Goal: Information Seeking & Learning: Learn about a topic

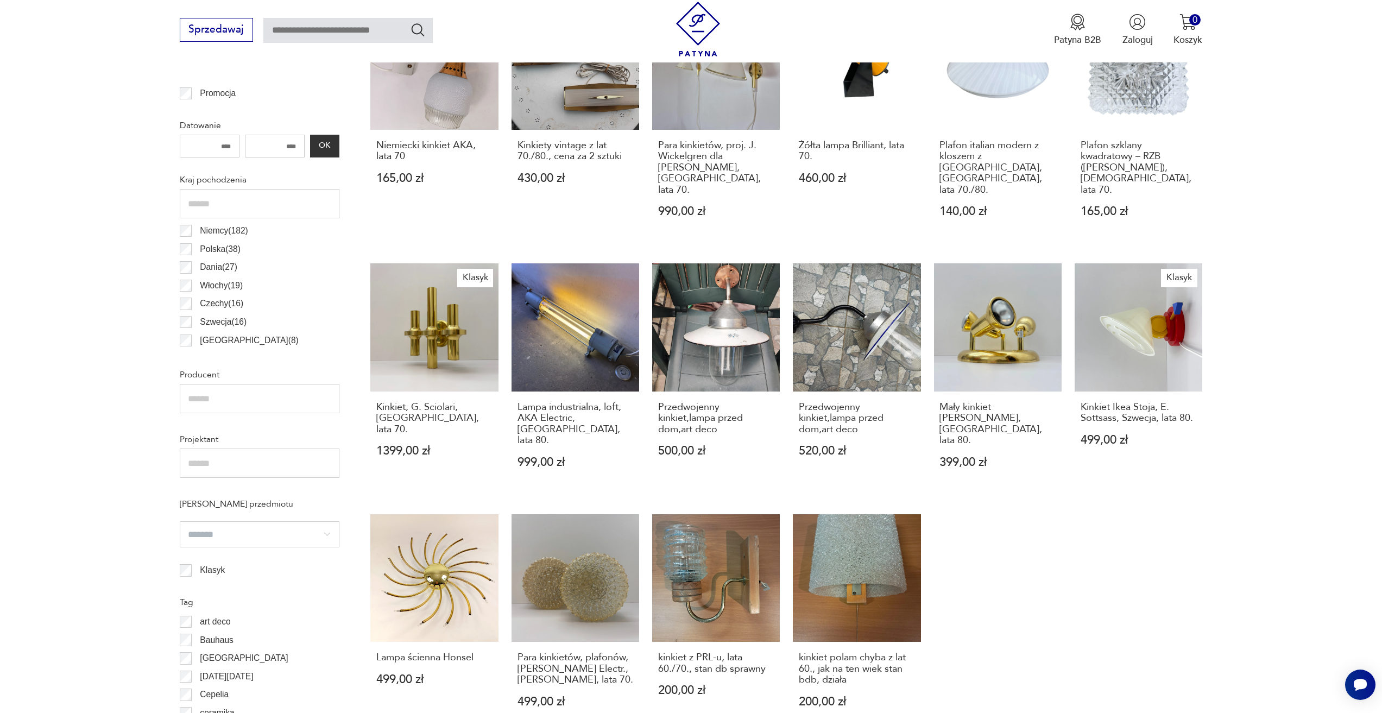
scroll to position [796, 0]
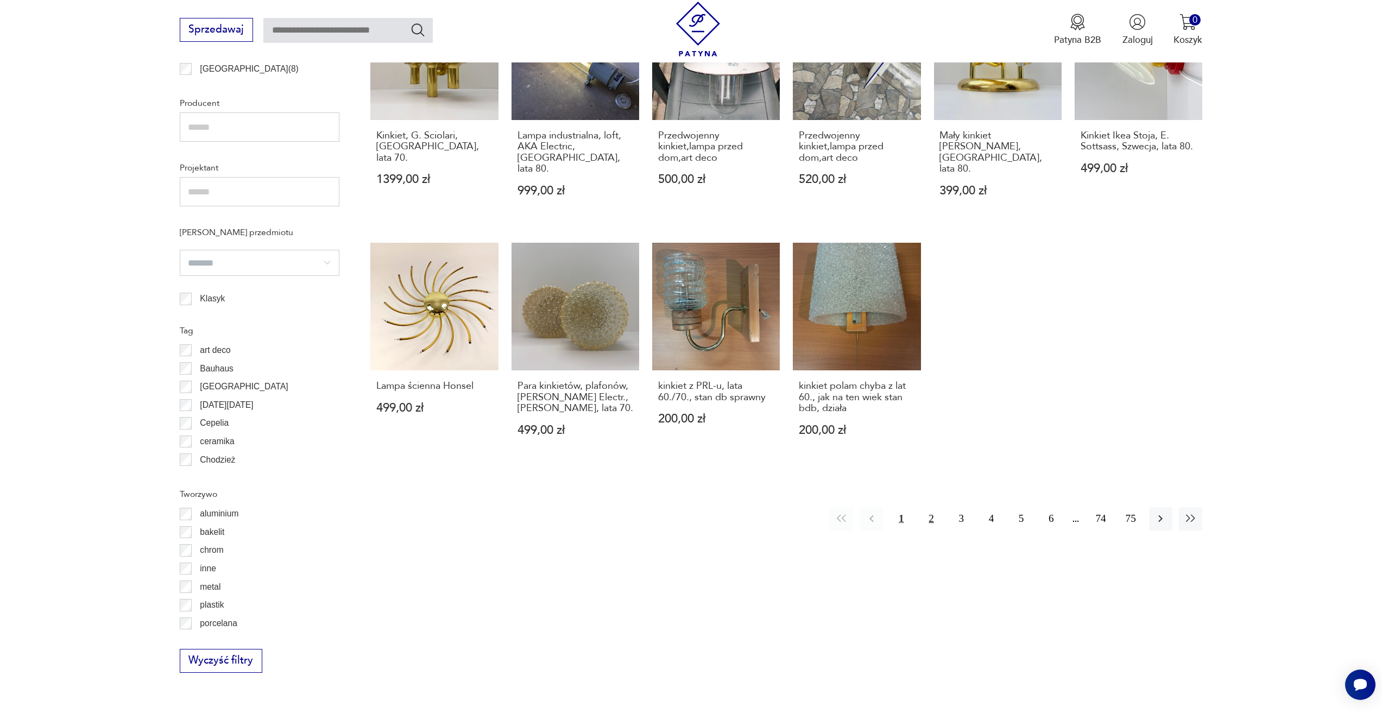
click at [932, 507] on button "2" at bounding box center [930, 518] width 23 height 23
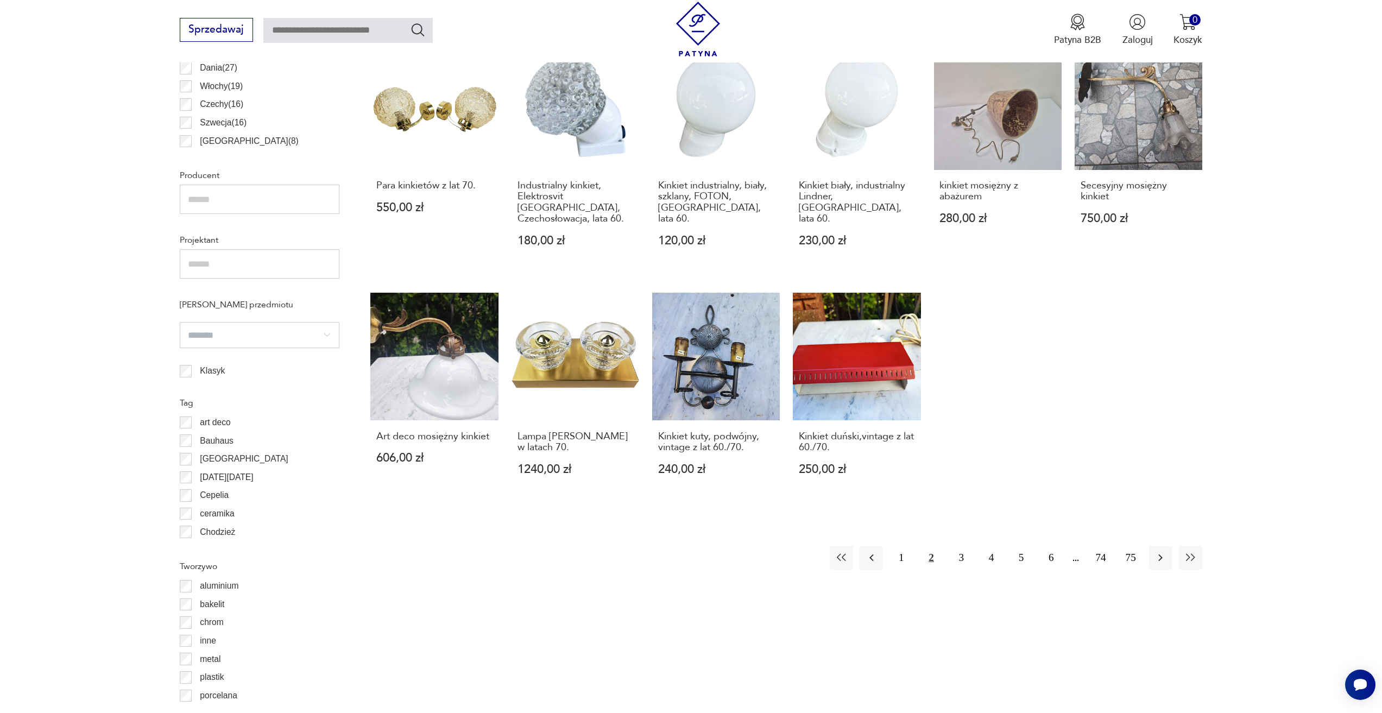
scroll to position [757, 0]
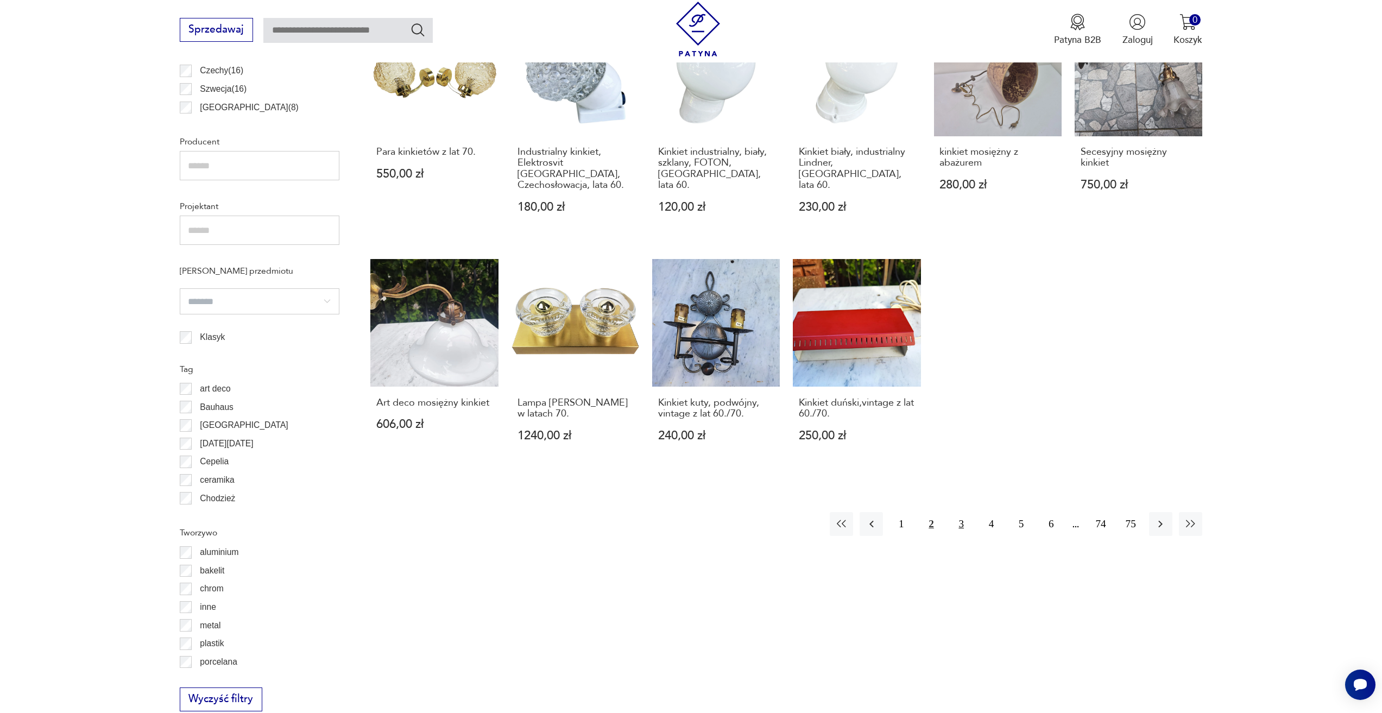
click at [958, 512] on button "3" at bounding box center [961, 523] width 23 height 23
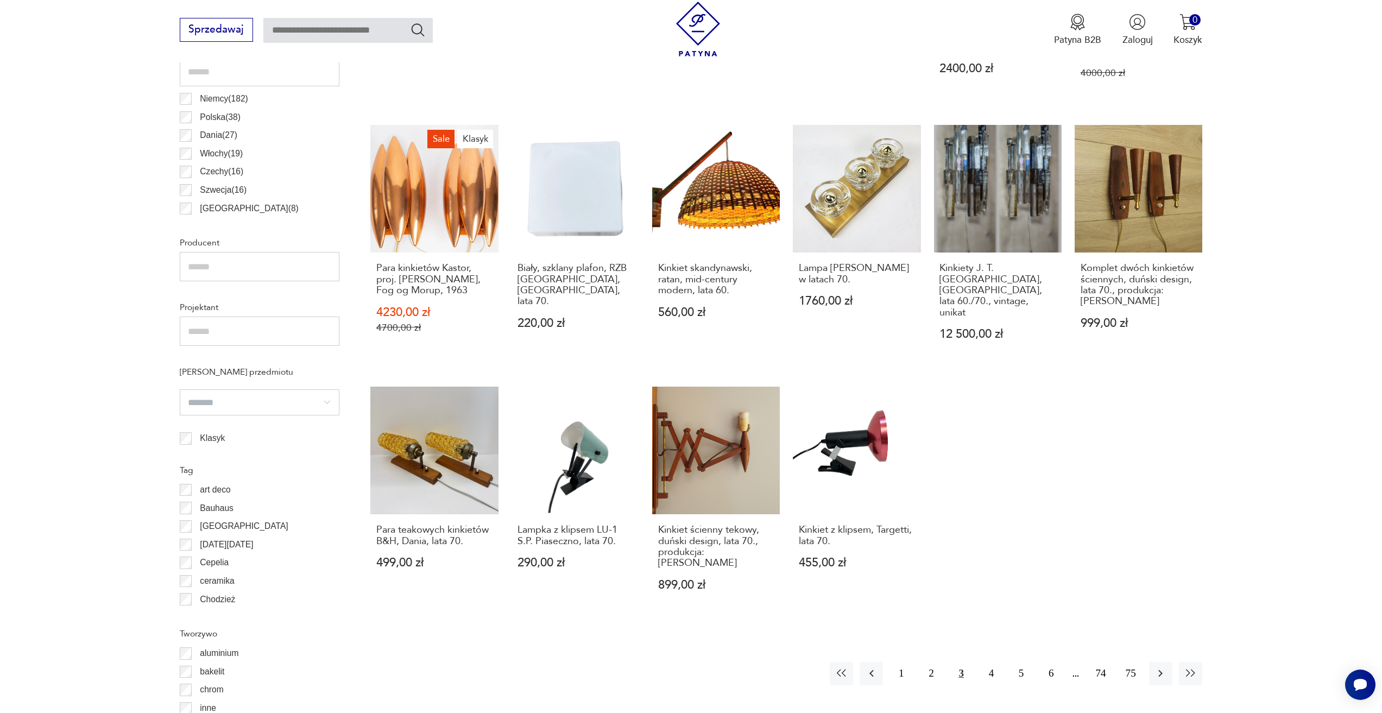
scroll to position [866, 0]
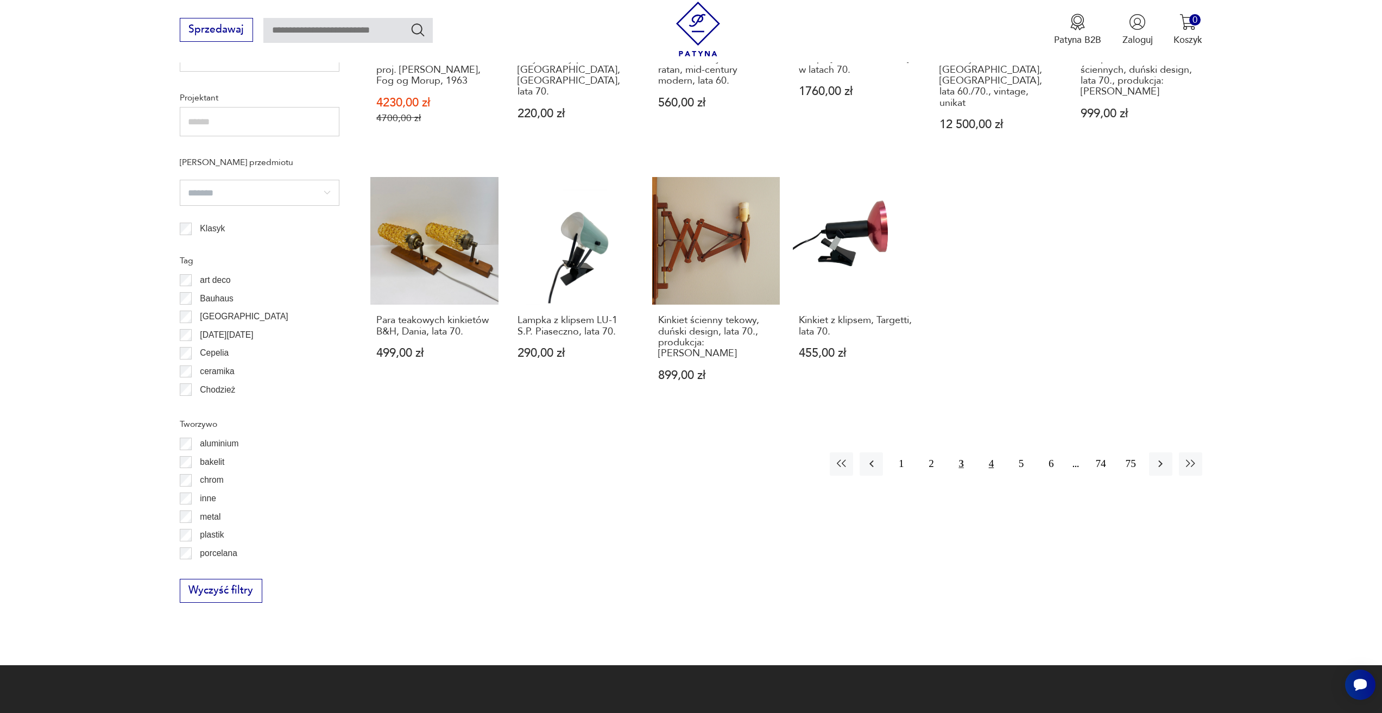
click at [989, 452] on button "4" at bounding box center [991, 463] width 23 height 23
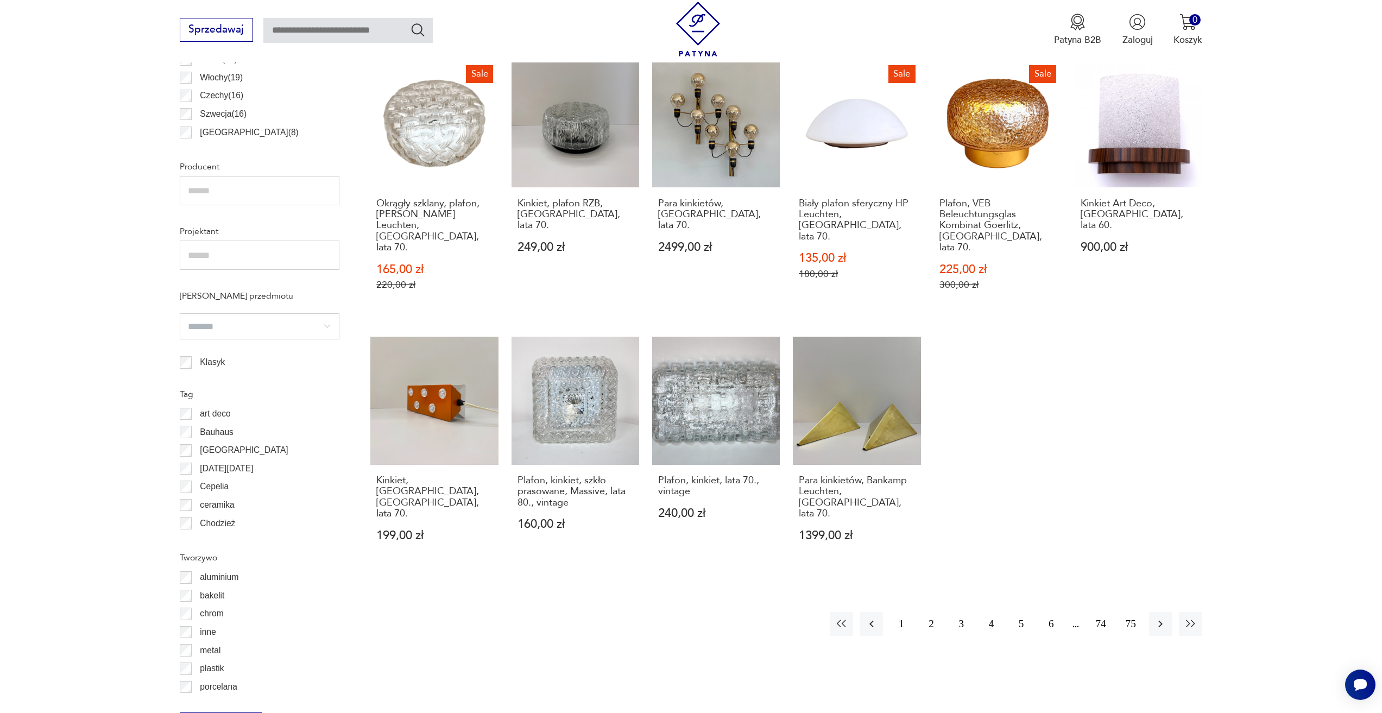
scroll to position [757, 0]
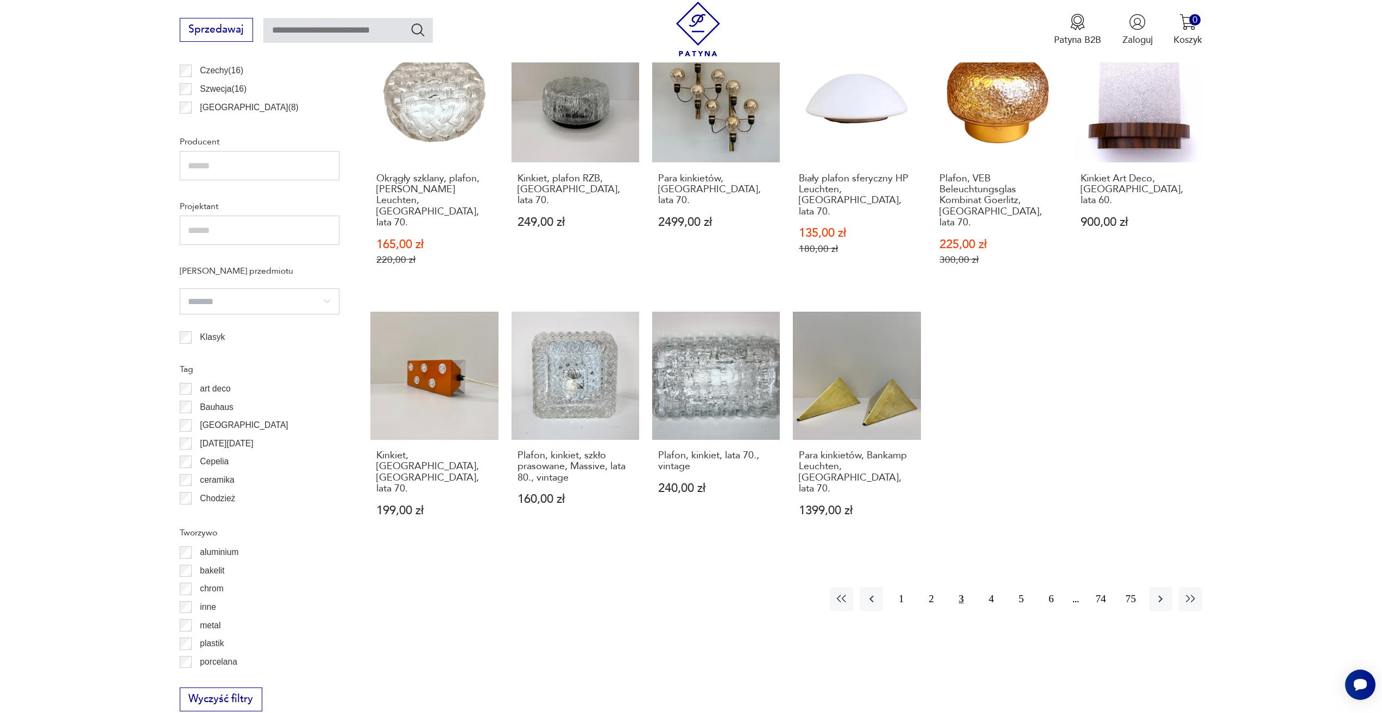
scroll to position [866, 0]
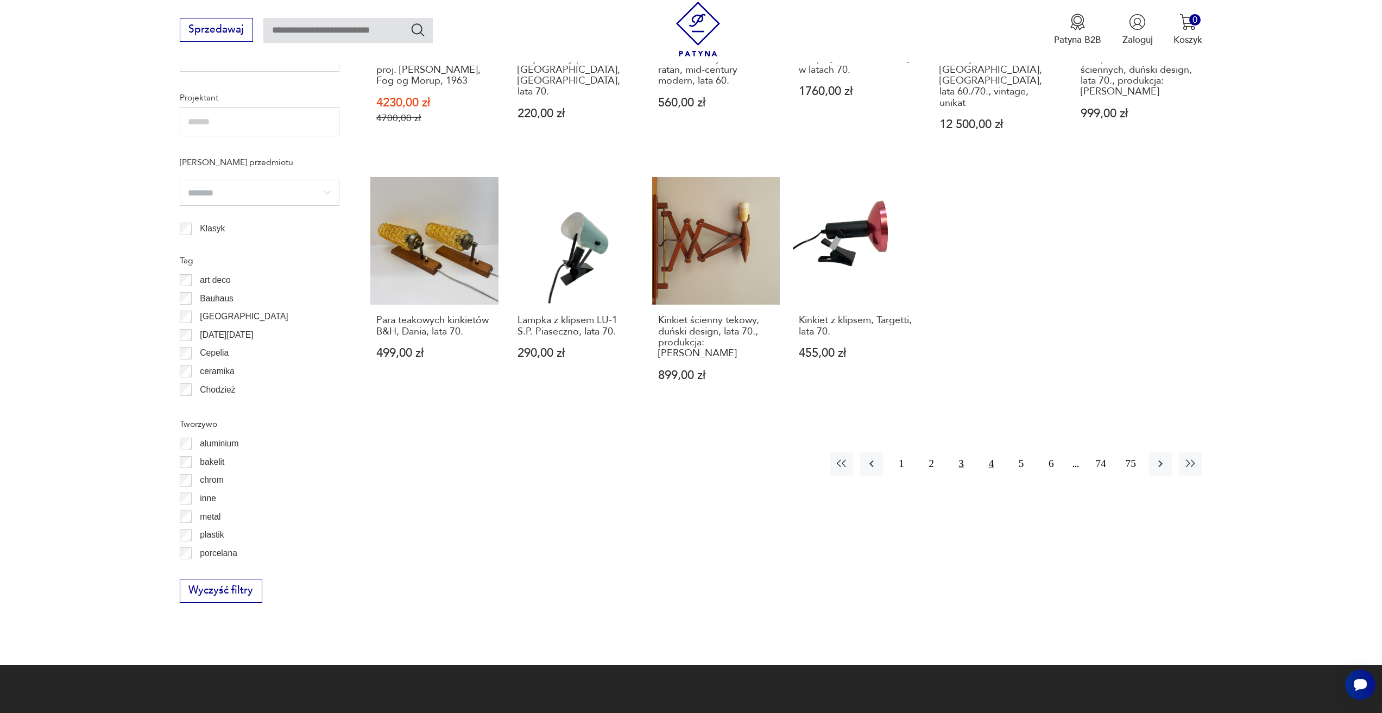
click at [988, 452] on button "4" at bounding box center [991, 463] width 23 height 23
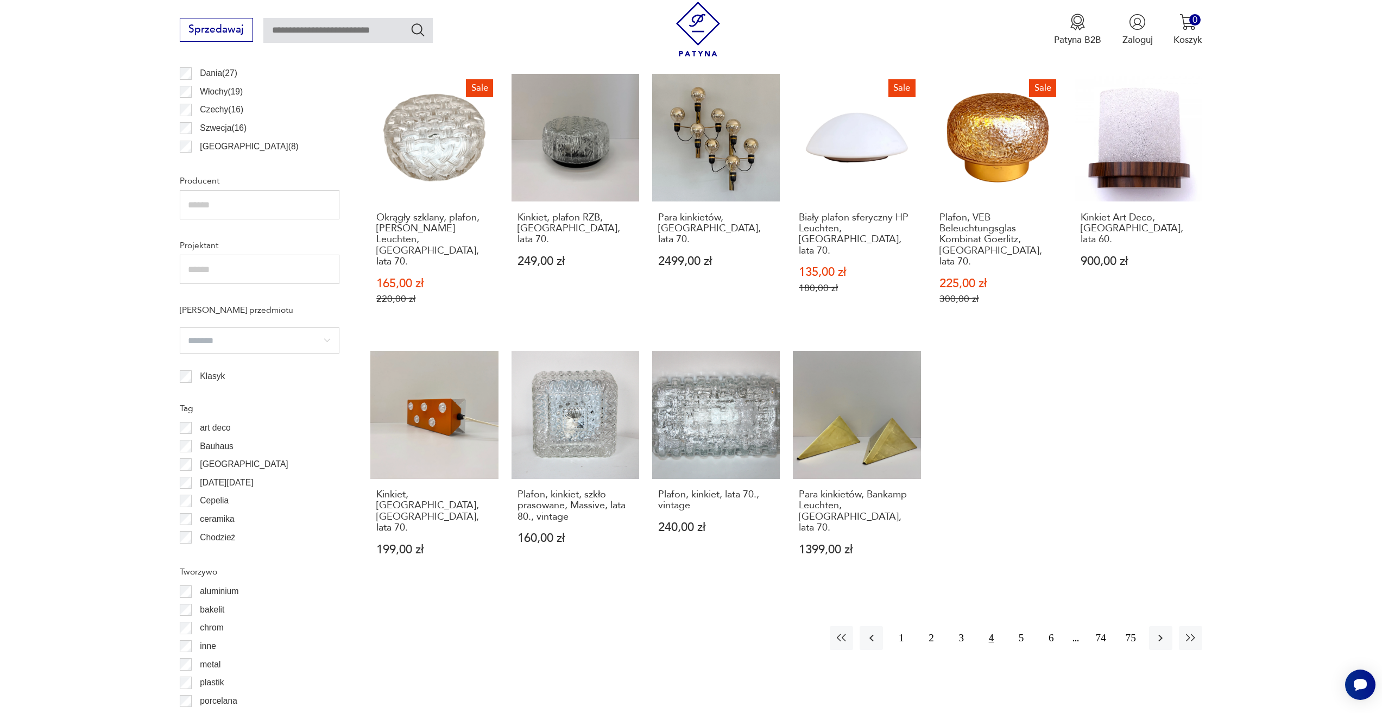
scroll to position [920, 0]
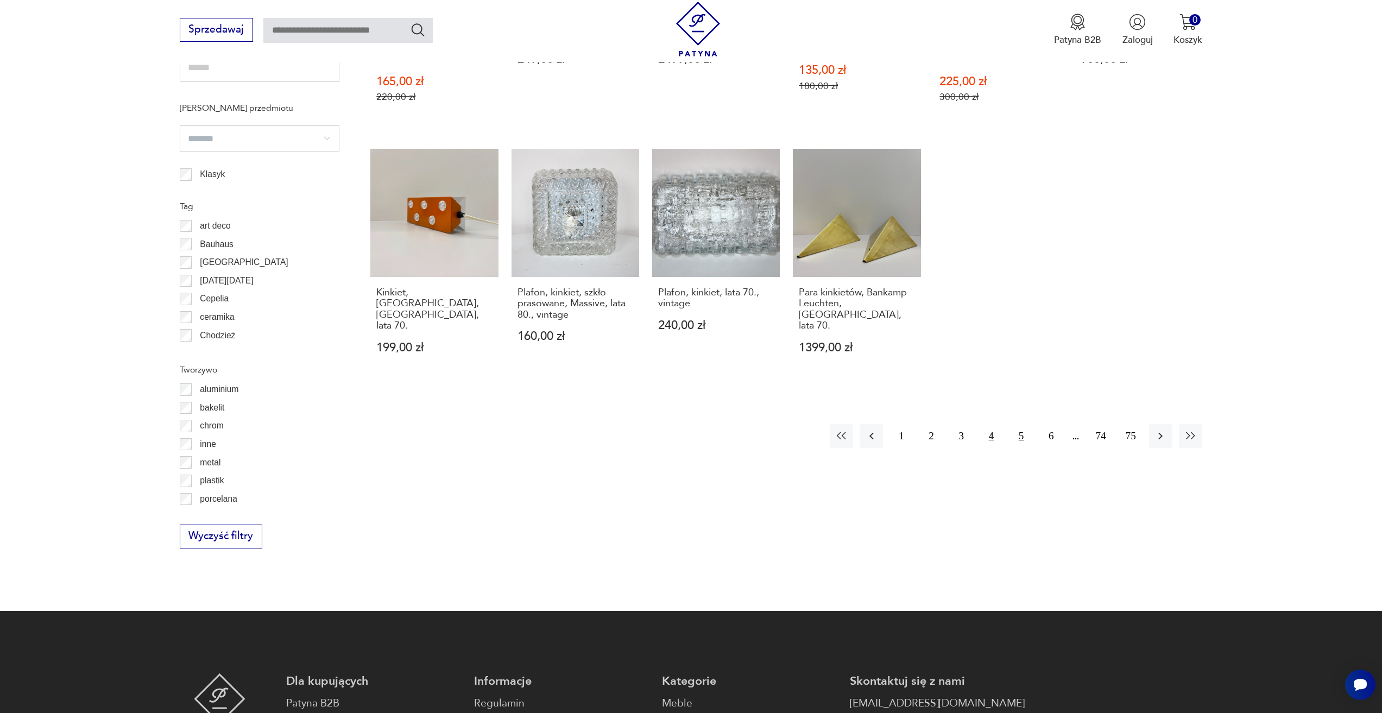
click at [1018, 424] on button "5" at bounding box center [1021, 435] width 23 height 23
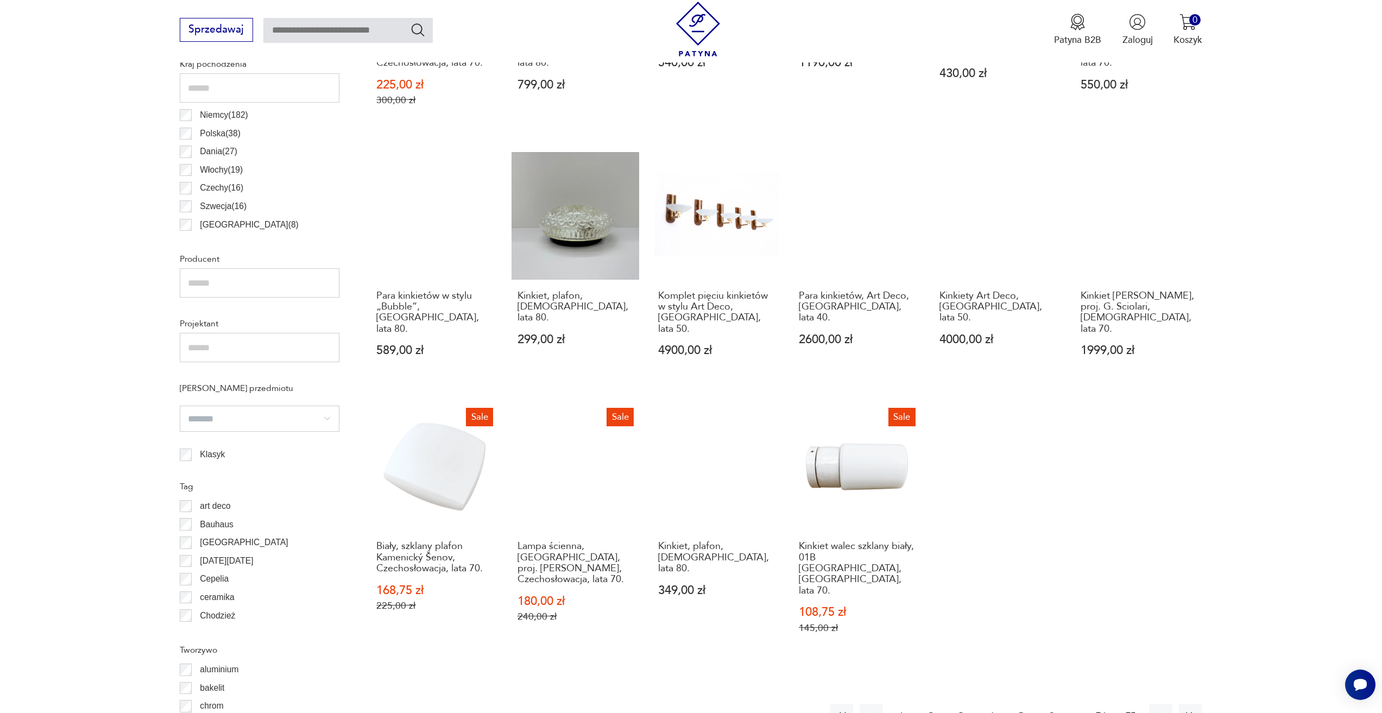
scroll to position [811, 0]
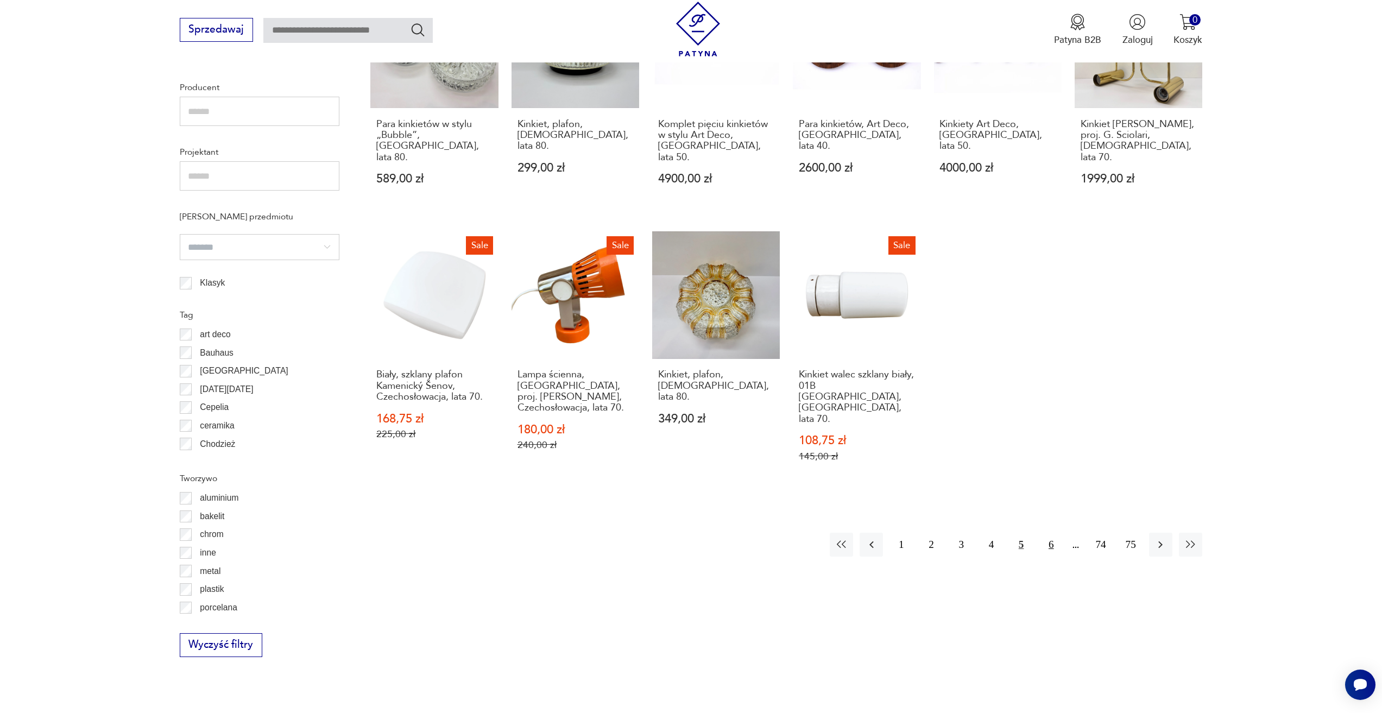
click at [1048, 533] on button "6" at bounding box center [1050, 544] width 23 height 23
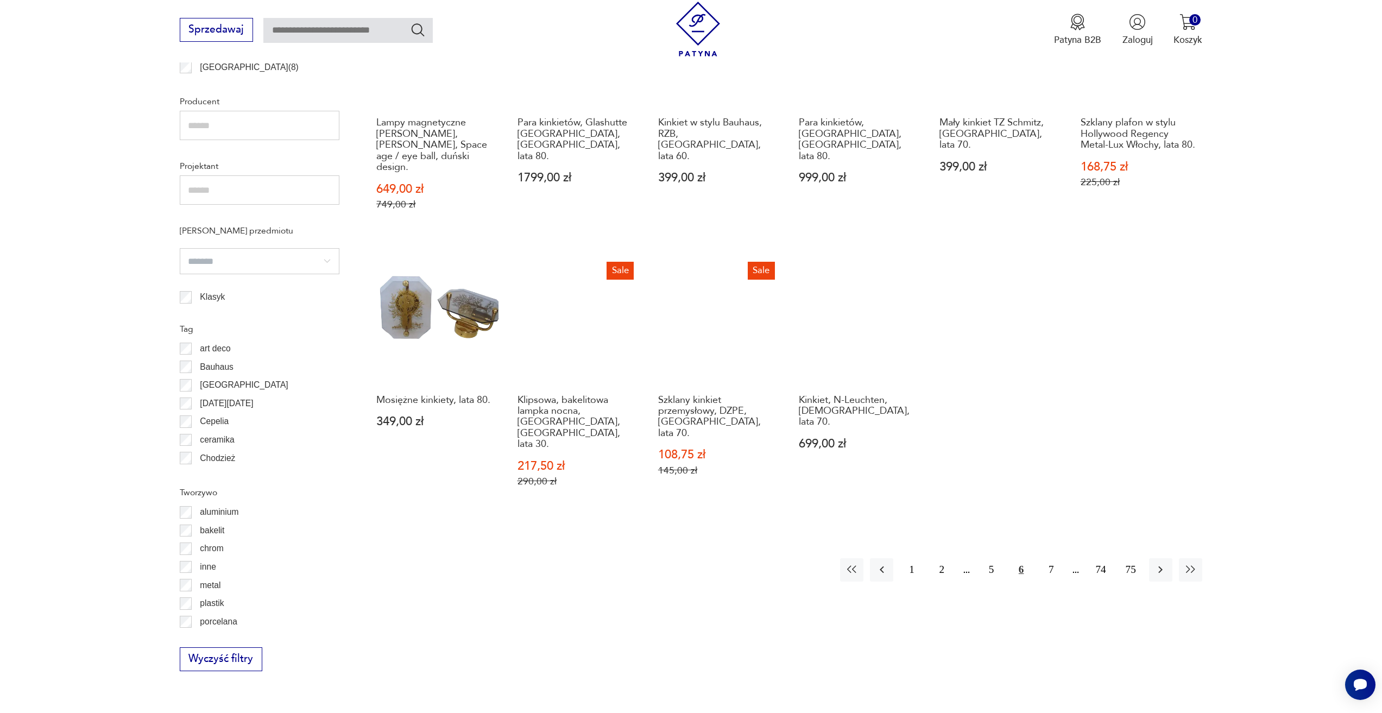
scroll to position [811, 0]
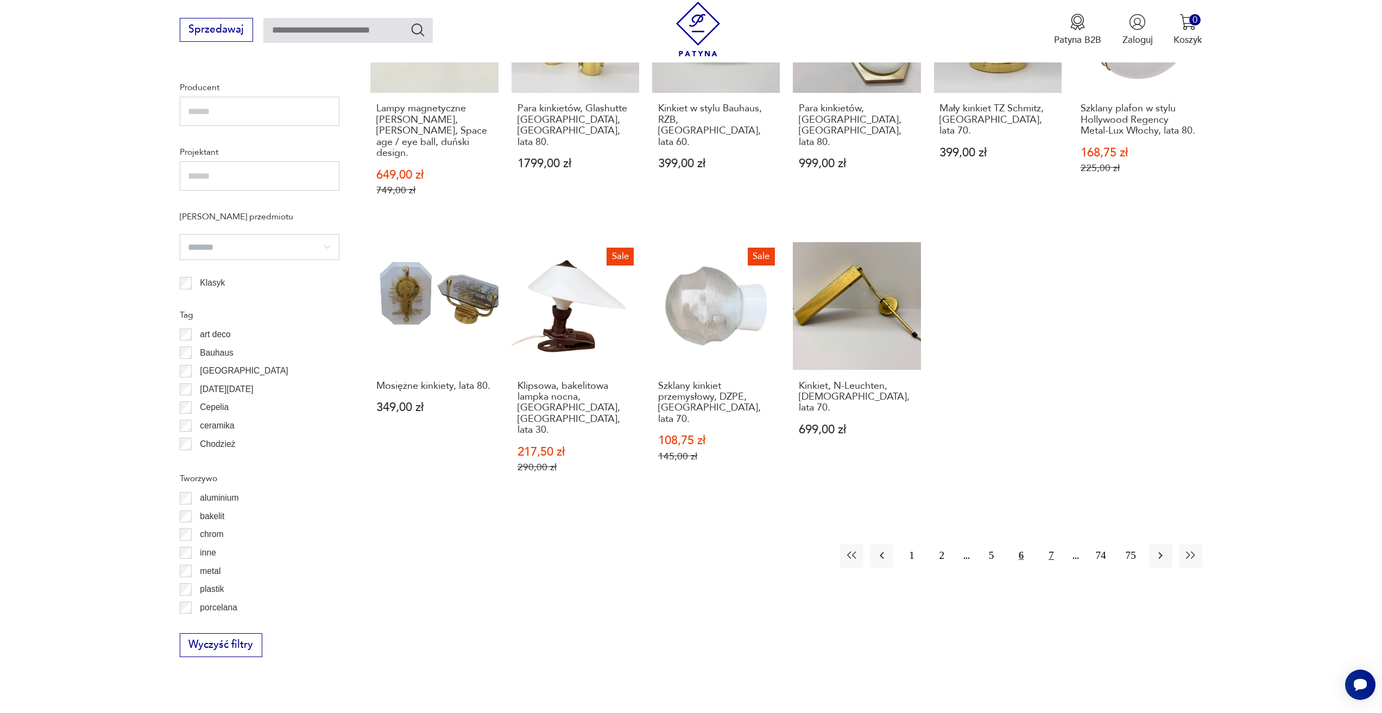
click at [1046, 544] on button "7" at bounding box center [1050, 555] width 23 height 23
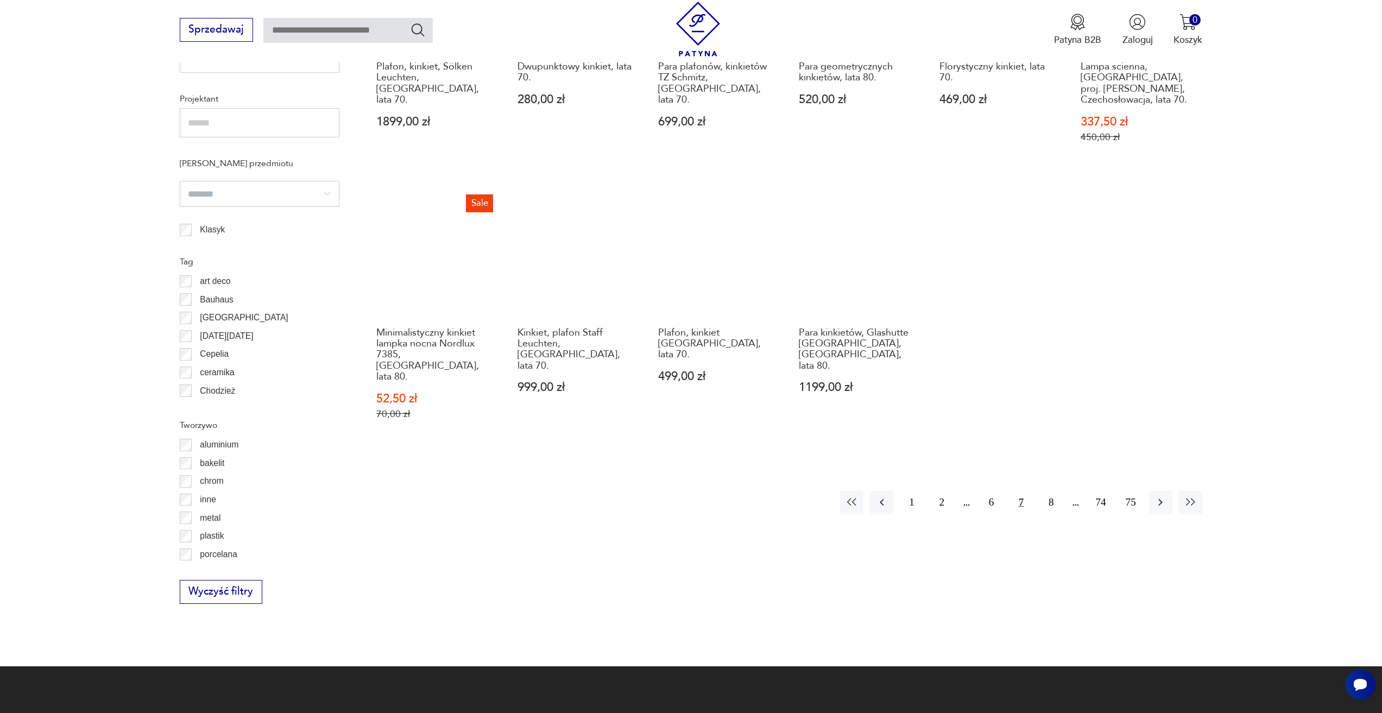
scroll to position [866, 0]
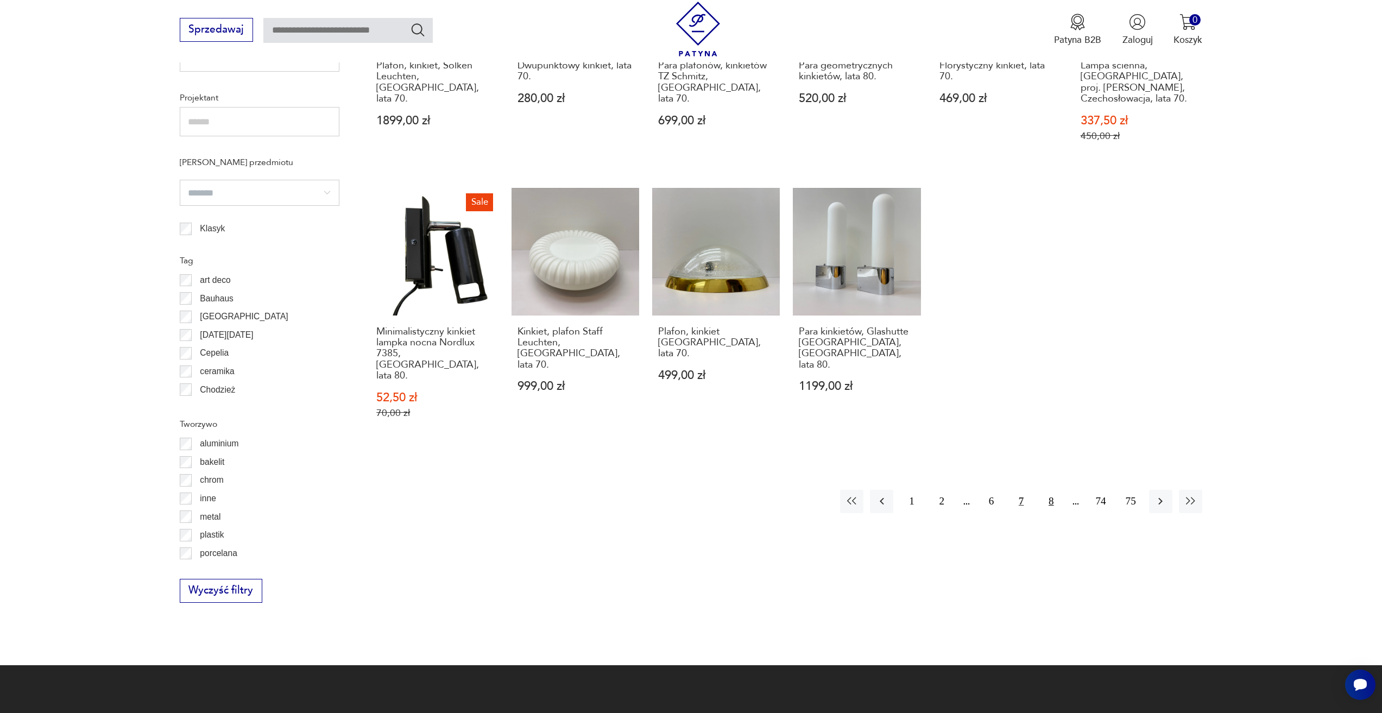
click at [1051, 490] on button "8" at bounding box center [1050, 501] width 23 height 23
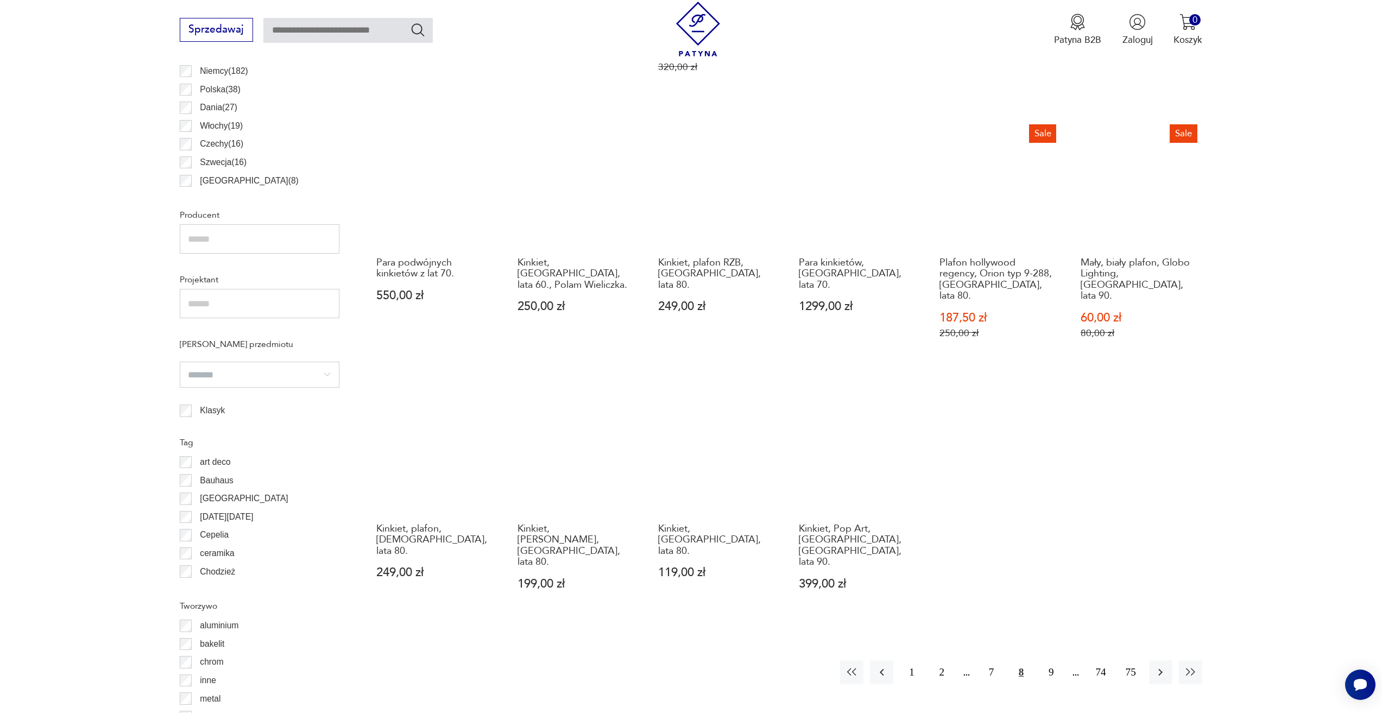
scroll to position [703, 0]
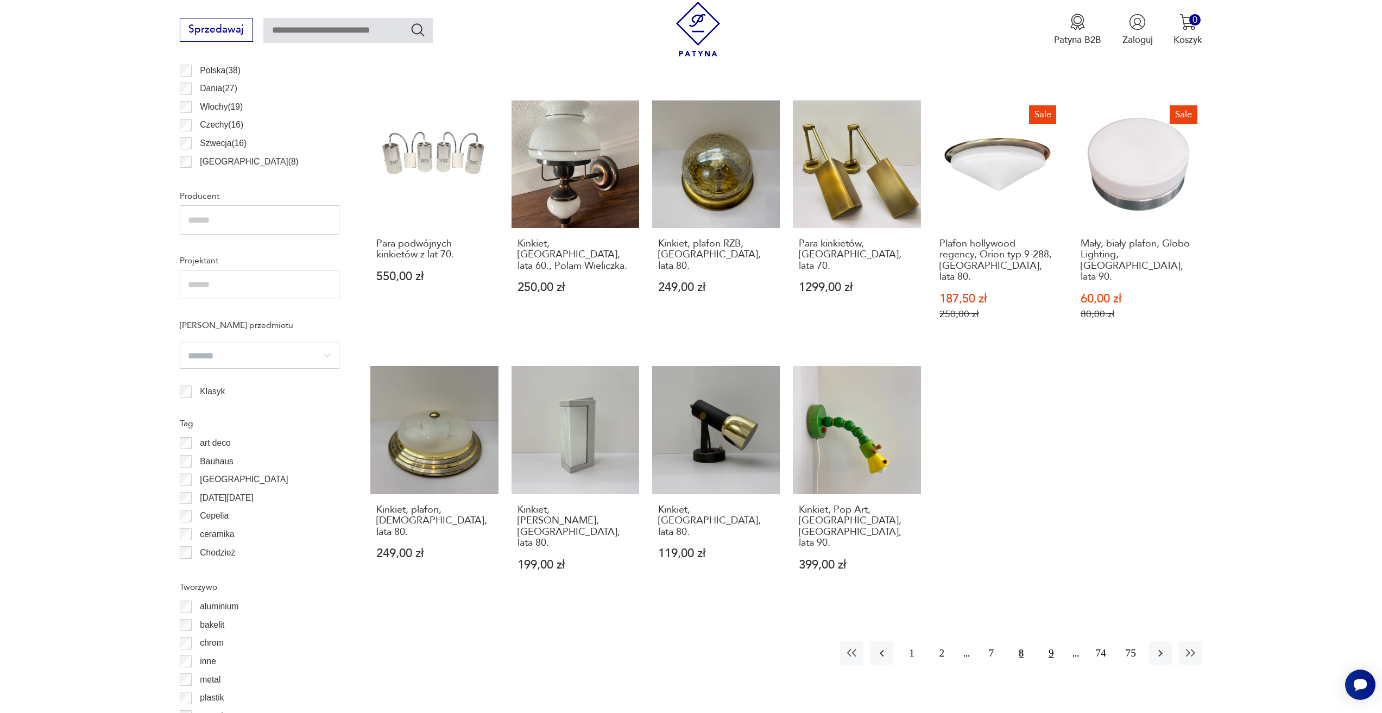
click at [1046, 641] on button "9" at bounding box center [1050, 652] width 23 height 23
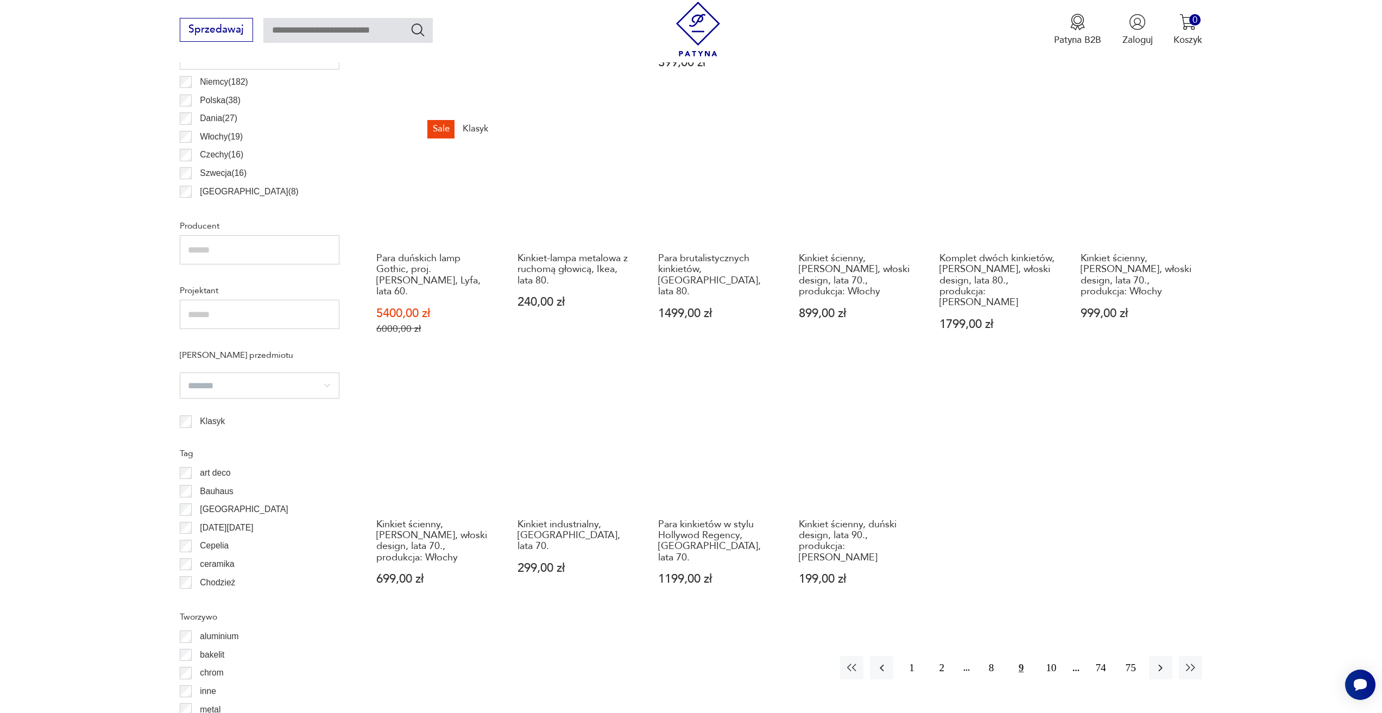
scroll to position [866, 0]
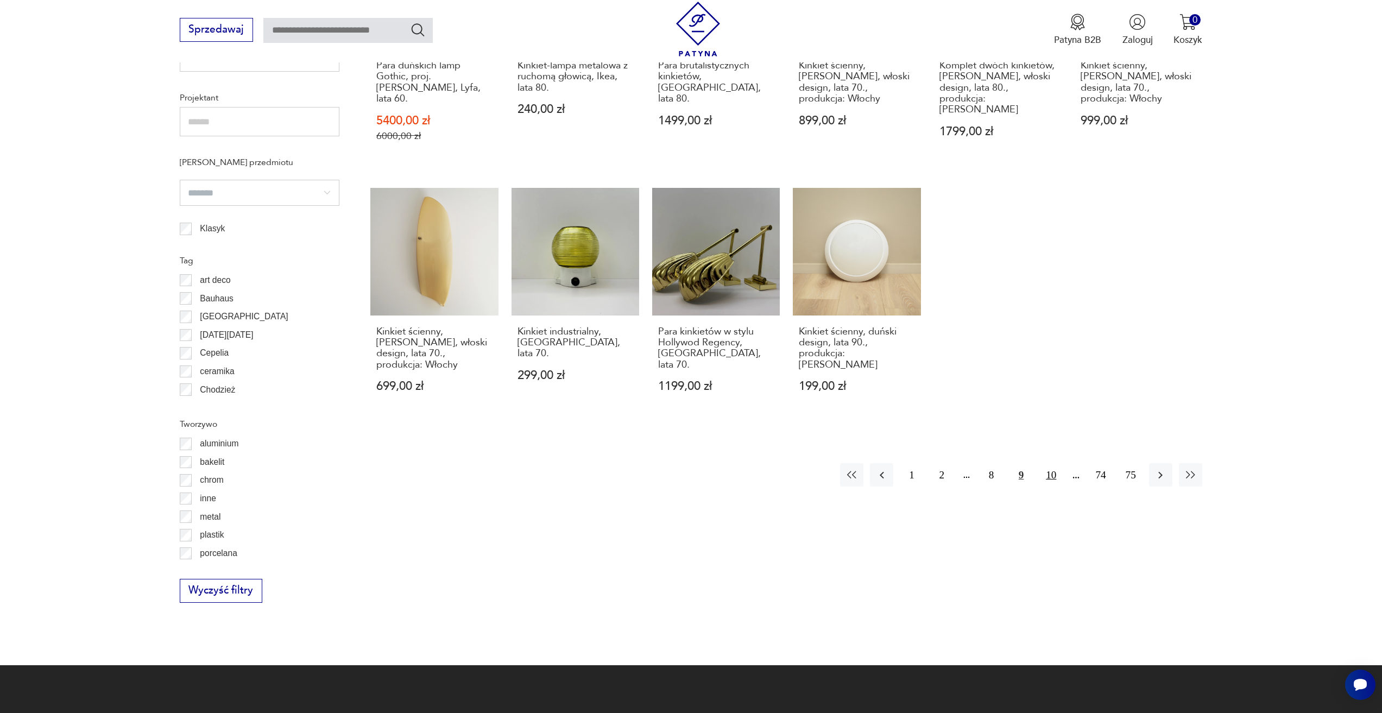
click at [1054, 463] on button "10" at bounding box center [1050, 474] width 23 height 23
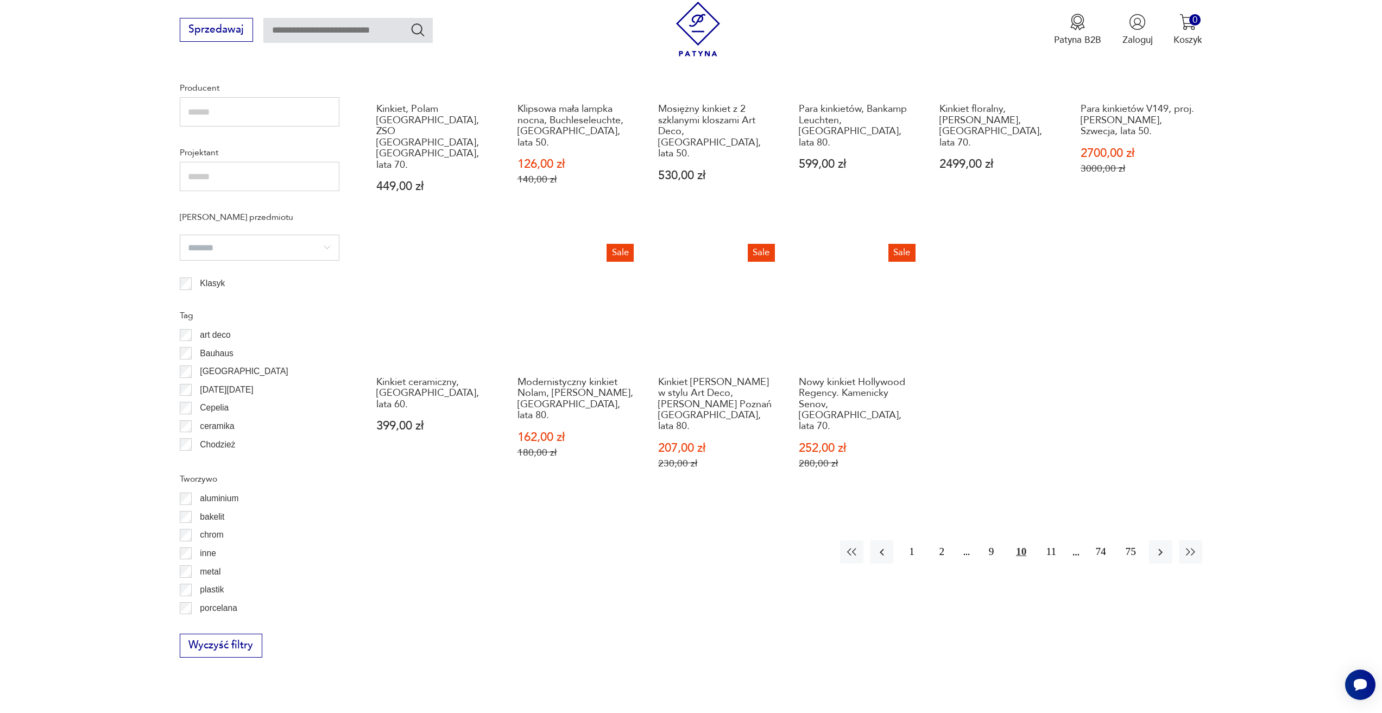
scroll to position [866, 0]
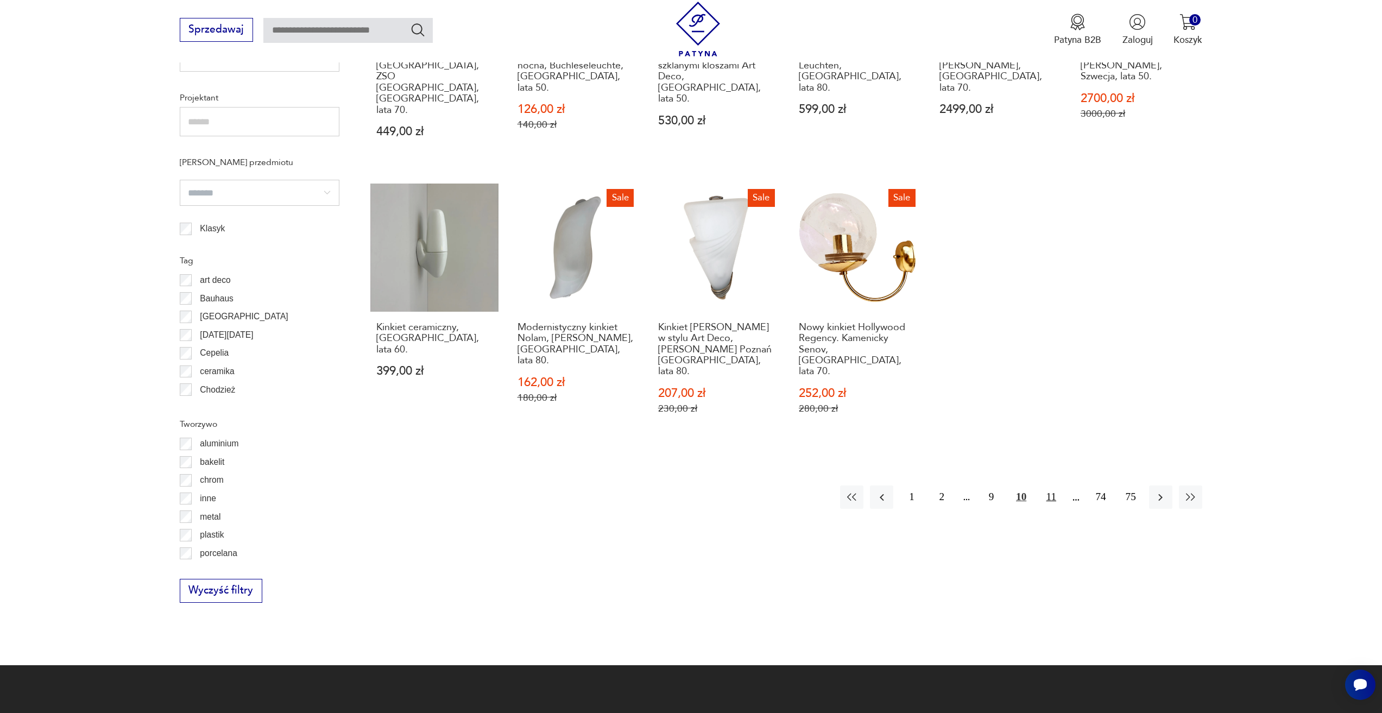
click at [1046, 485] on button "11" at bounding box center [1050, 496] width 23 height 23
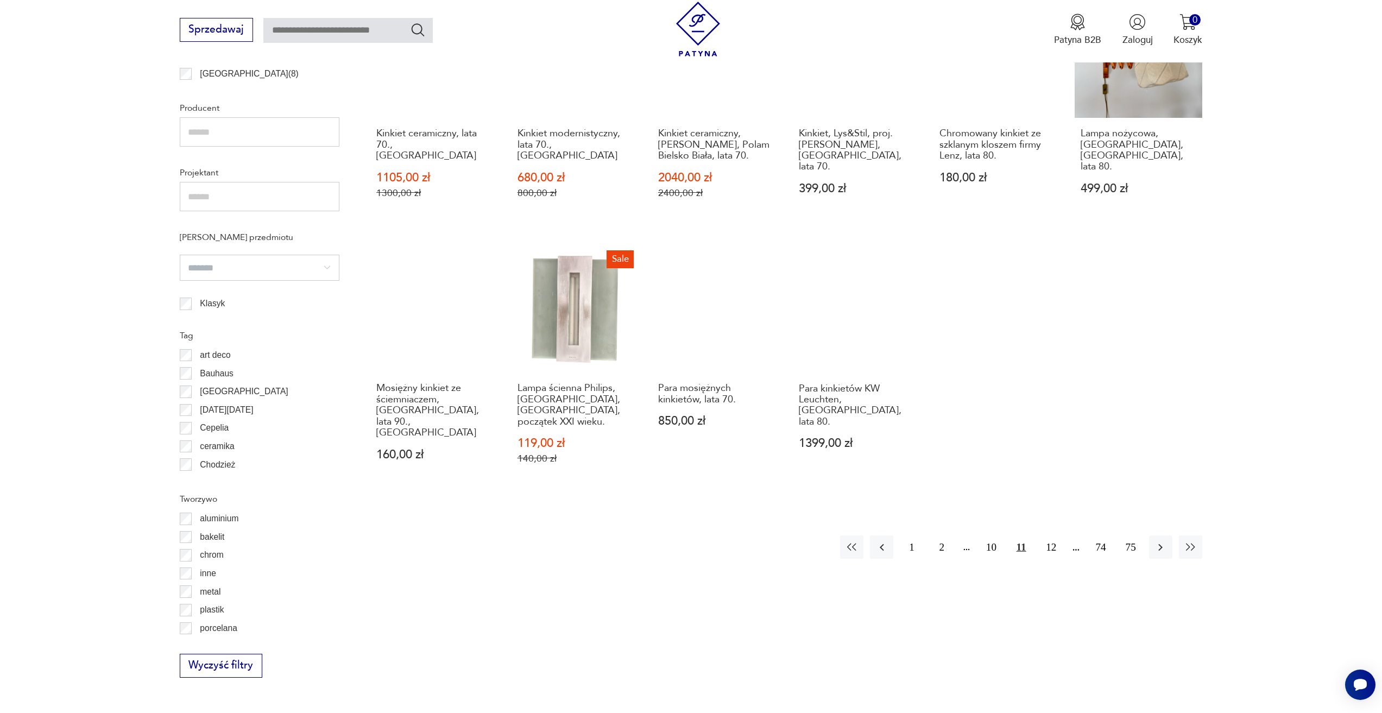
scroll to position [811, 0]
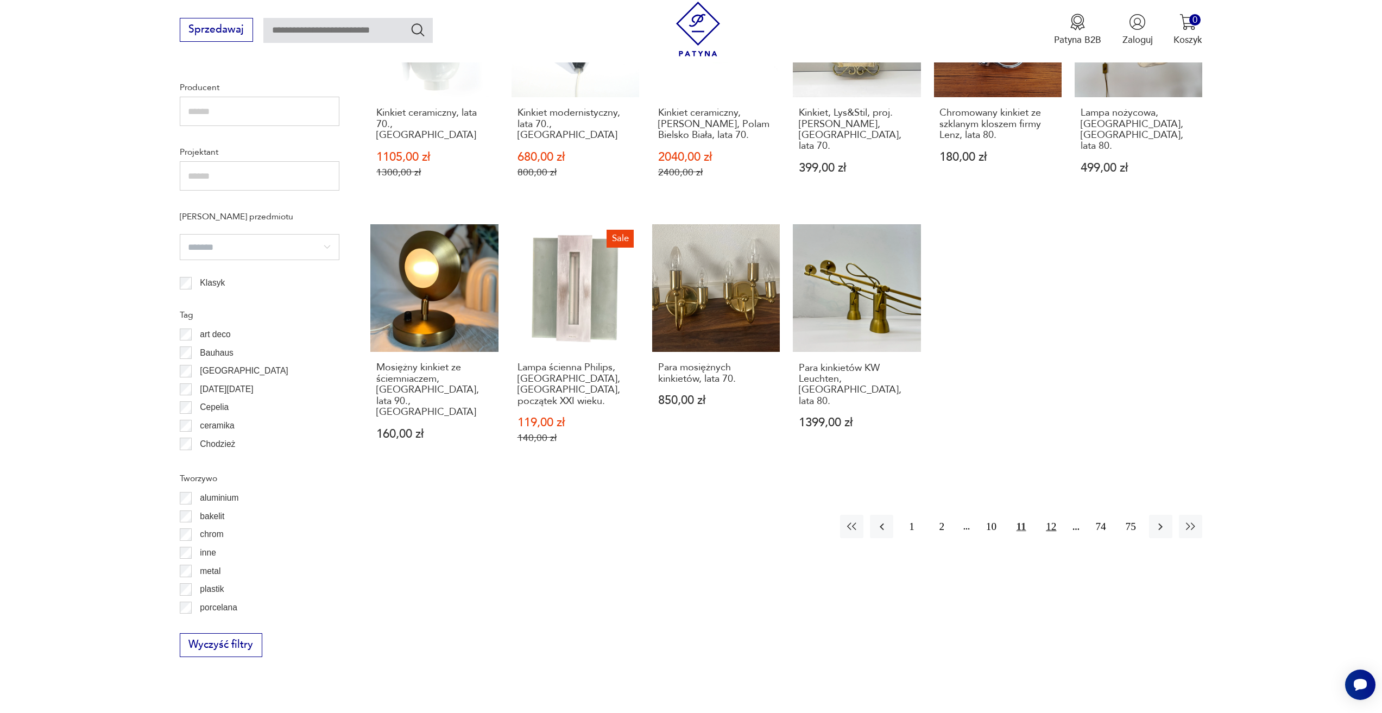
click at [1045, 515] on button "12" at bounding box center [1050, 526] width 23 height 23
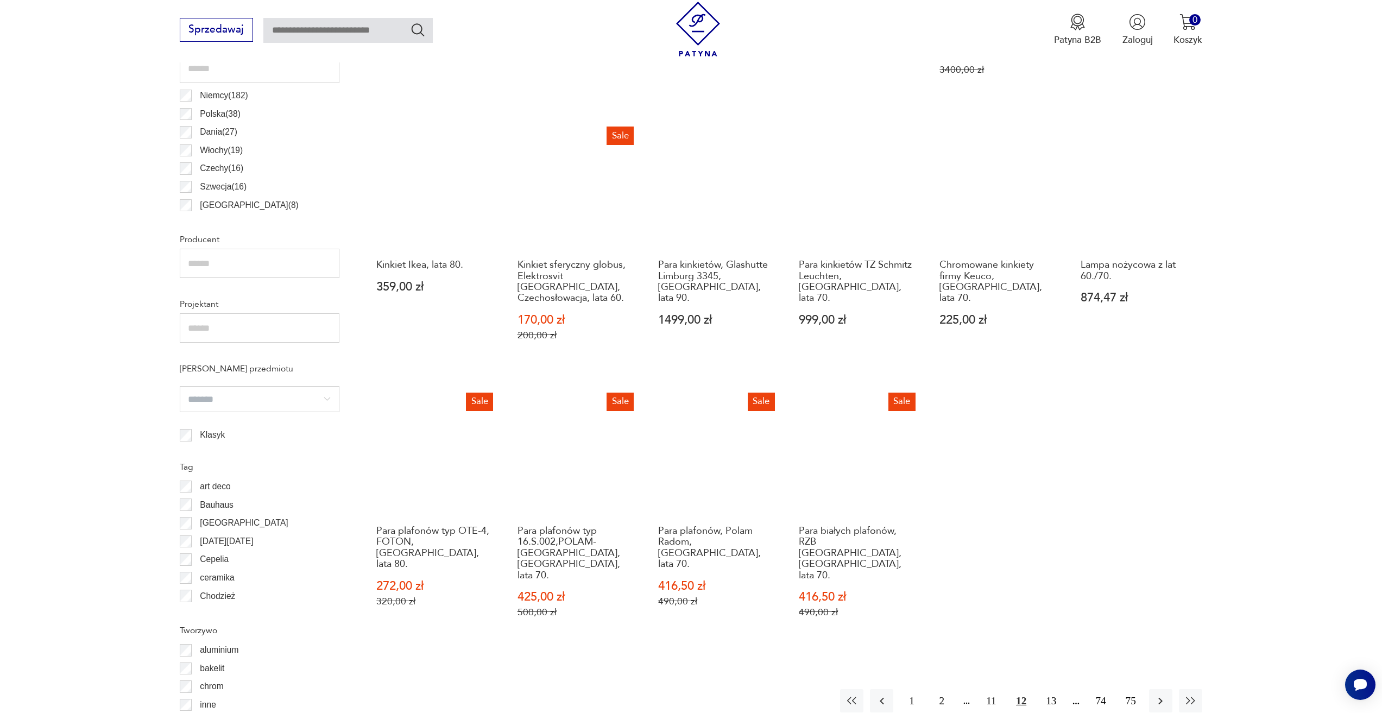
scroll to position [757, 0]
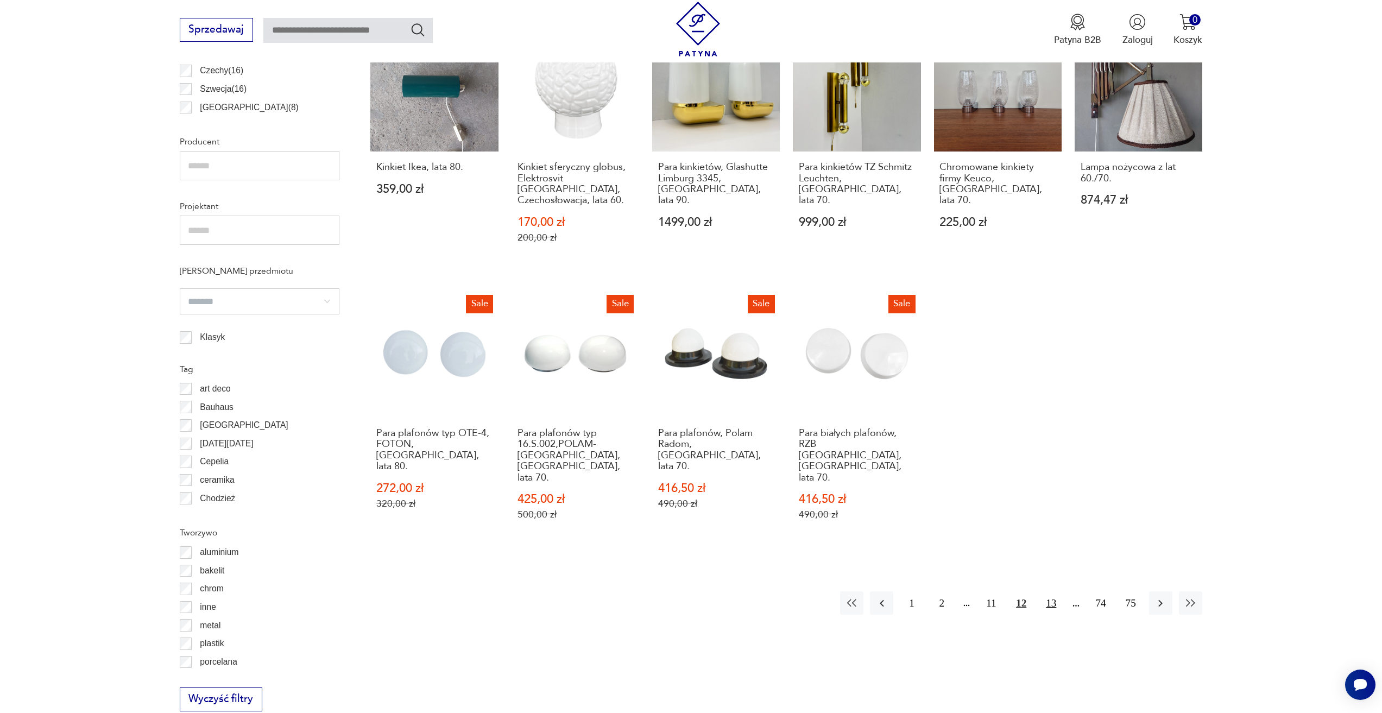
click at [1051, 591] on button "13" at bounding box center [1050, 602] width 23 height 23
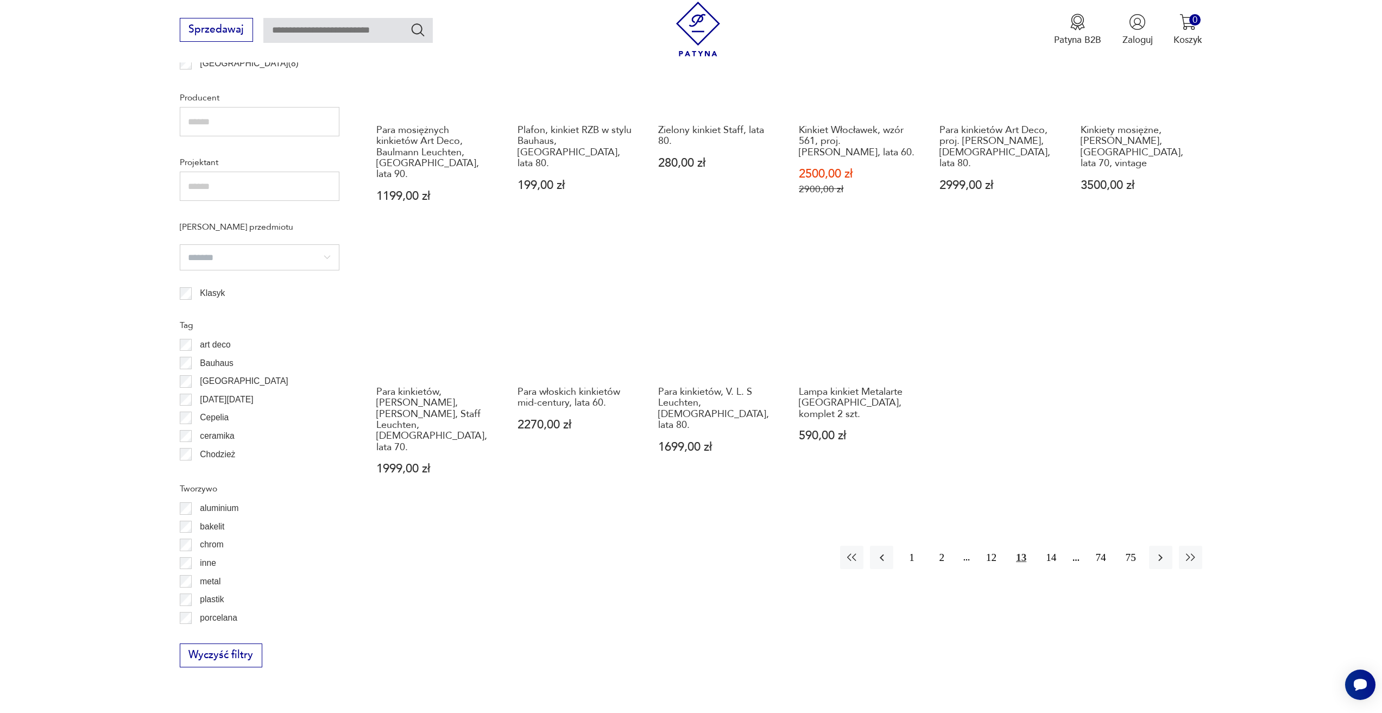
scroll to position [811, 0]
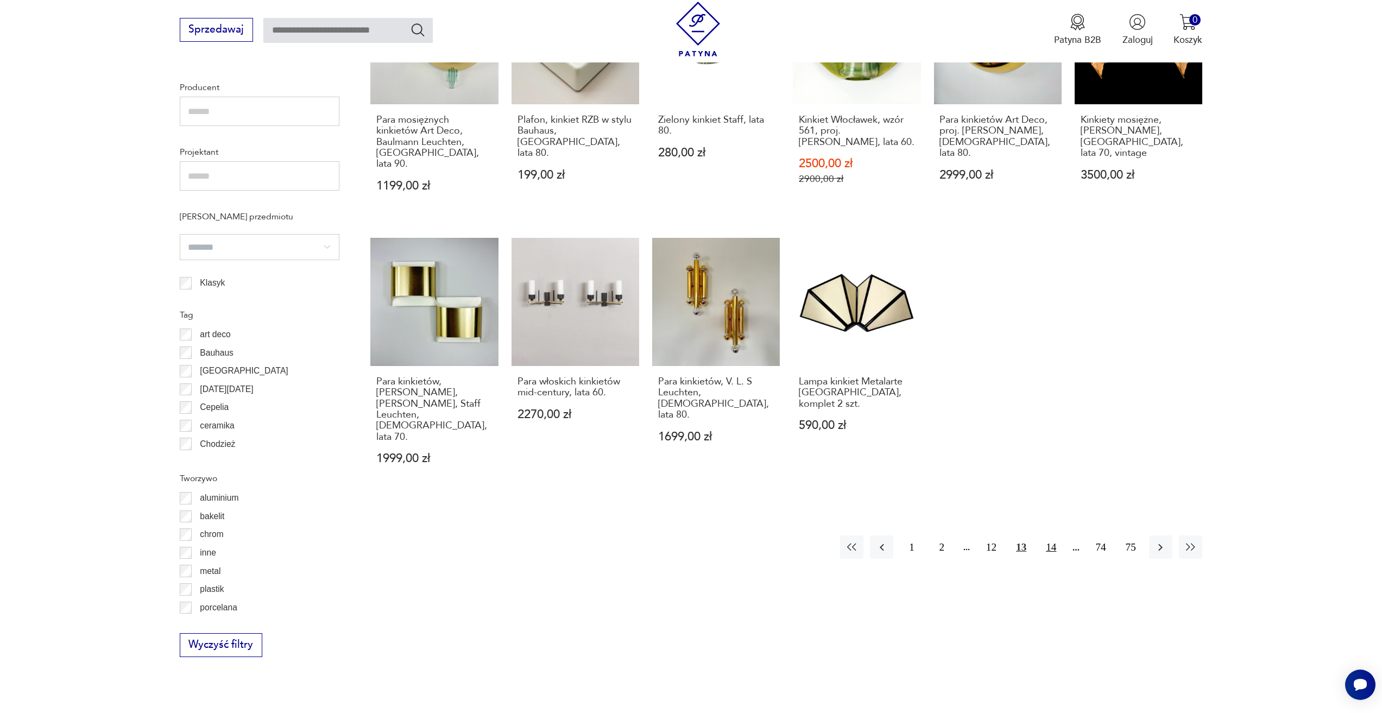
click at [1054, 535] on button "14" at bounding box center [1050, 546] width 23 height 23
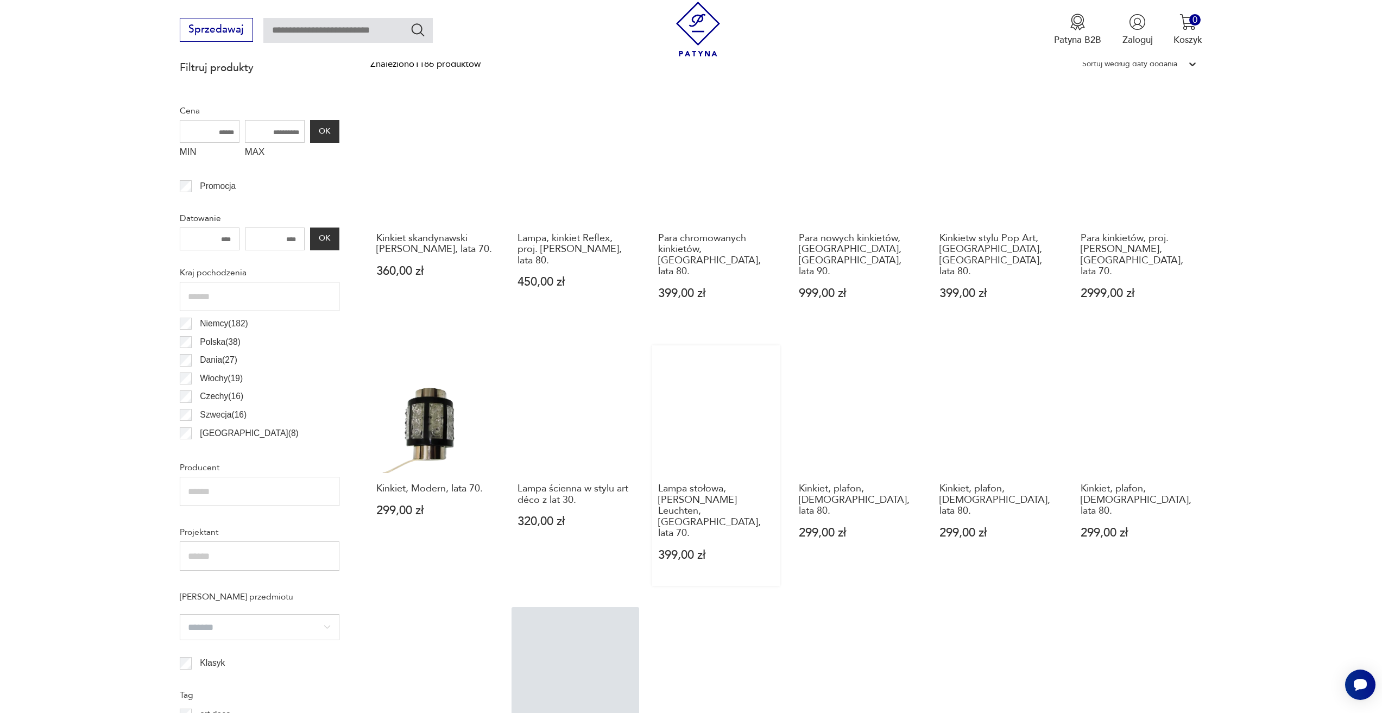
scroll to position [703, 0]
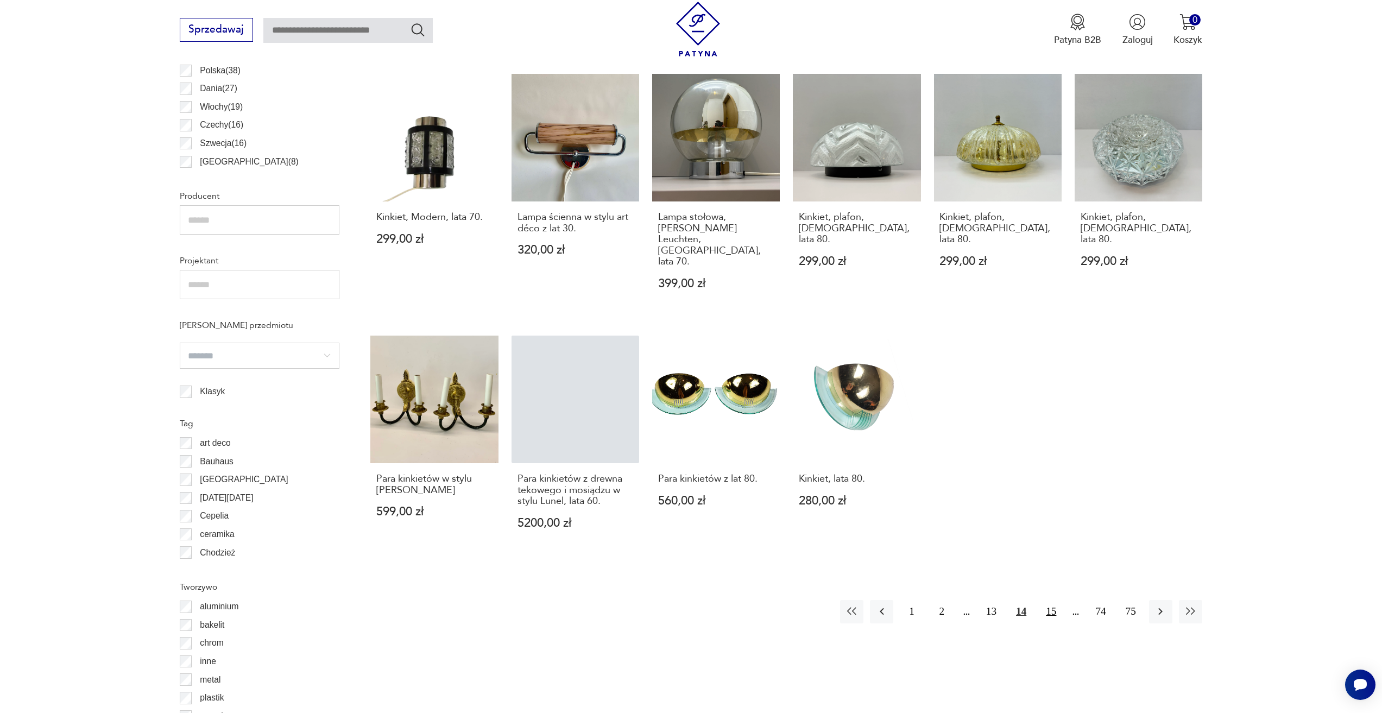
click at [1055, 600] on button "15" at bounding box center [1050, 611] width 23 height 23
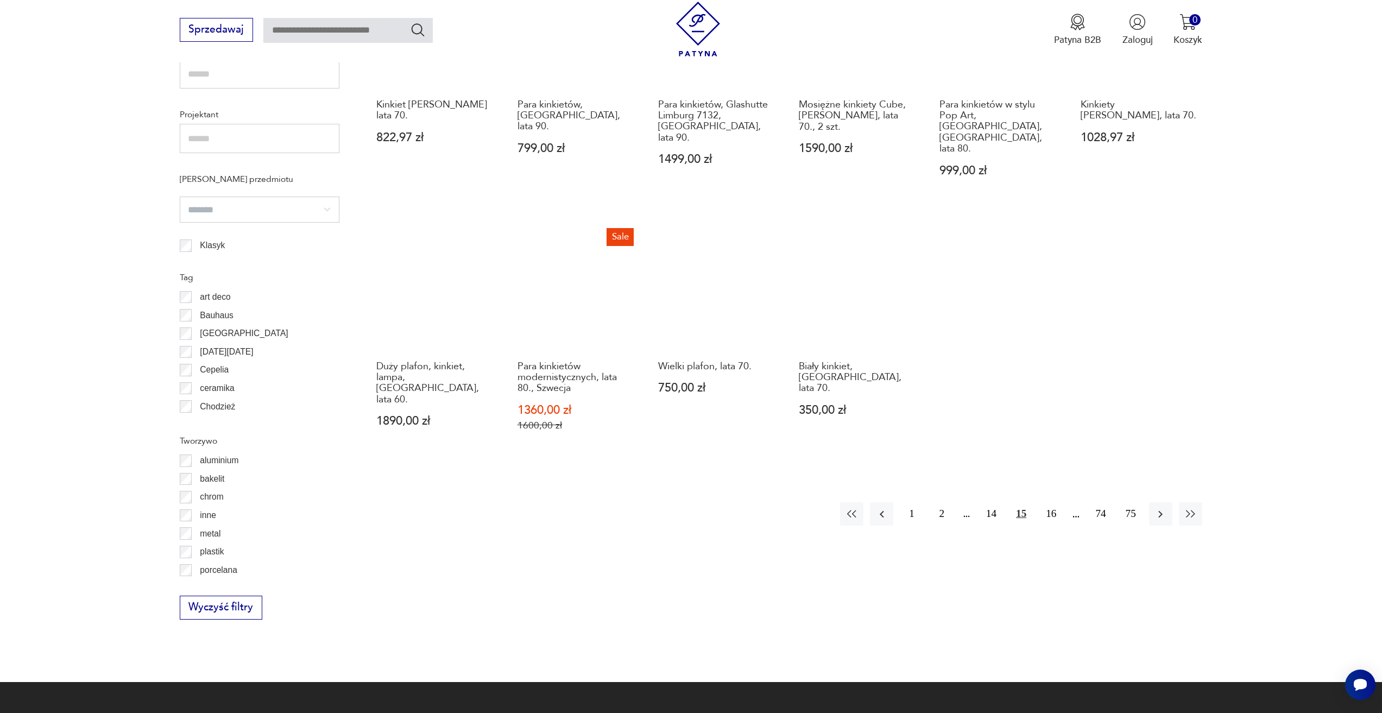
scroll to position [866, 0]
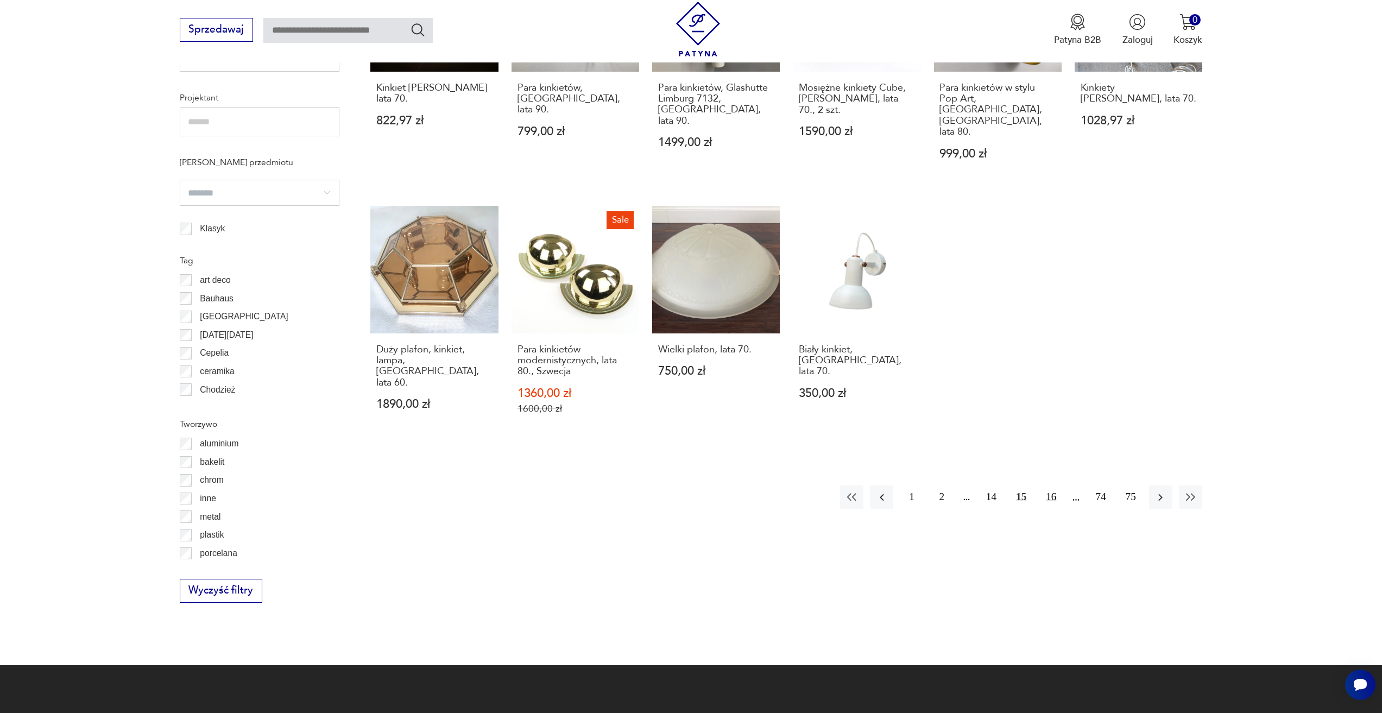
click at [1050, 485] on button "16" at bounding box center [1050, 496] width 23 height 23
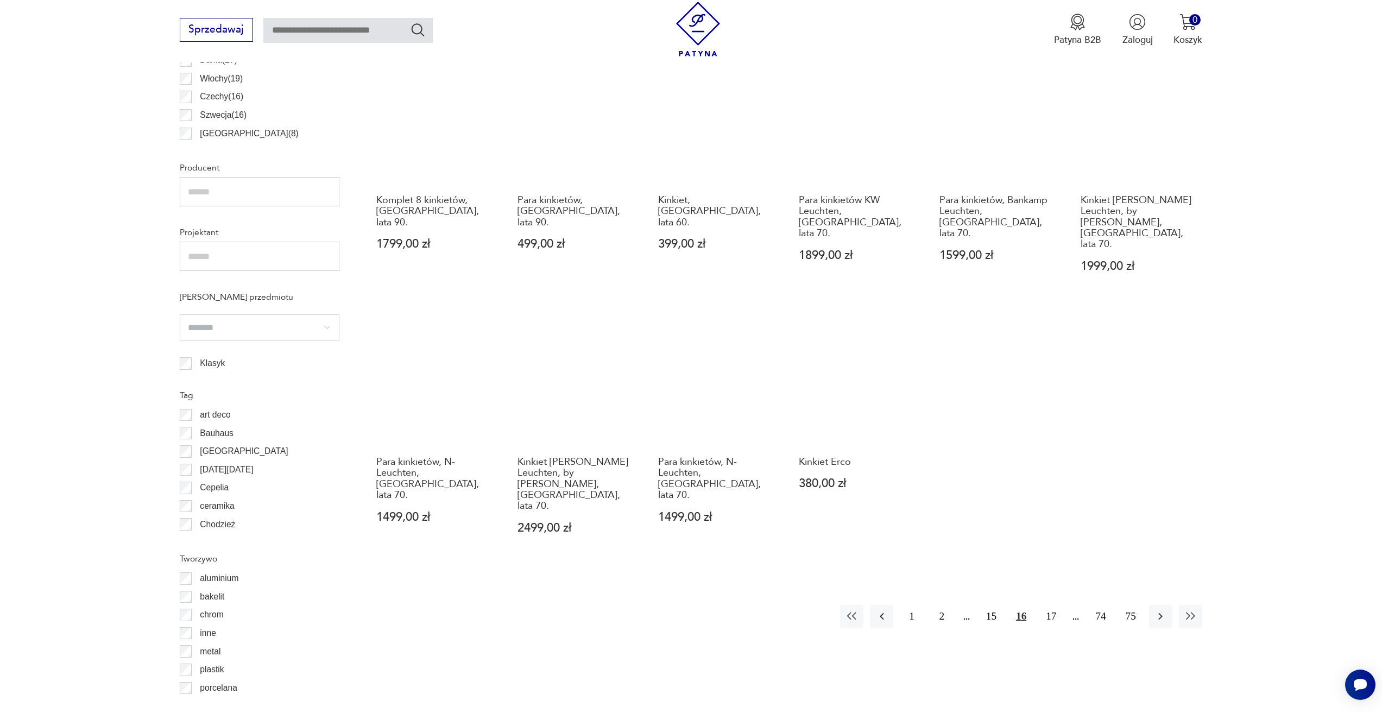
scroll to position [757, 0]
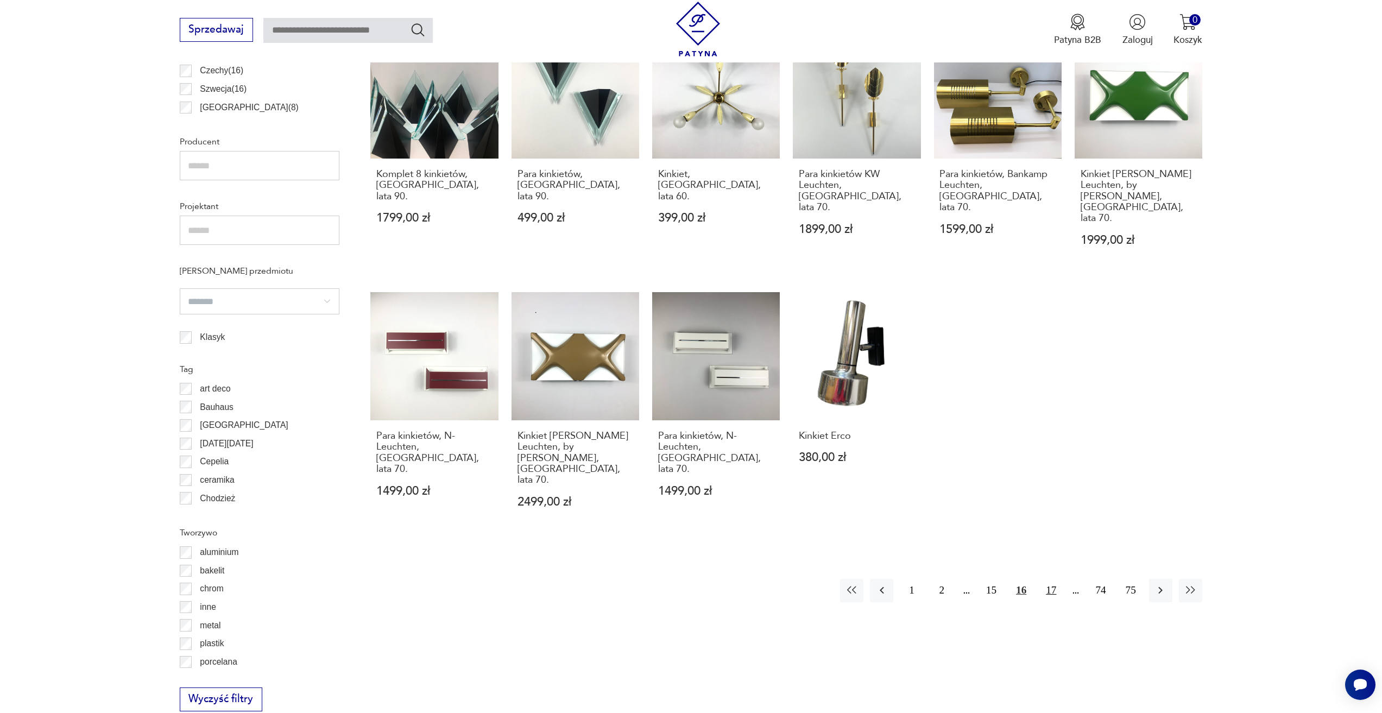
click at [1052, 579] on button "17" at bounding box center [1050, 590] width 23 height 23
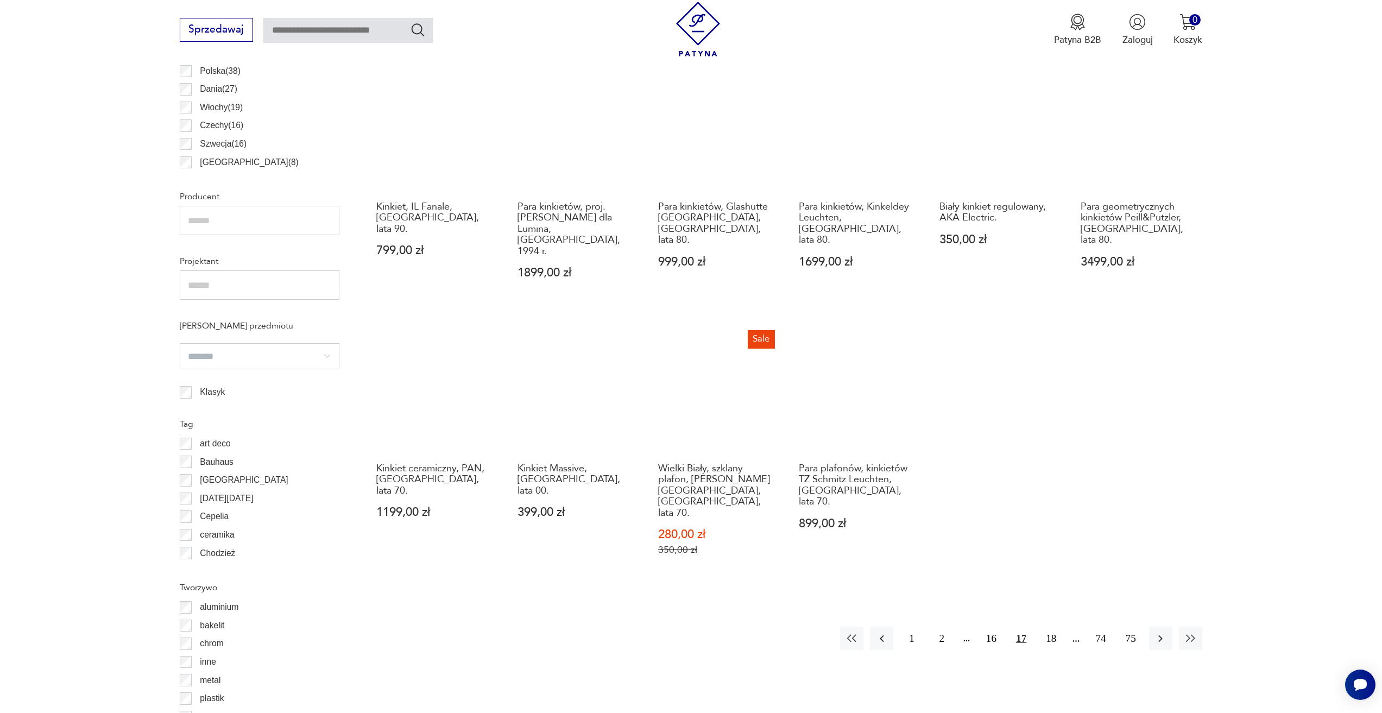
scroll to position [703, 0]
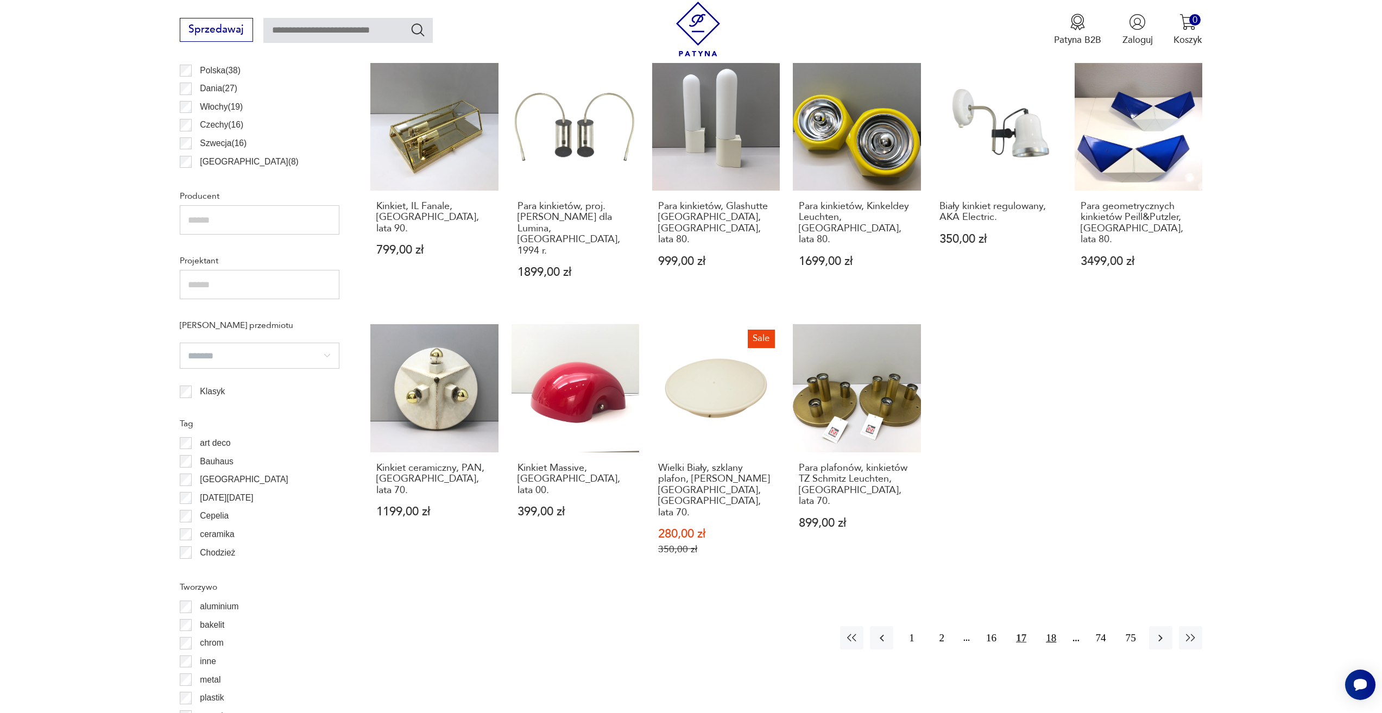
click at [1049, 626] on button "18" at bounding box center [1050, 637] width 23 height 23
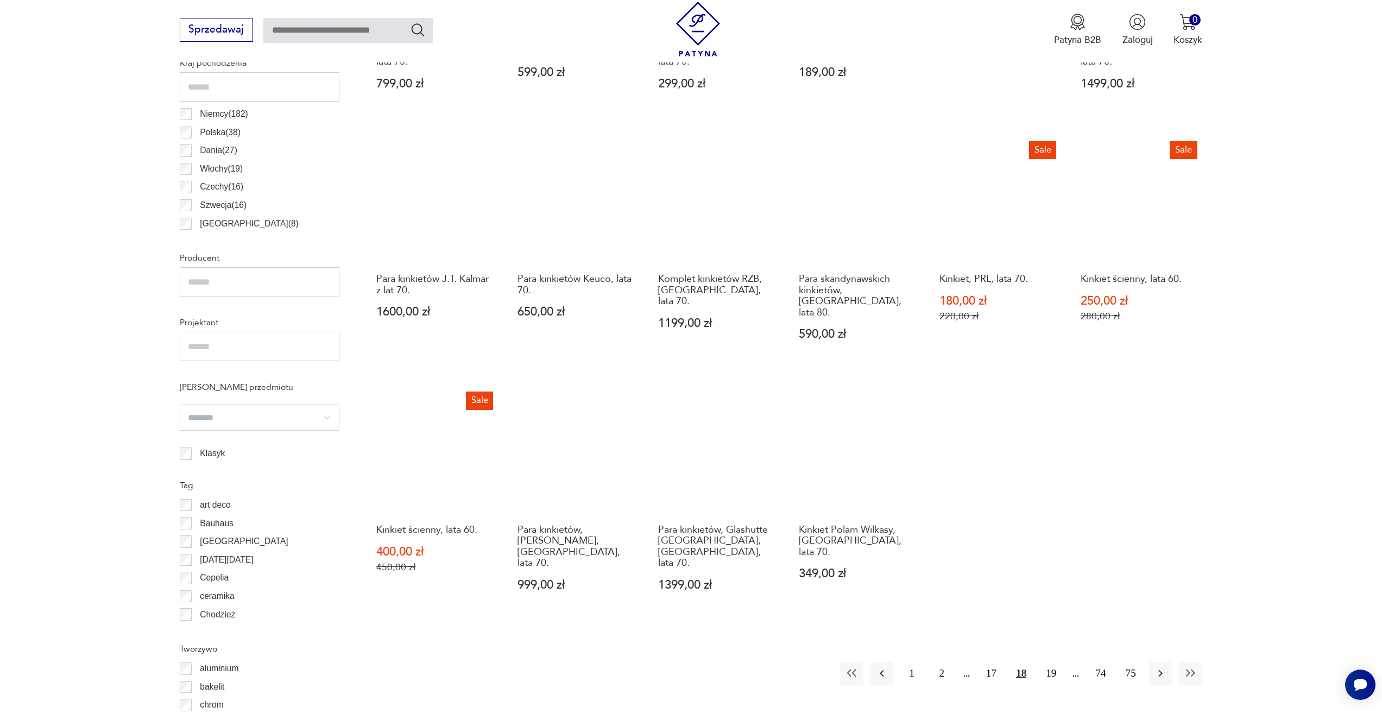
scroll to position [757, 0]
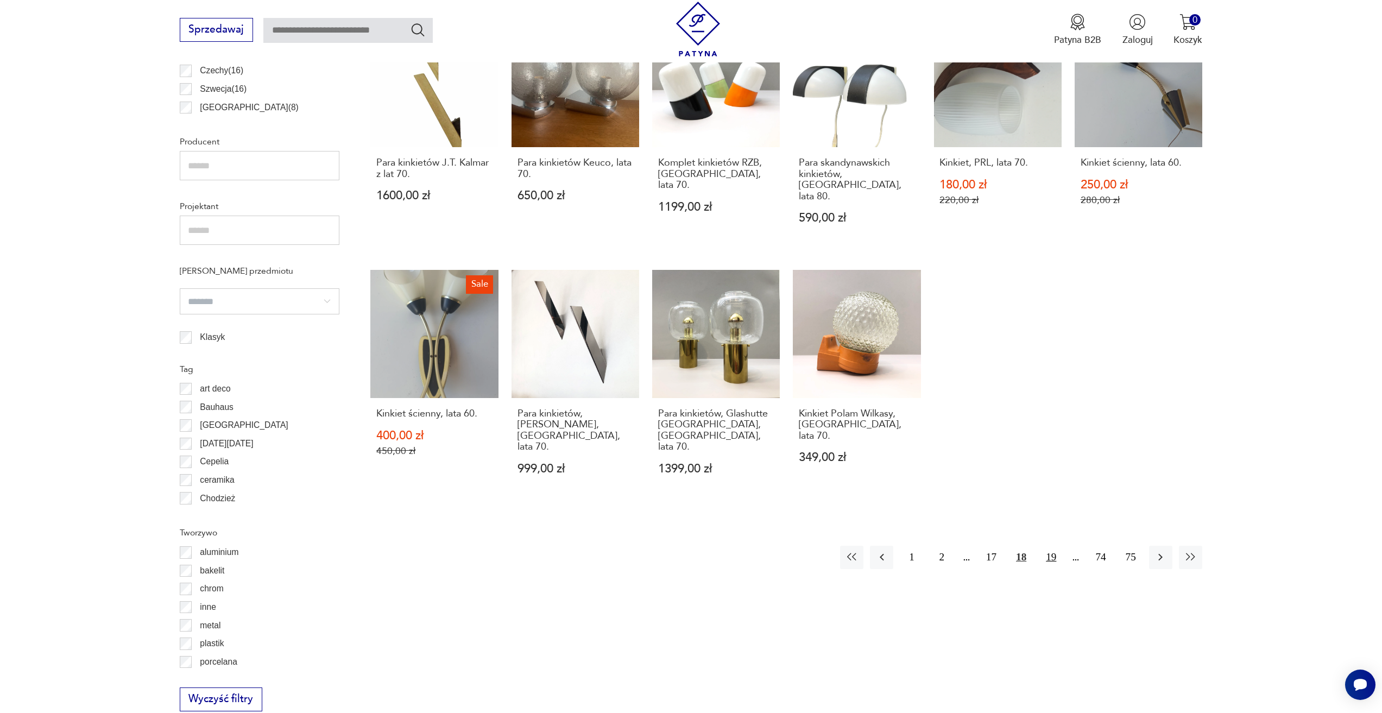
click at [1051, 546] on button "19" at bounding box center [1050, 557] width 23 height 23
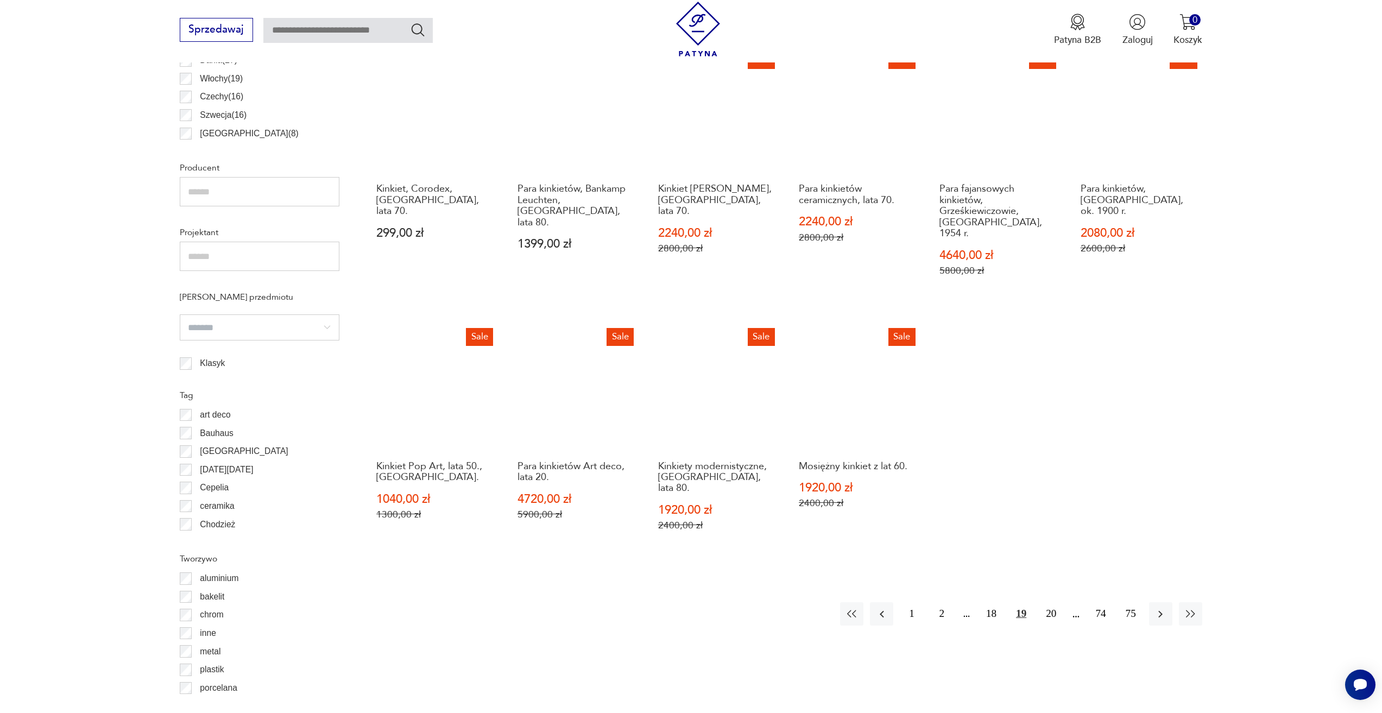
scroll to position [757, 0]
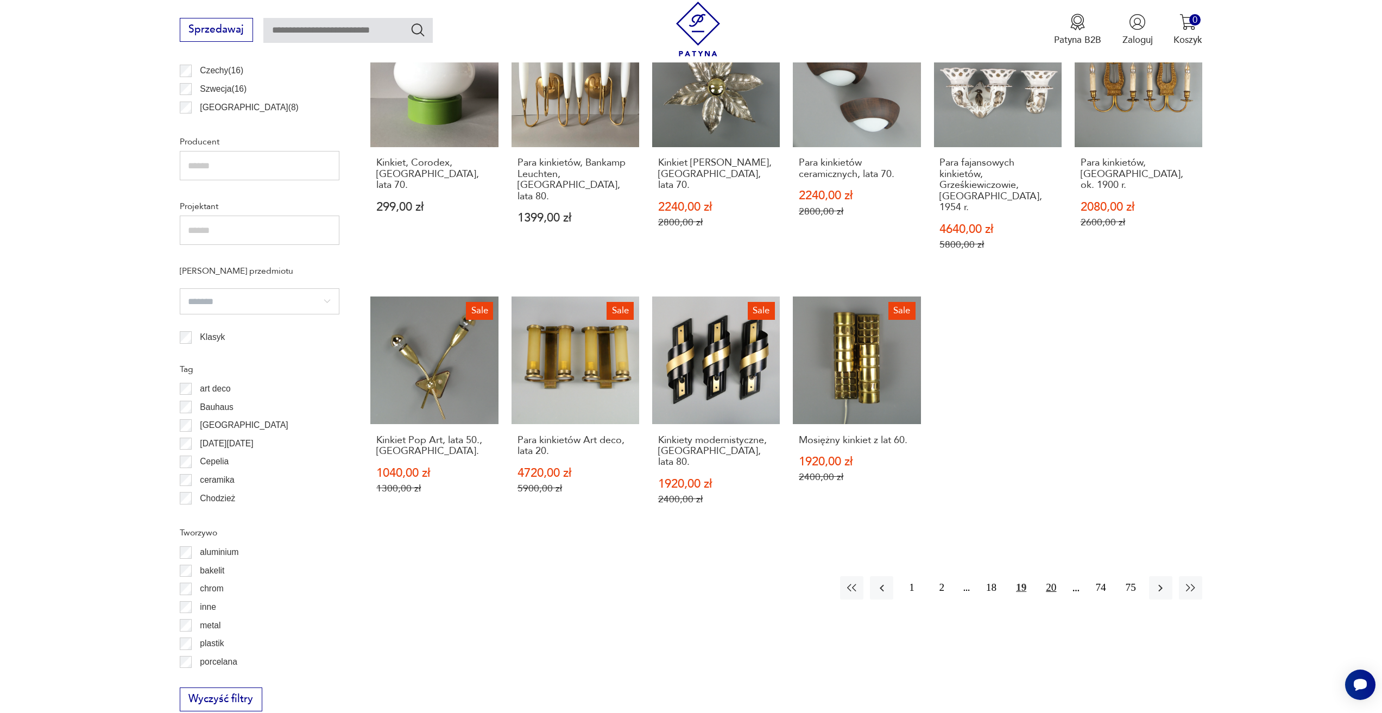
click at [1047, 576] on button "20" at bounding box center [1050, 587] width 23 height 23
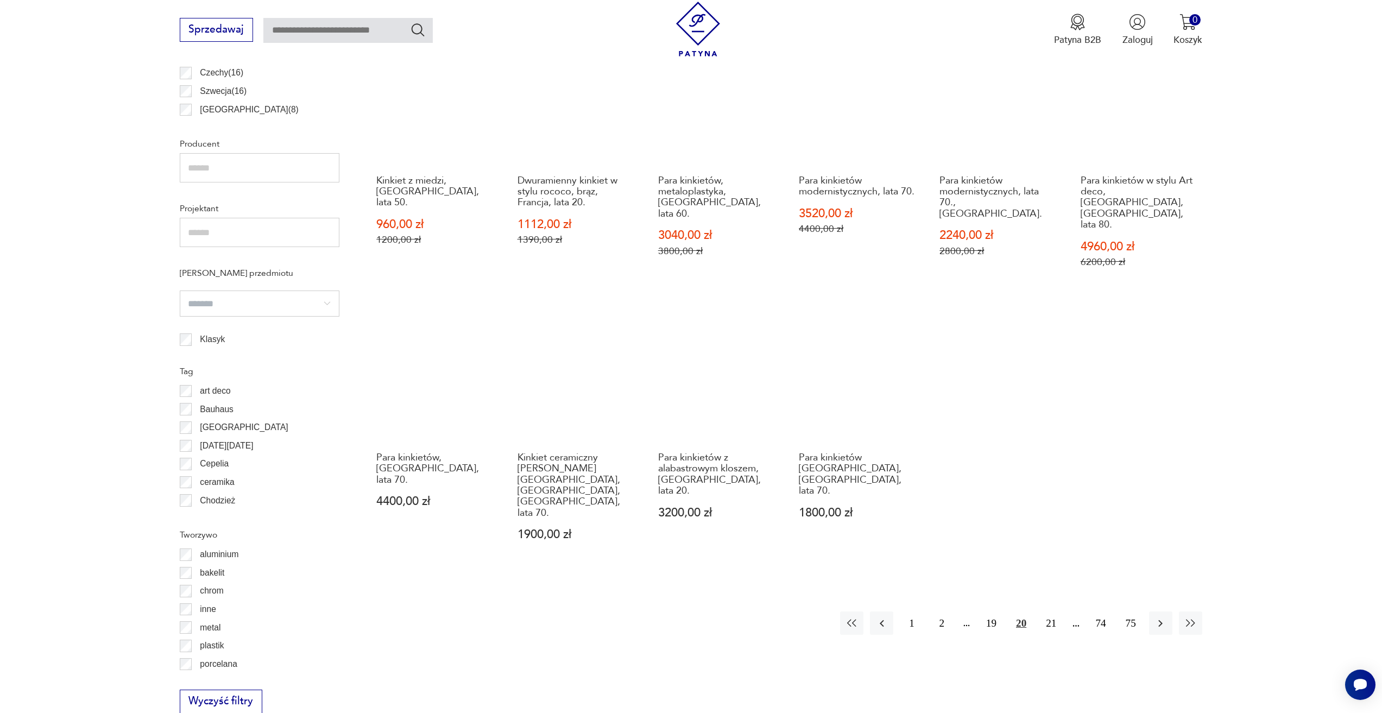
scroll to position [757, 0]
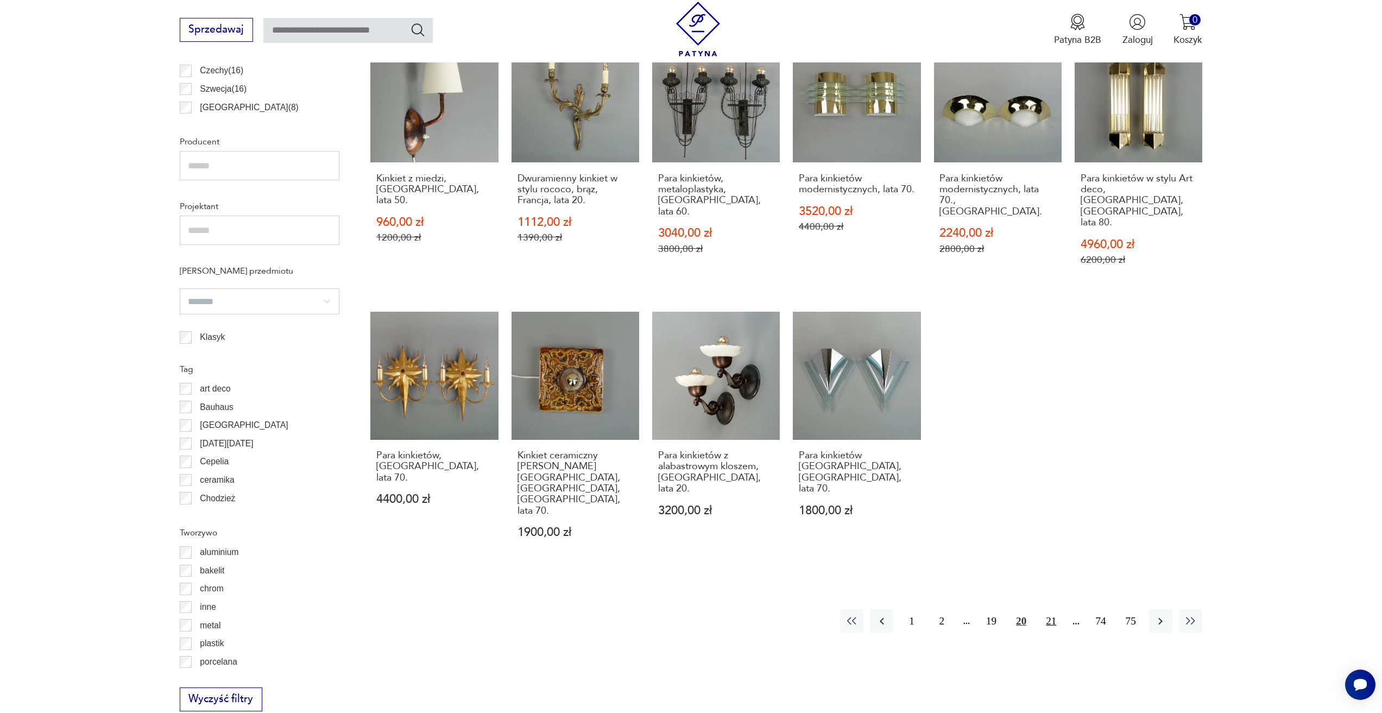
click at [1048, 609] on button "21" at bounding box center [1050, 620] width 23 height 23
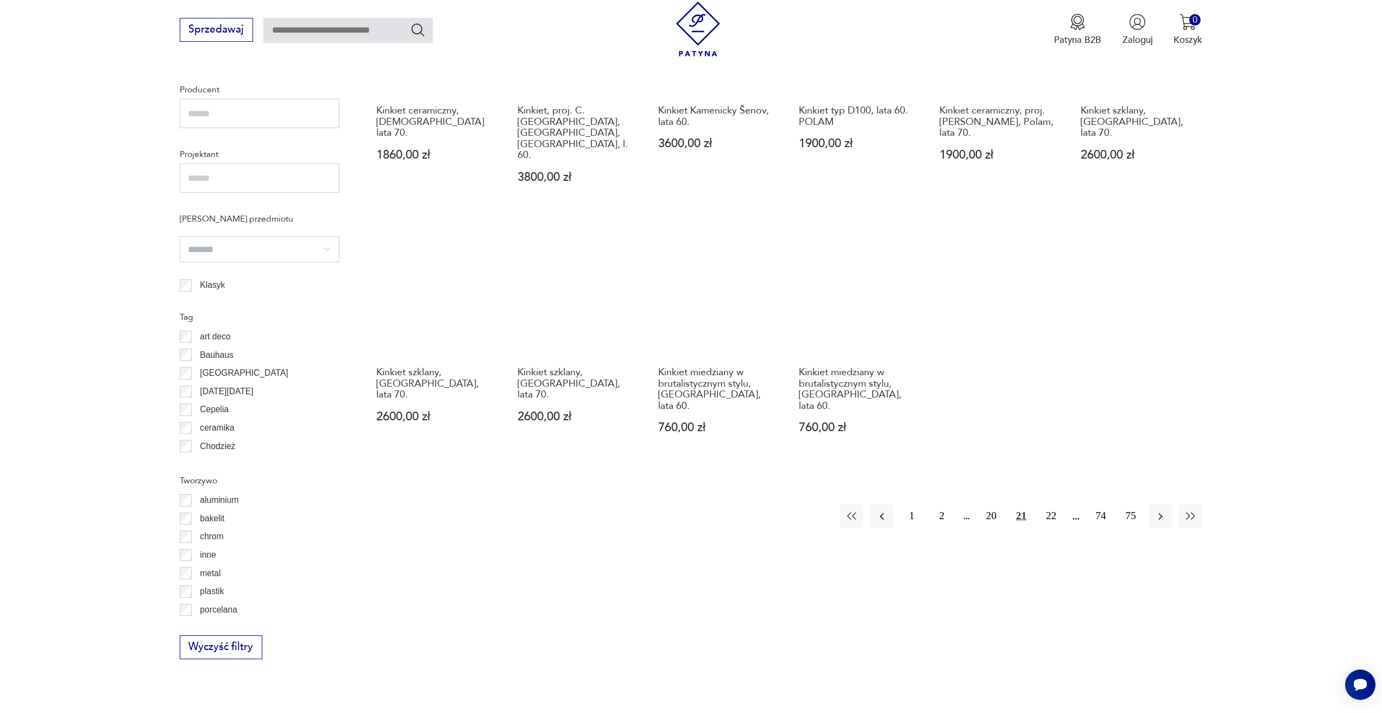
scroll to position [811, 0]
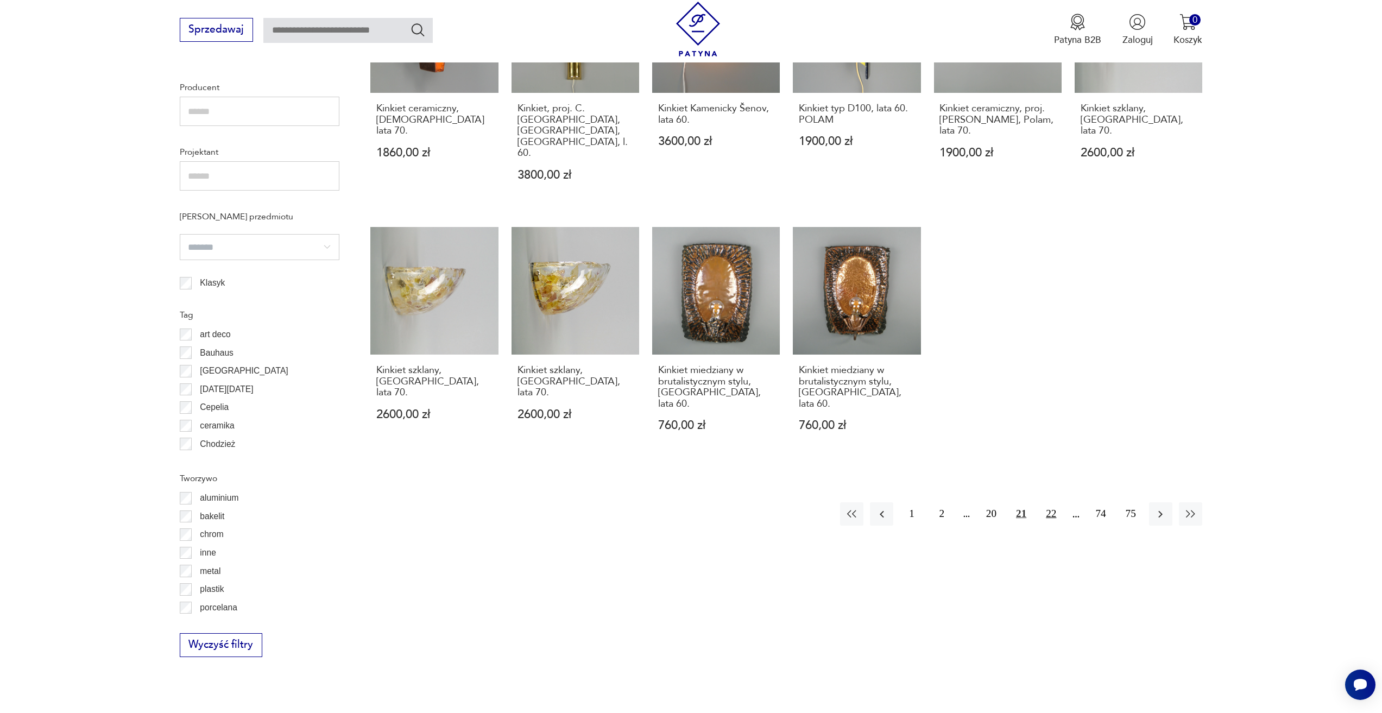
click at [1046, 502] on button "22" at bounding box center [1050, 513] width 23 height 23
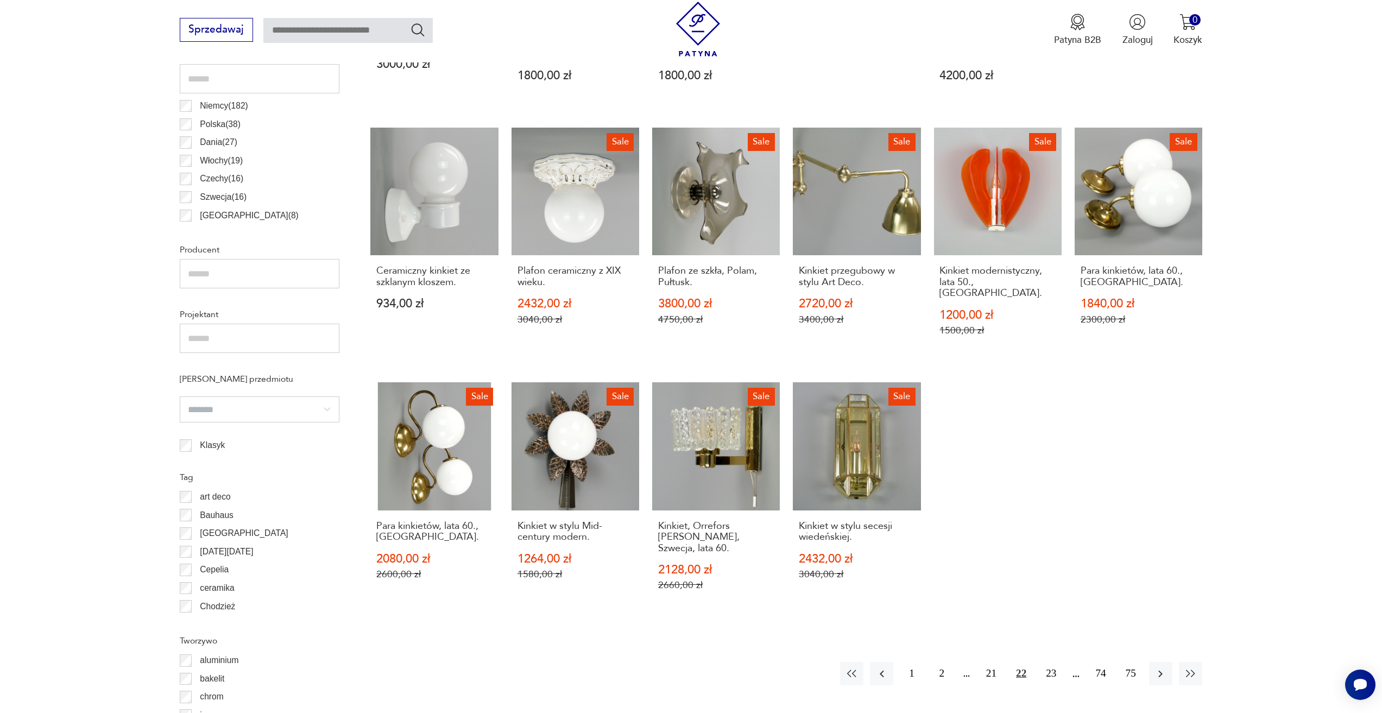
scroll to position [757, 0]
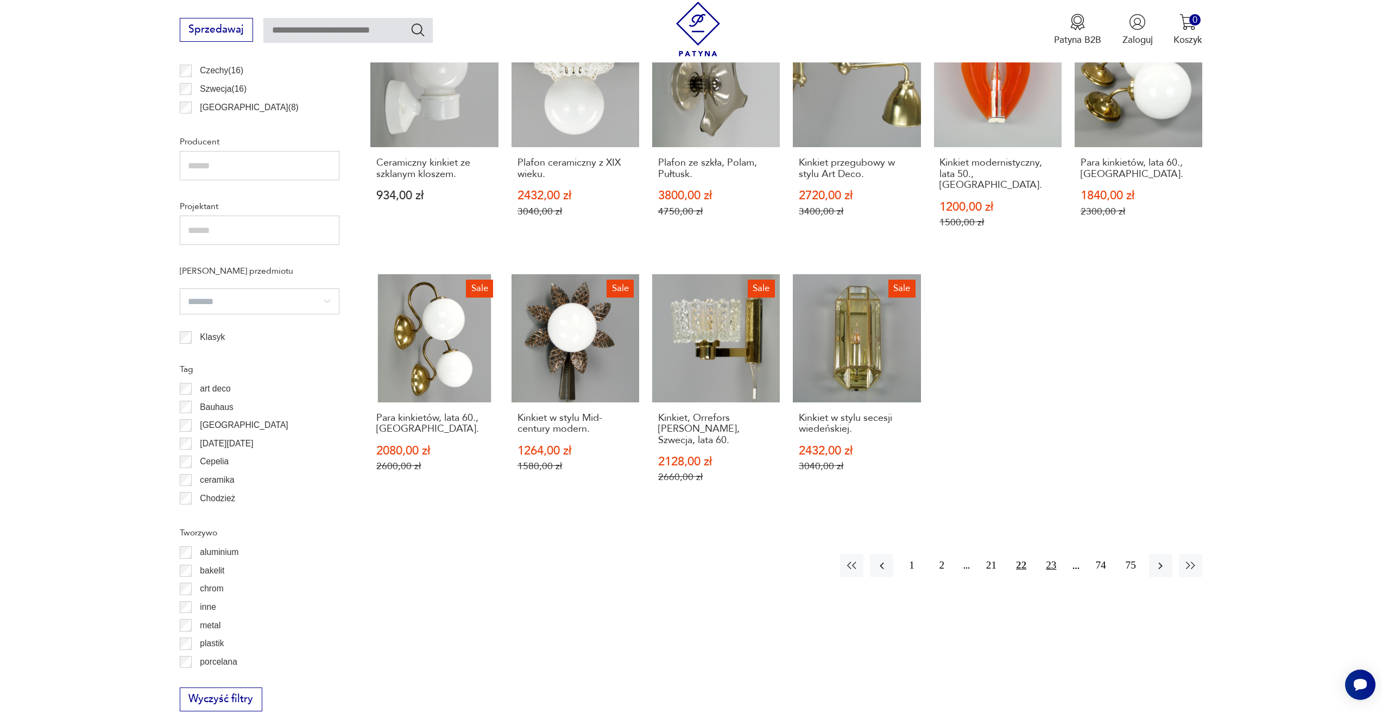
click at [1053, 554] on button "23" at bounding box center [1050, 565] width 23 height 23
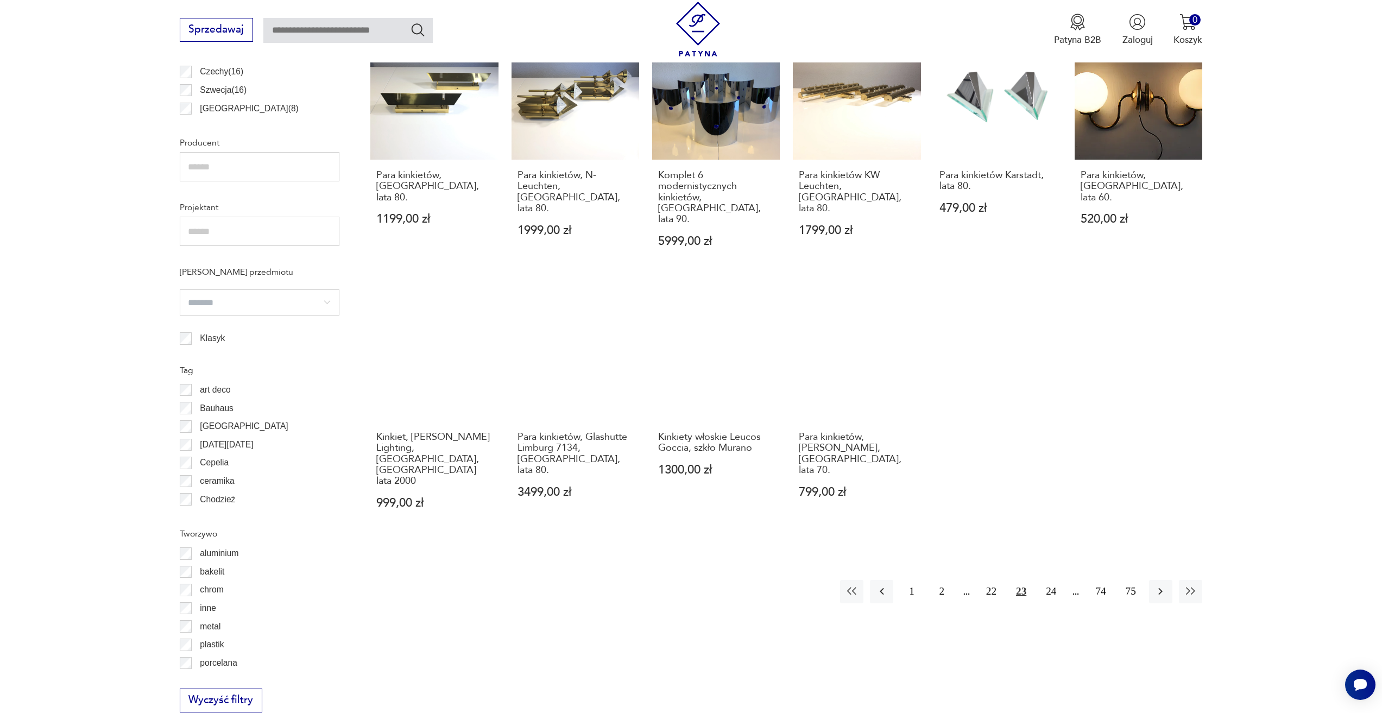
scroll to position [757, 0]
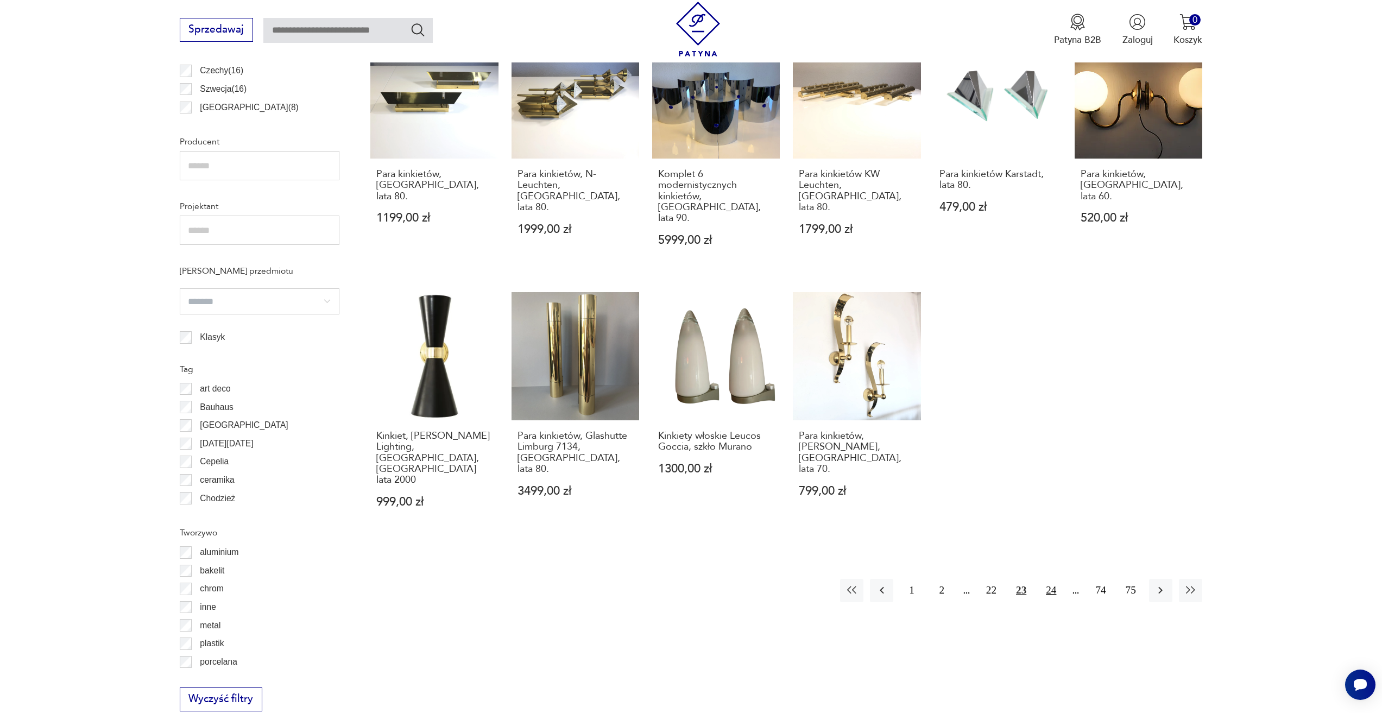
click at [1055, 579] on button "24" at bounding box center [1050, 590] width 23 height 23
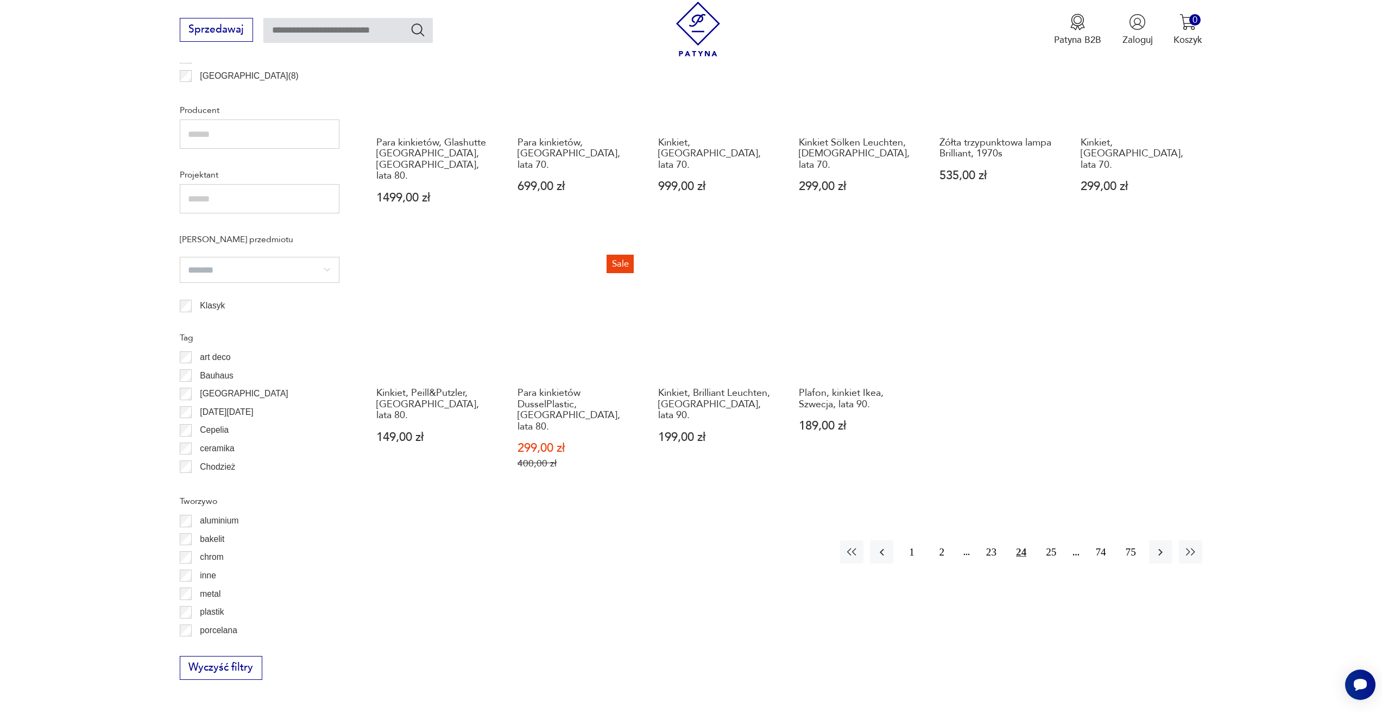
scroll to position [811, 0]
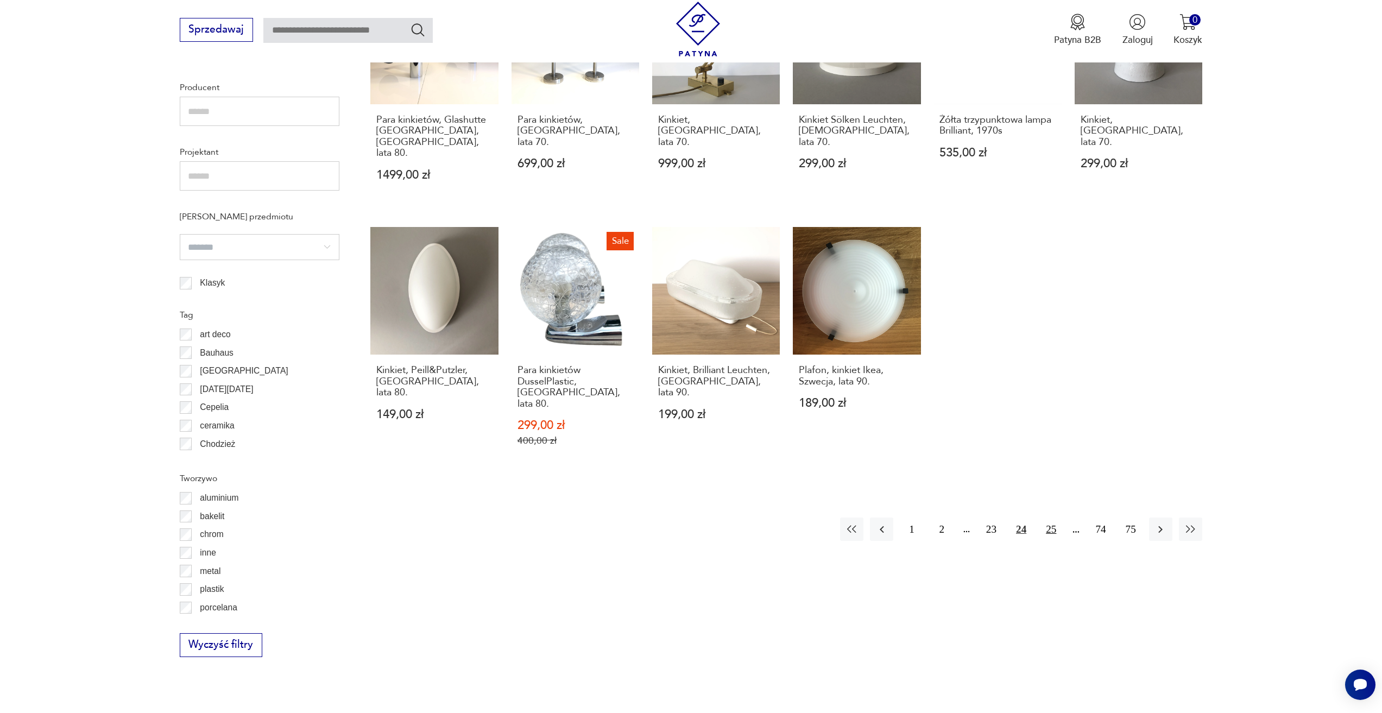
click at [1054, 518] on button "25" at bounding box center [1050, 529] width 23 height 23
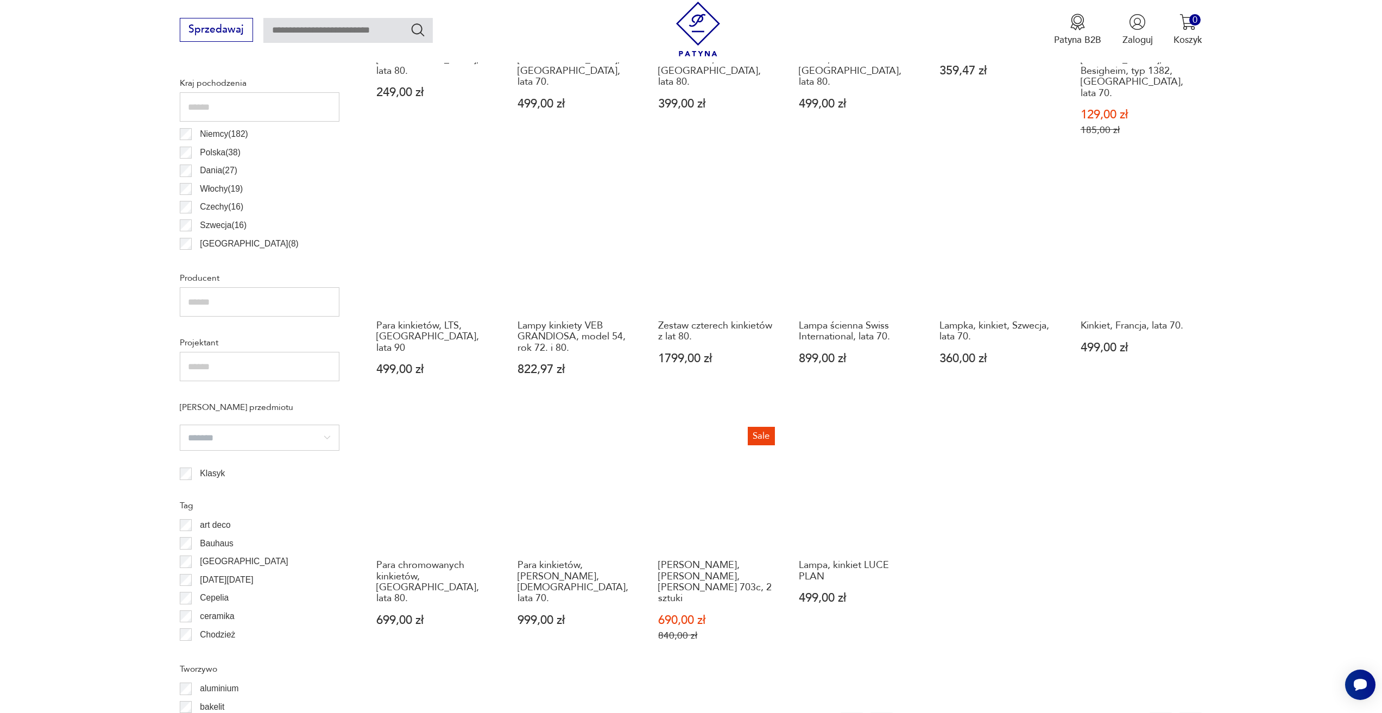
scroll to position [757, 0]
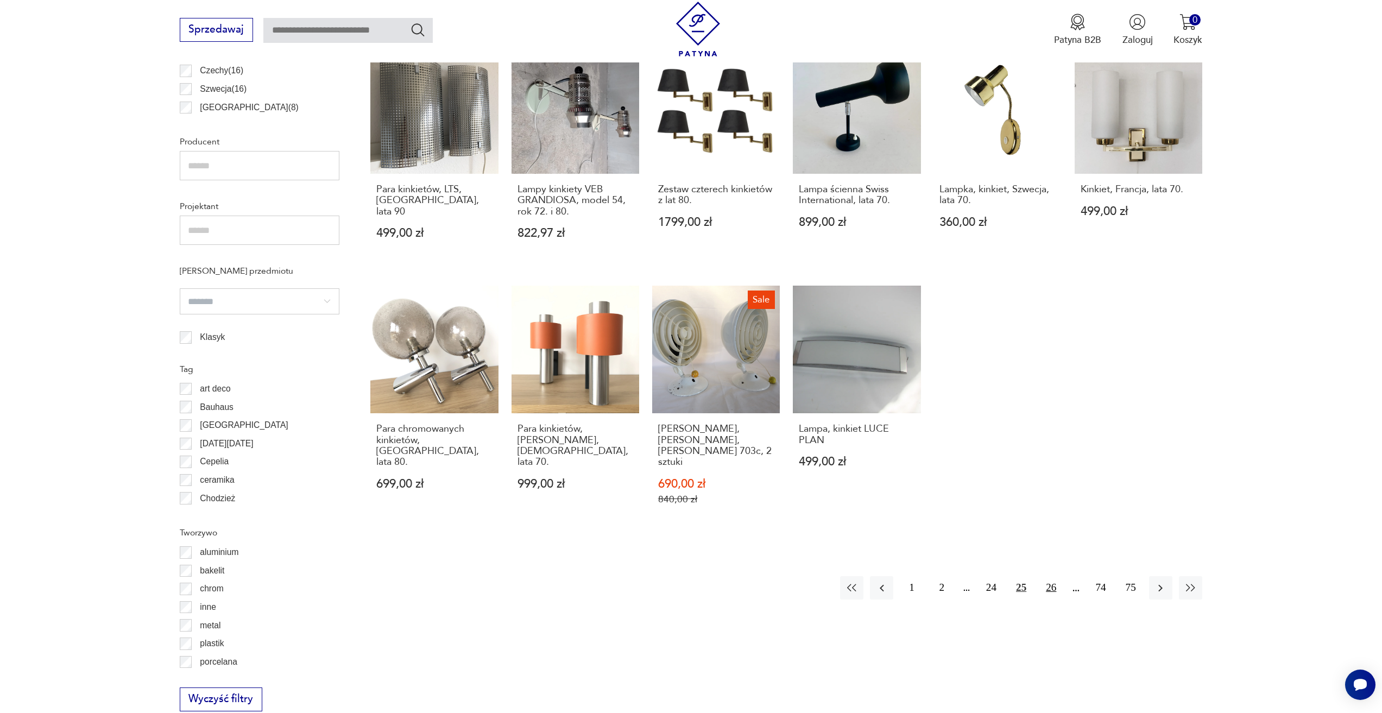
click at [1054, 576] on button "26" at bounding box center [1050, 587] width 23 height 23
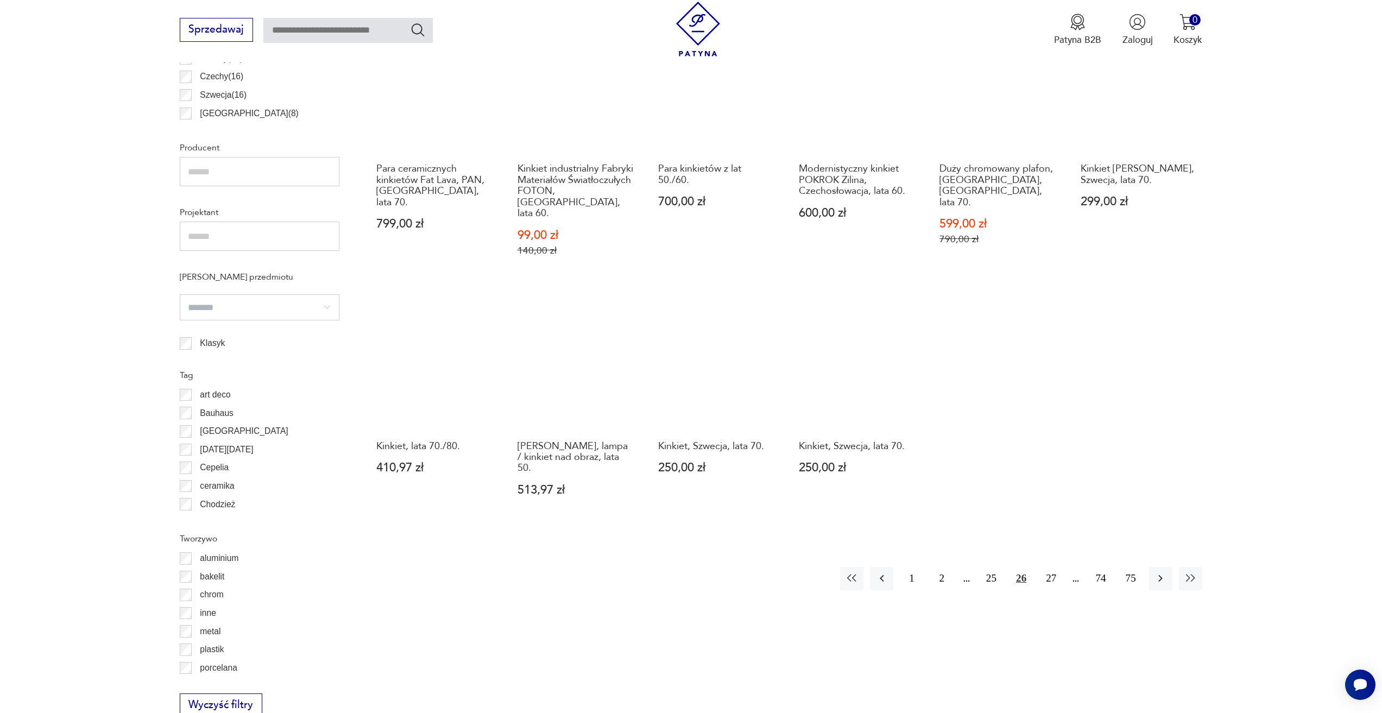
scroll to position [757, 0]
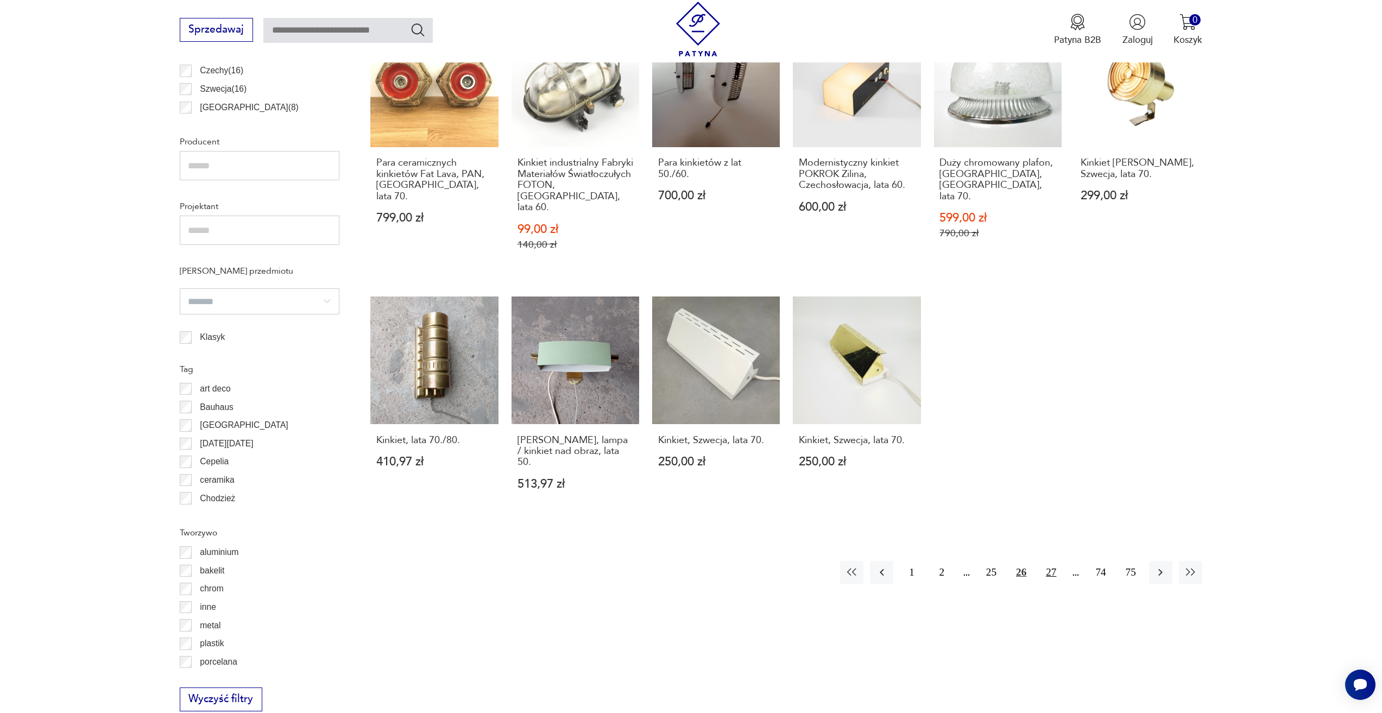
click at [1050, 561] on button "27" at bounding box center [1050, 572] width 23 height 23
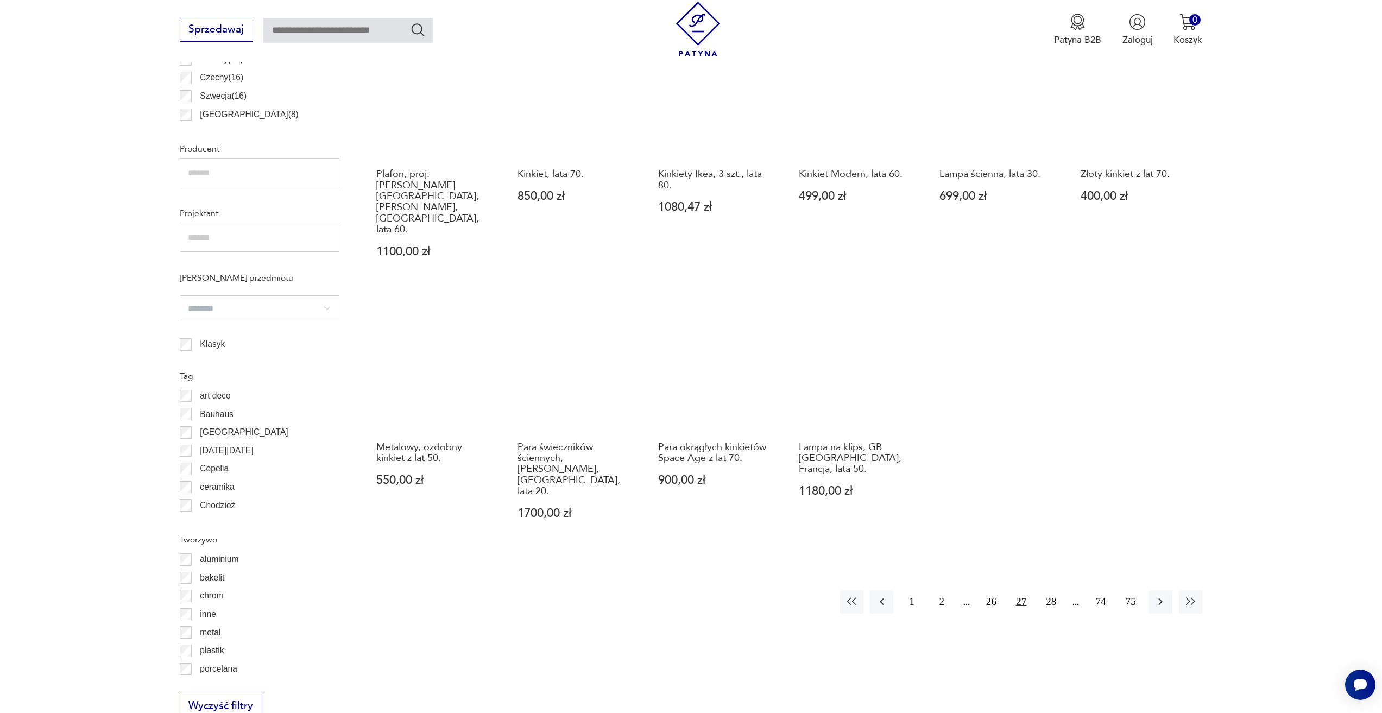
scroll to position [866, 0]
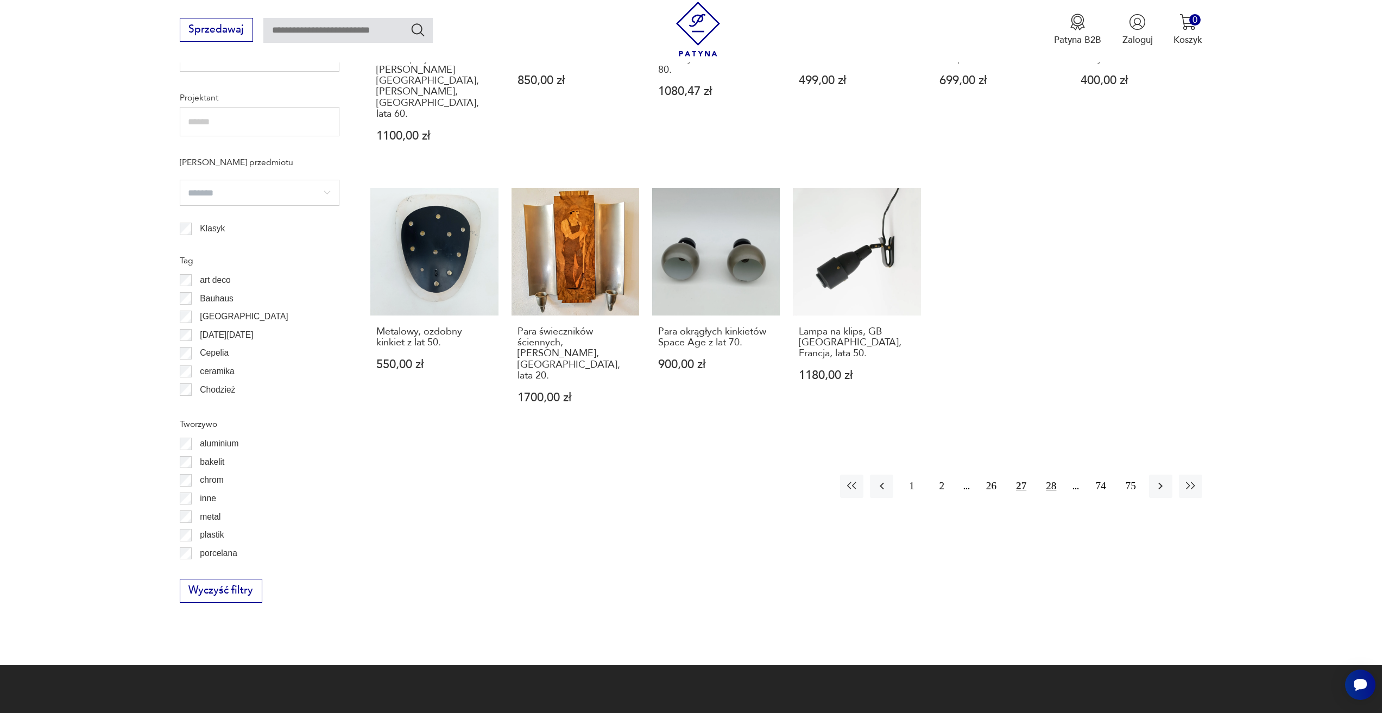
click at [1055, 475] on button "28" at bounding box center [1050, 486] width 23 height 23
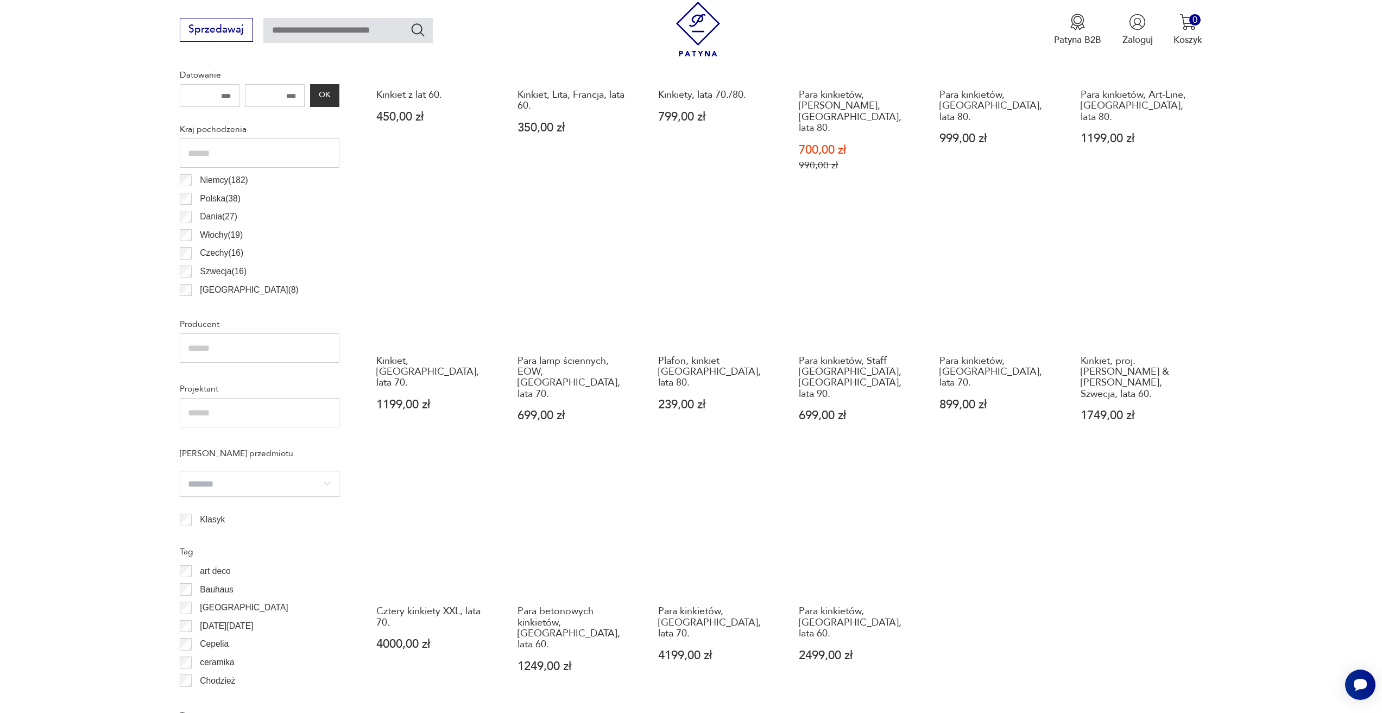
scroll to position [594, 0]
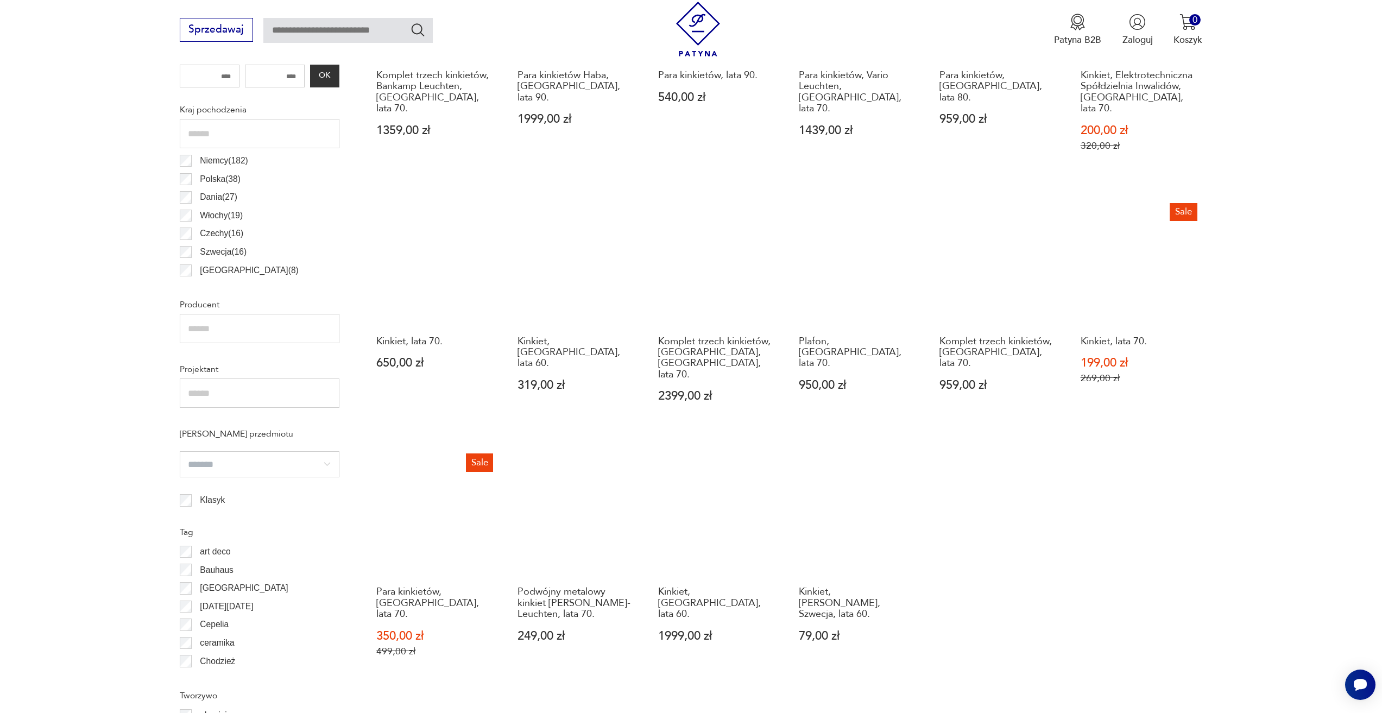
scroll to position [703, 0]
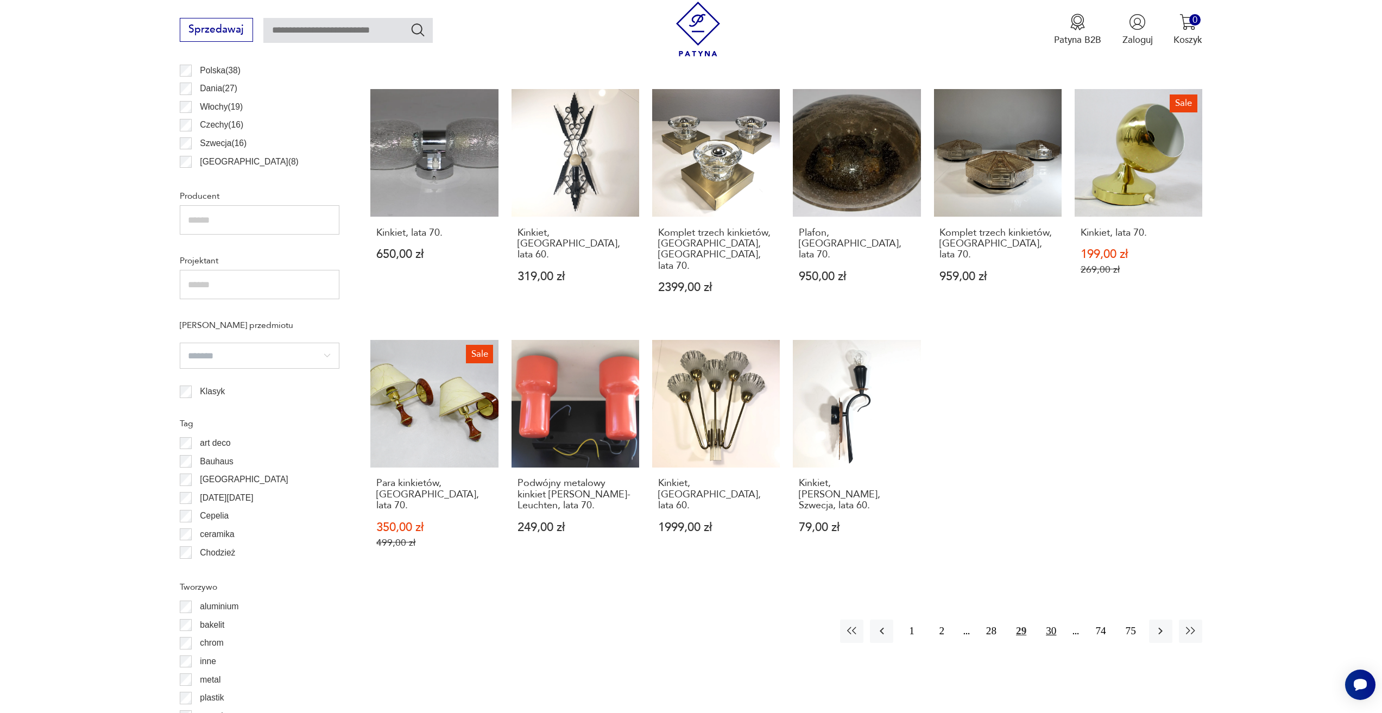
click at [1050, 620] on button "30" at bounding box center [1050, 631] width 23 height 23
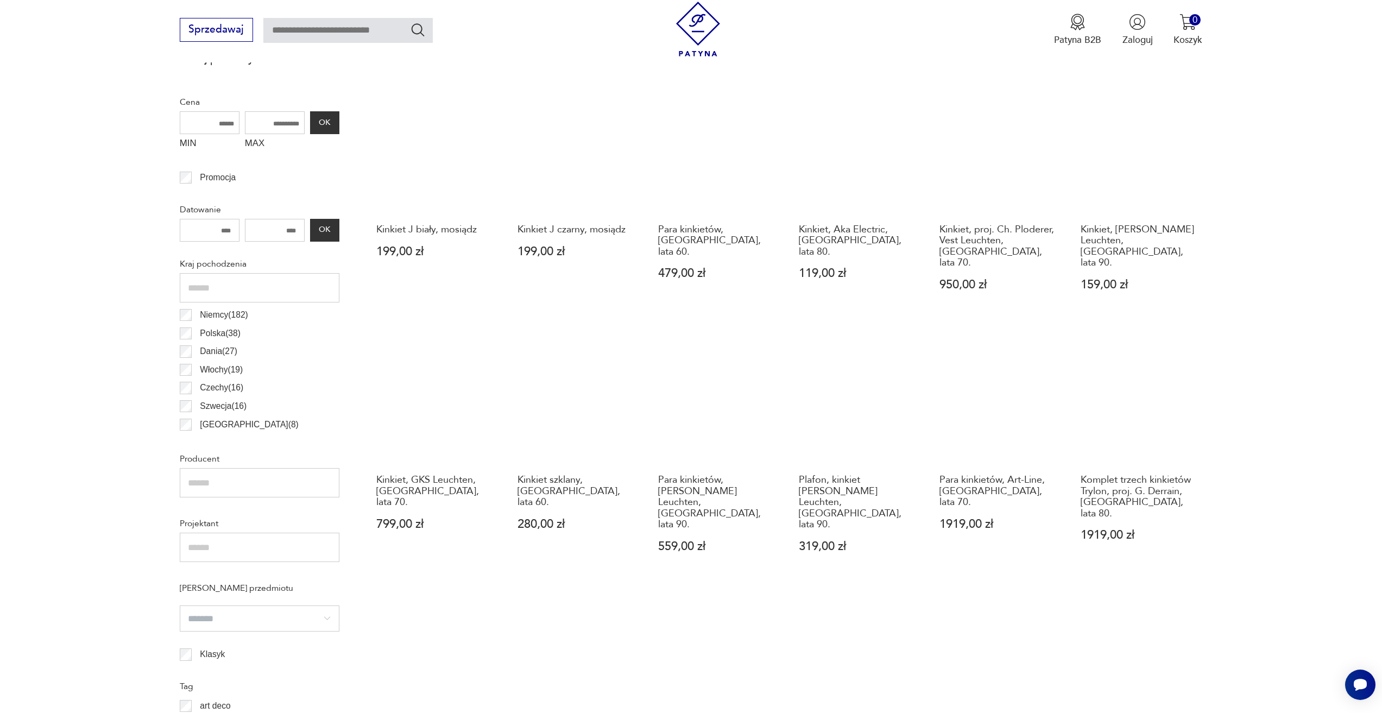
scroll to position [648, 0]
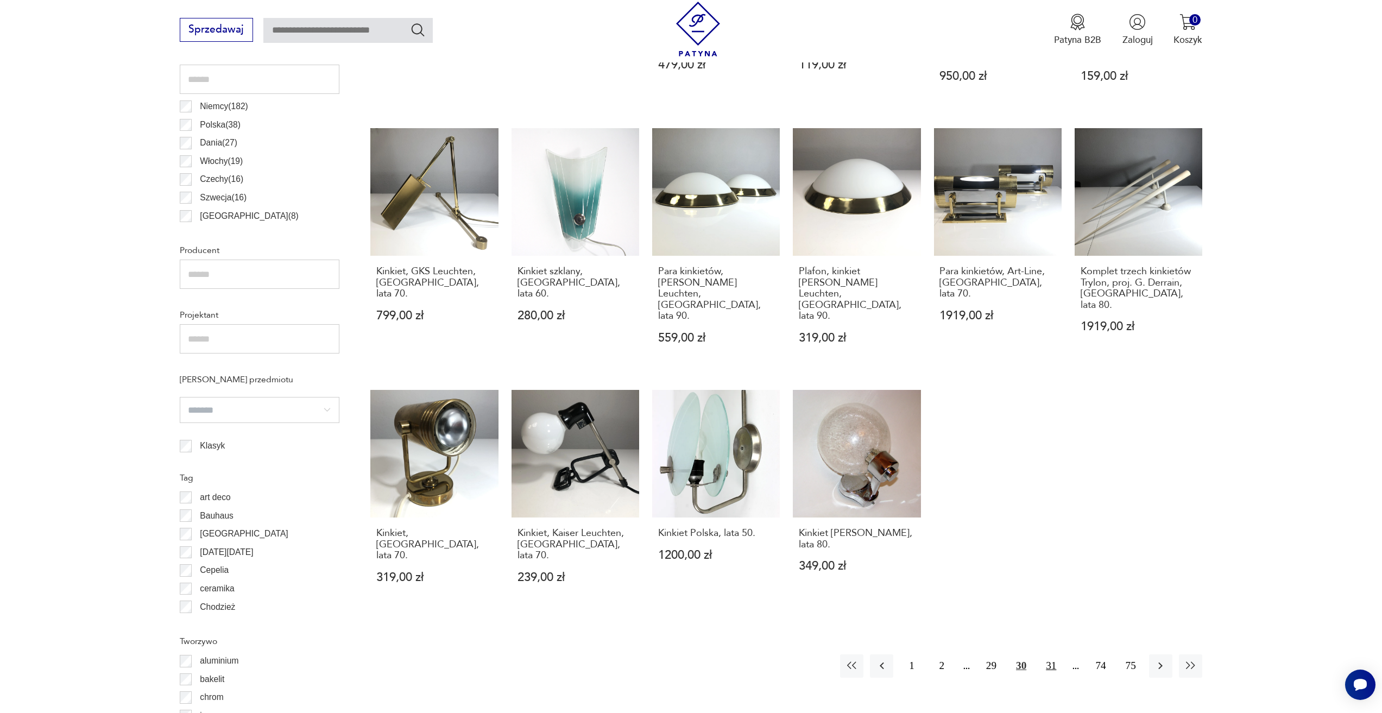
click at [1054, 654] on button "31" at bounding box center [1050, 665] width 23 height 23
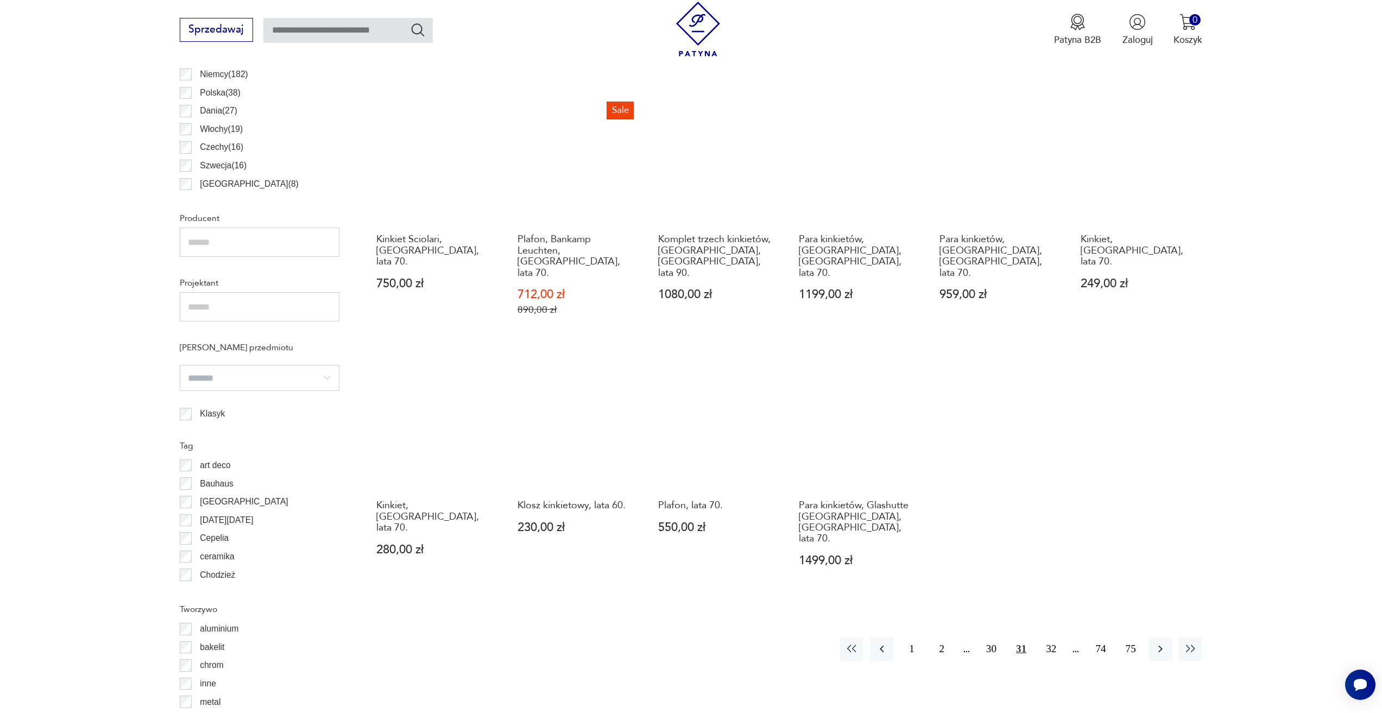
scroll to position [866, 0]
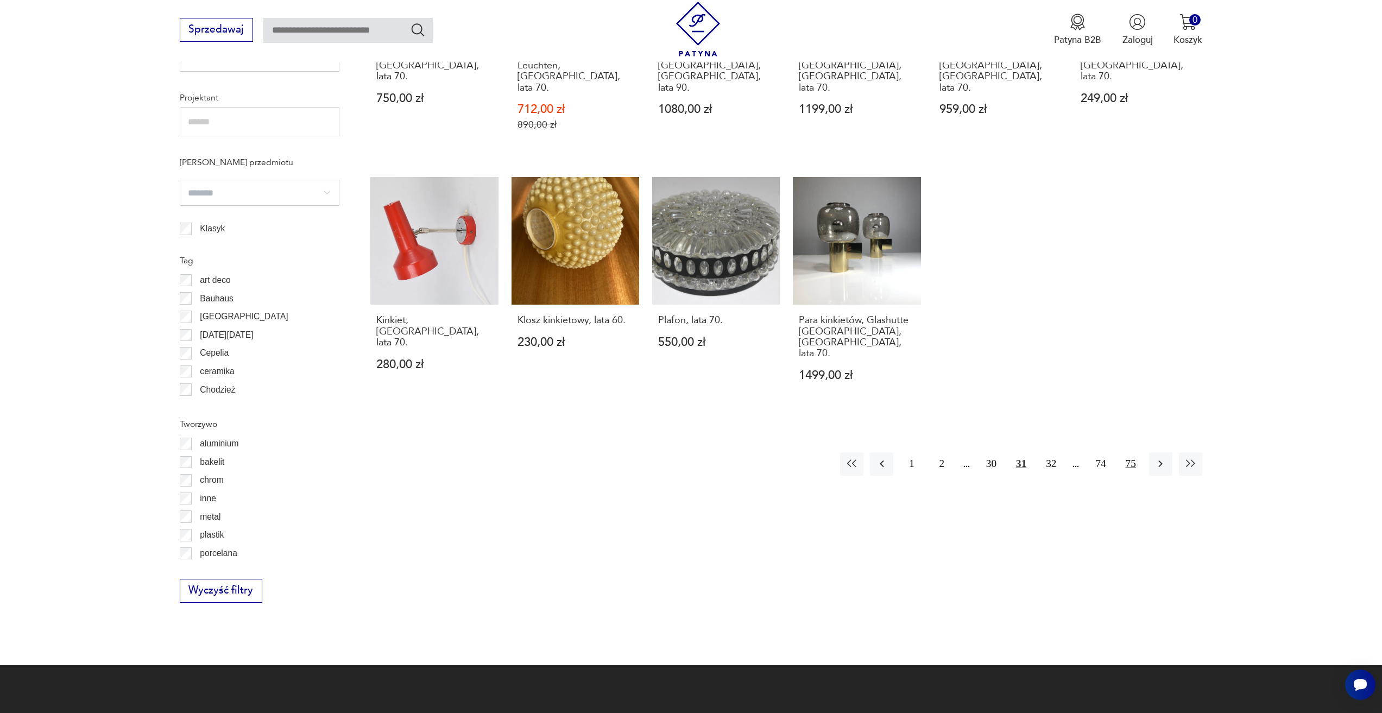
click at [1139, 452] on button "75" at bounding box center [1130, 463] width 23 height 23
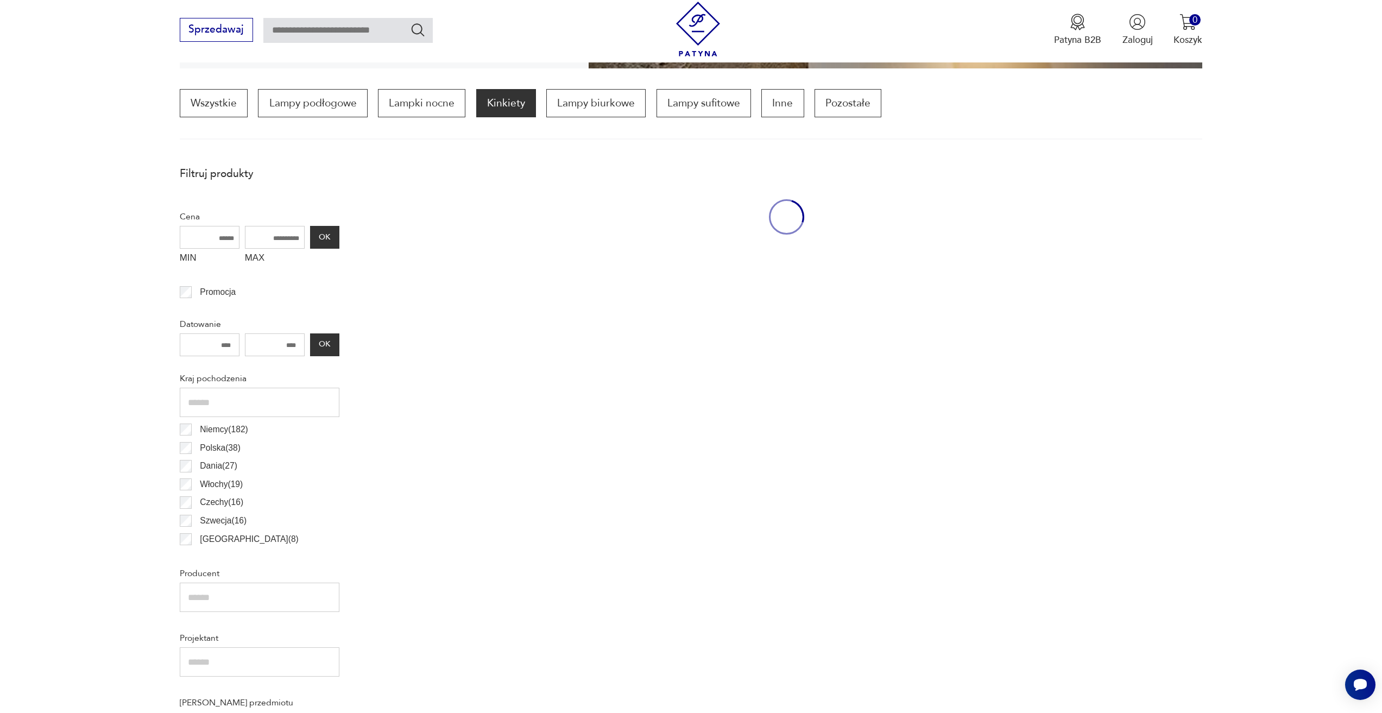
scroll to position [323, 0]
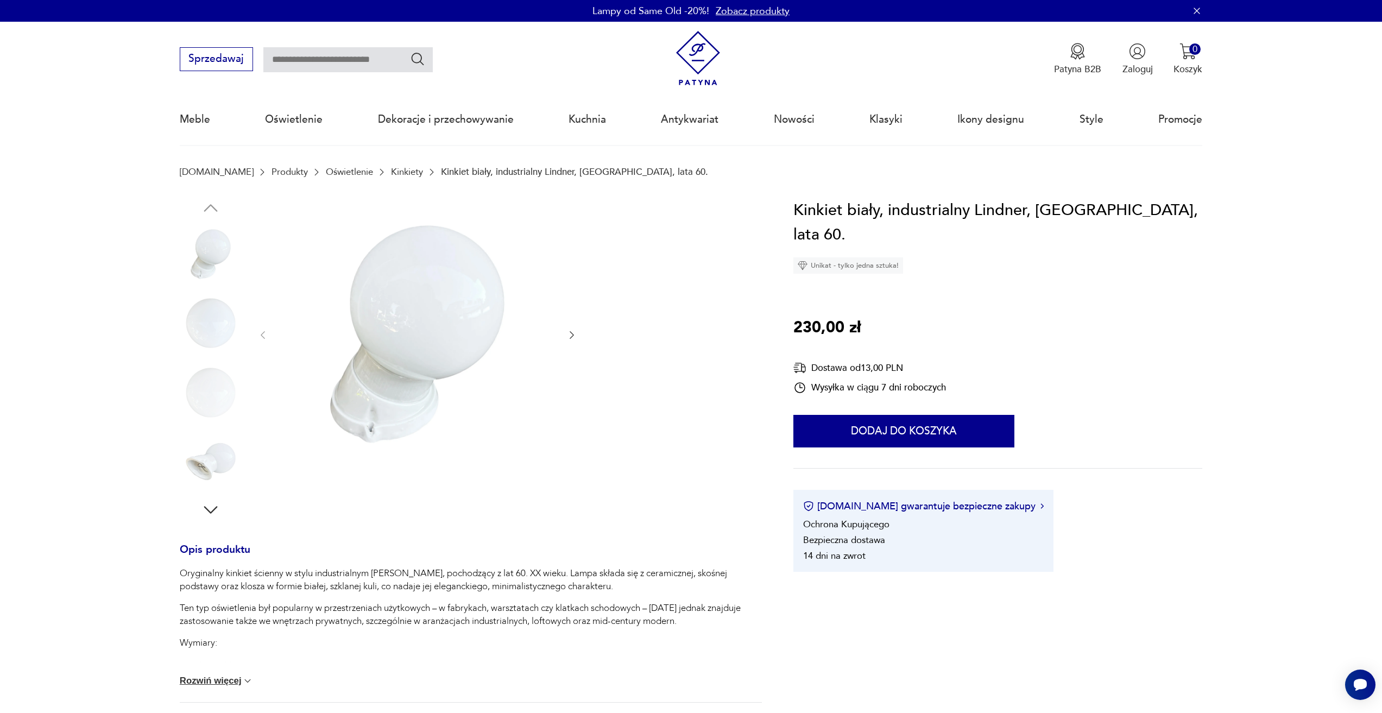
click at [207, 467] on img at bounding box center [211, 462] width 62 height 62
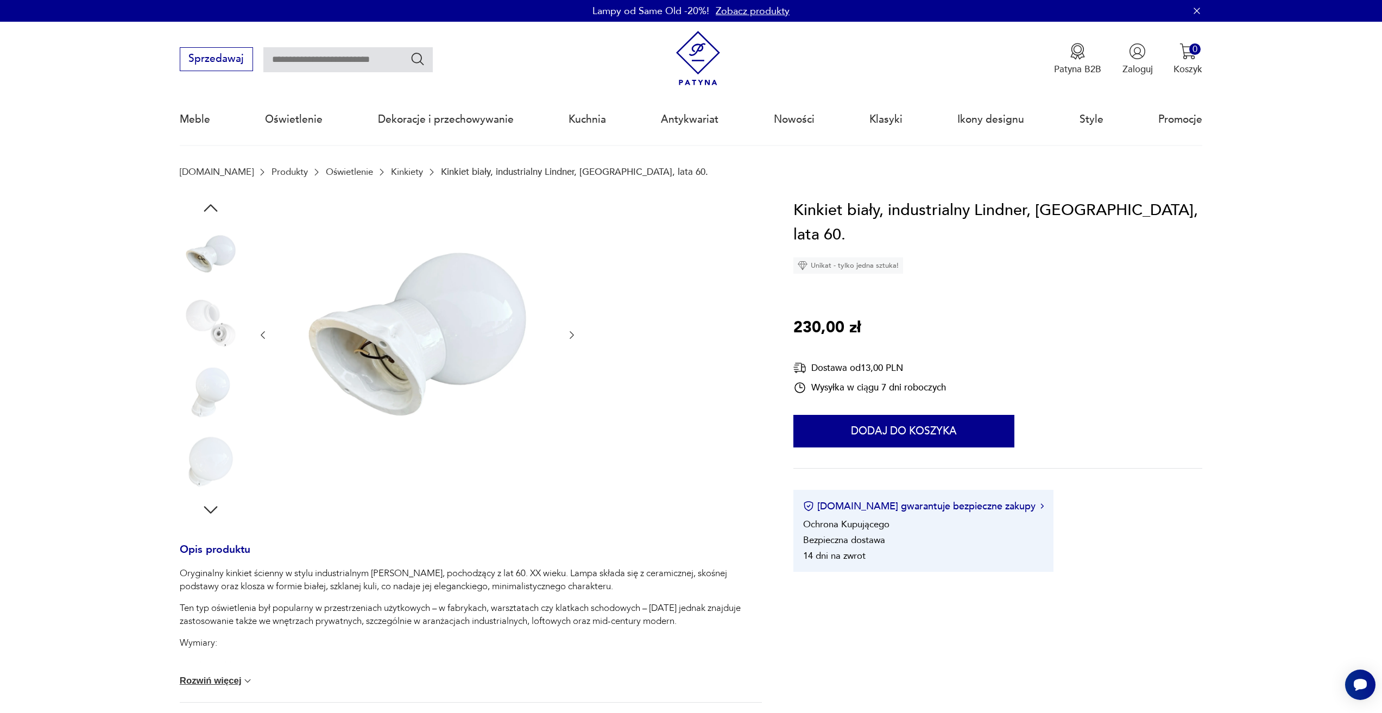
click at [208, 493] on div at bounding box center [211, 463] width 62 height 64
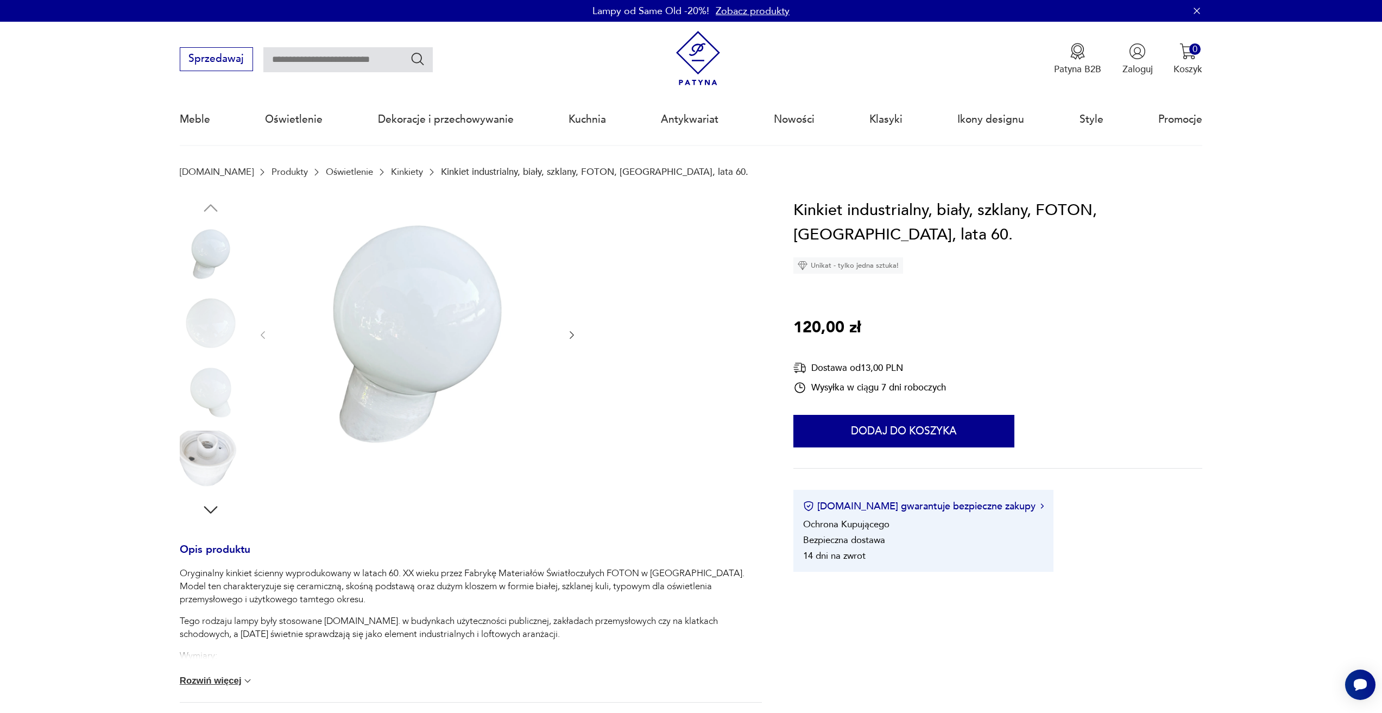
click at [572, 332] on icon "button" at bounding box center [571, 335] width 11 height 11
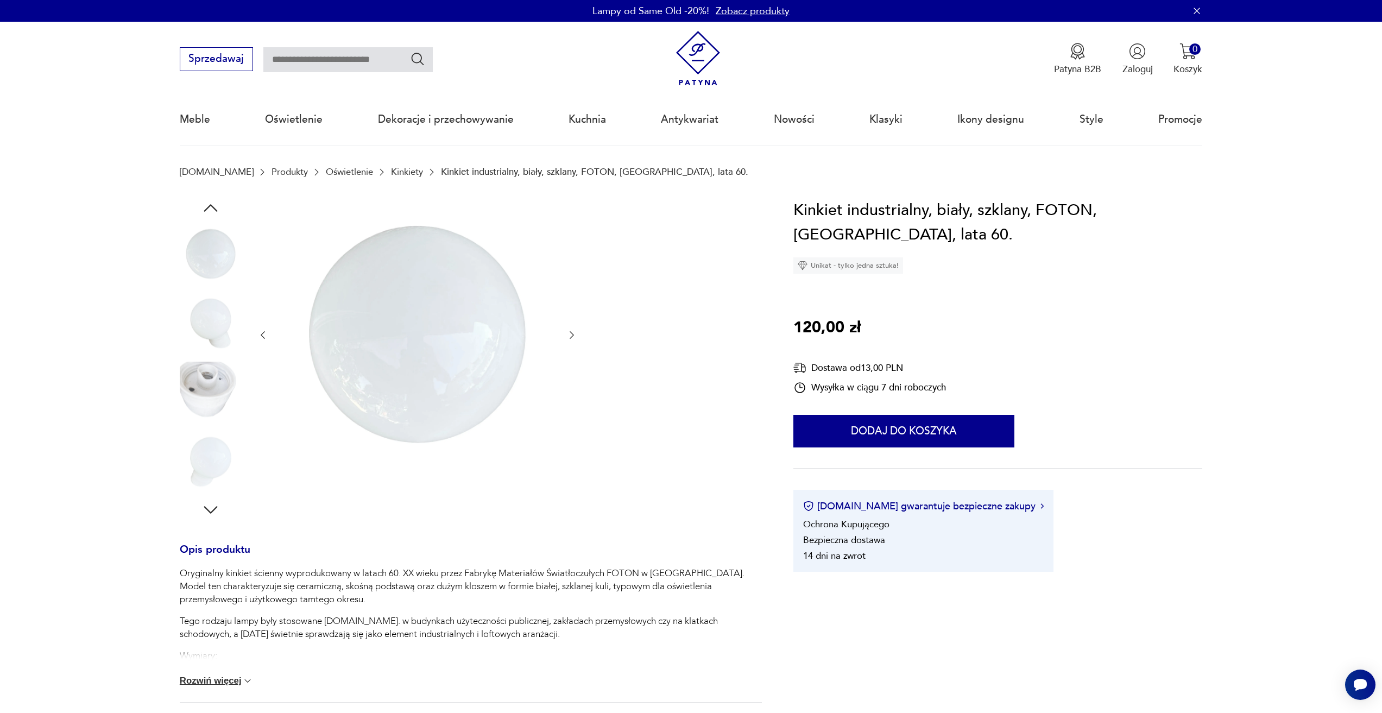
click at [572, 332] on icon "button" at bounding box center [571, 335] width 11 height 11
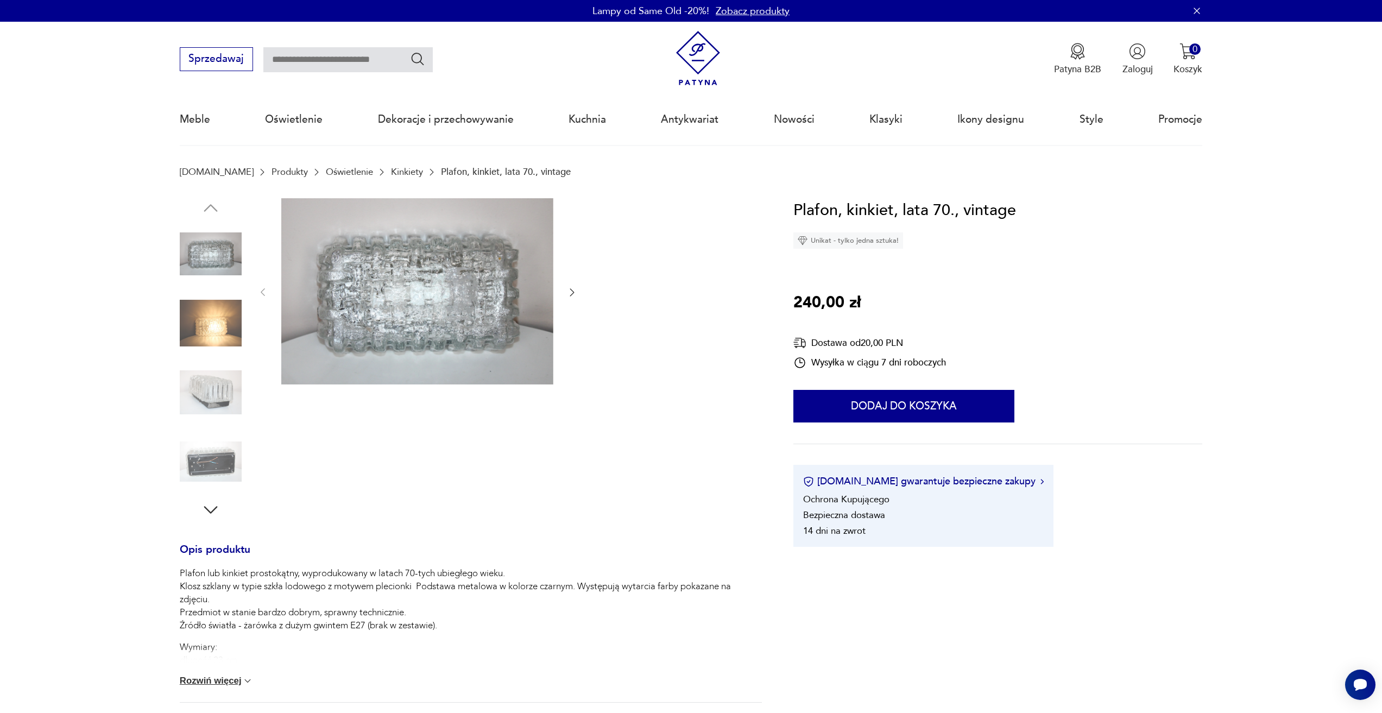
click at [204, 319] on img at bounding box center [211, 323] width 62 height 62
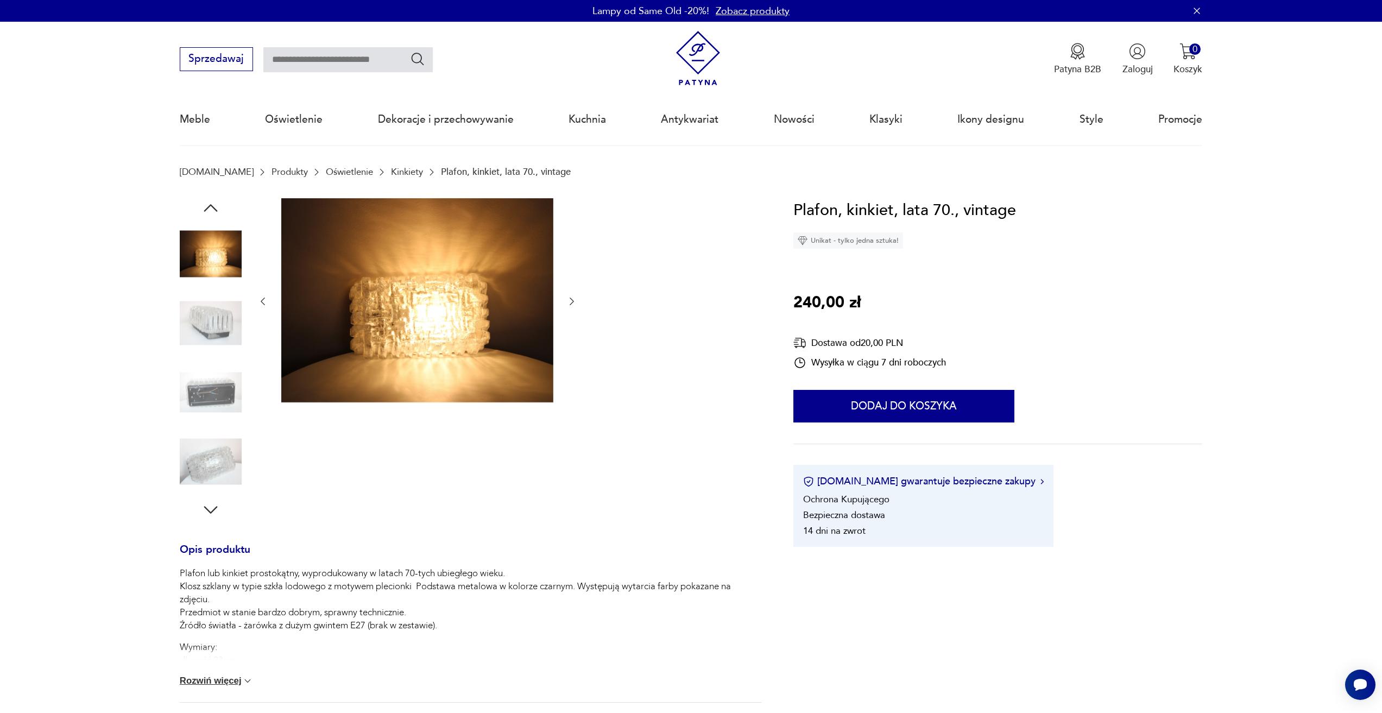
click at [212, 364] on img at bounding box center [211, 393] width 62 height 62
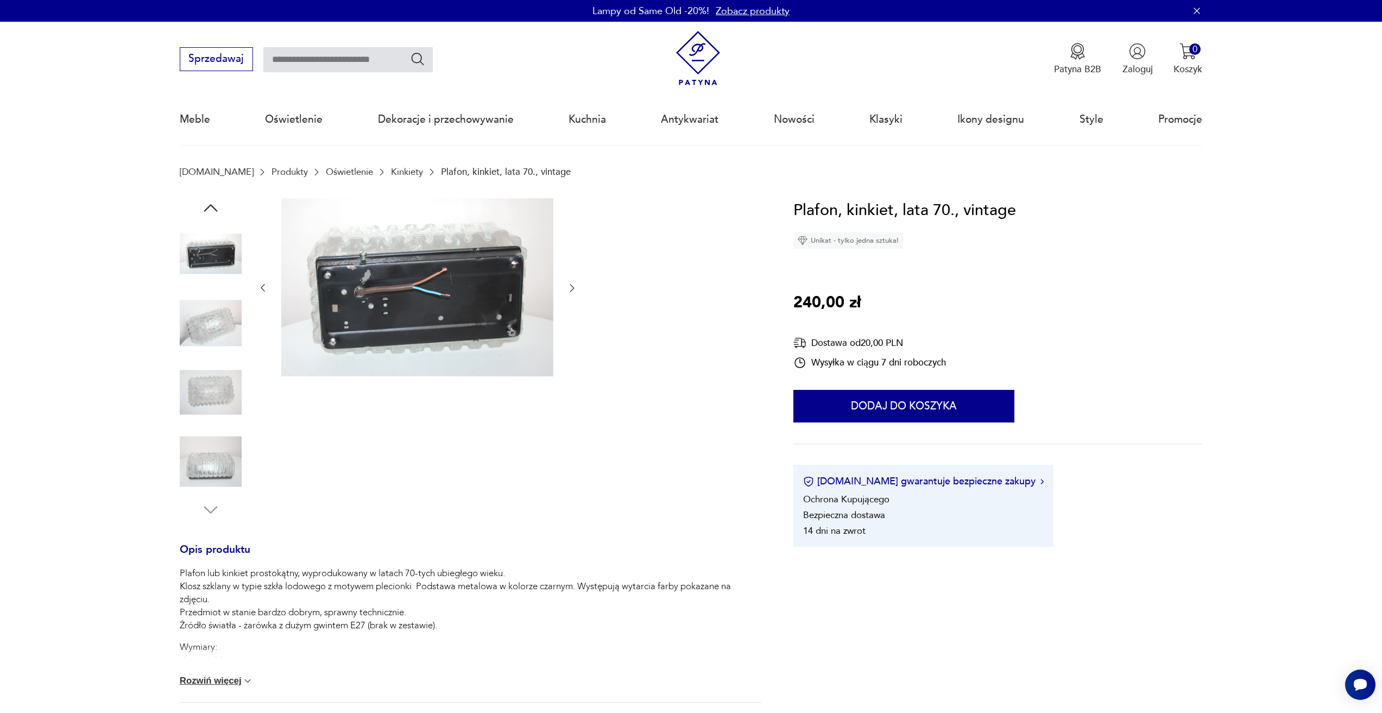
click at [211, 359] on div at bounding box center [211, 359] width 62 height 272
click at [217, 378] on img at bounding box center [211, 393] width 62 height 62
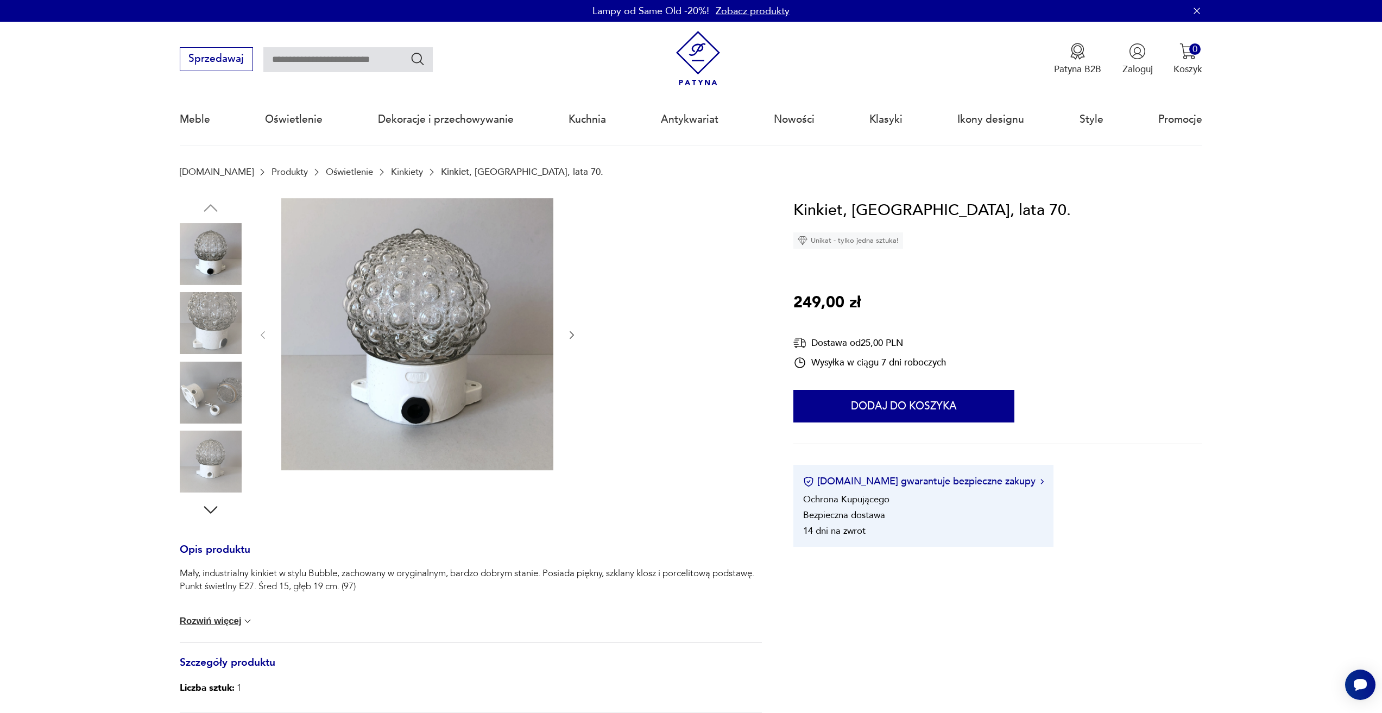
click at [184, 455] on img at bounding box center [211, 462] width 62 height 62
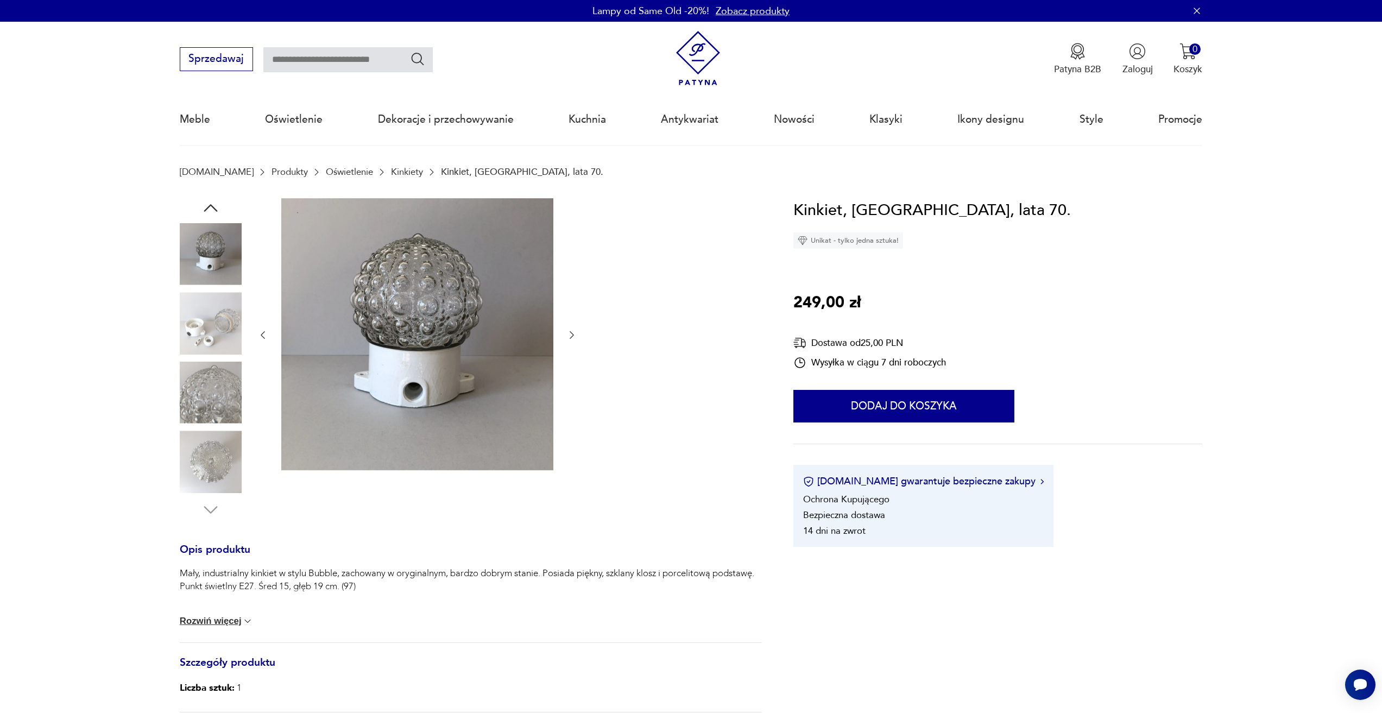
click at [228, 255] on img at bounding box center [211, 254] width 62 height 62
